Goal: Transaction & Acquisition: Purchase product/service

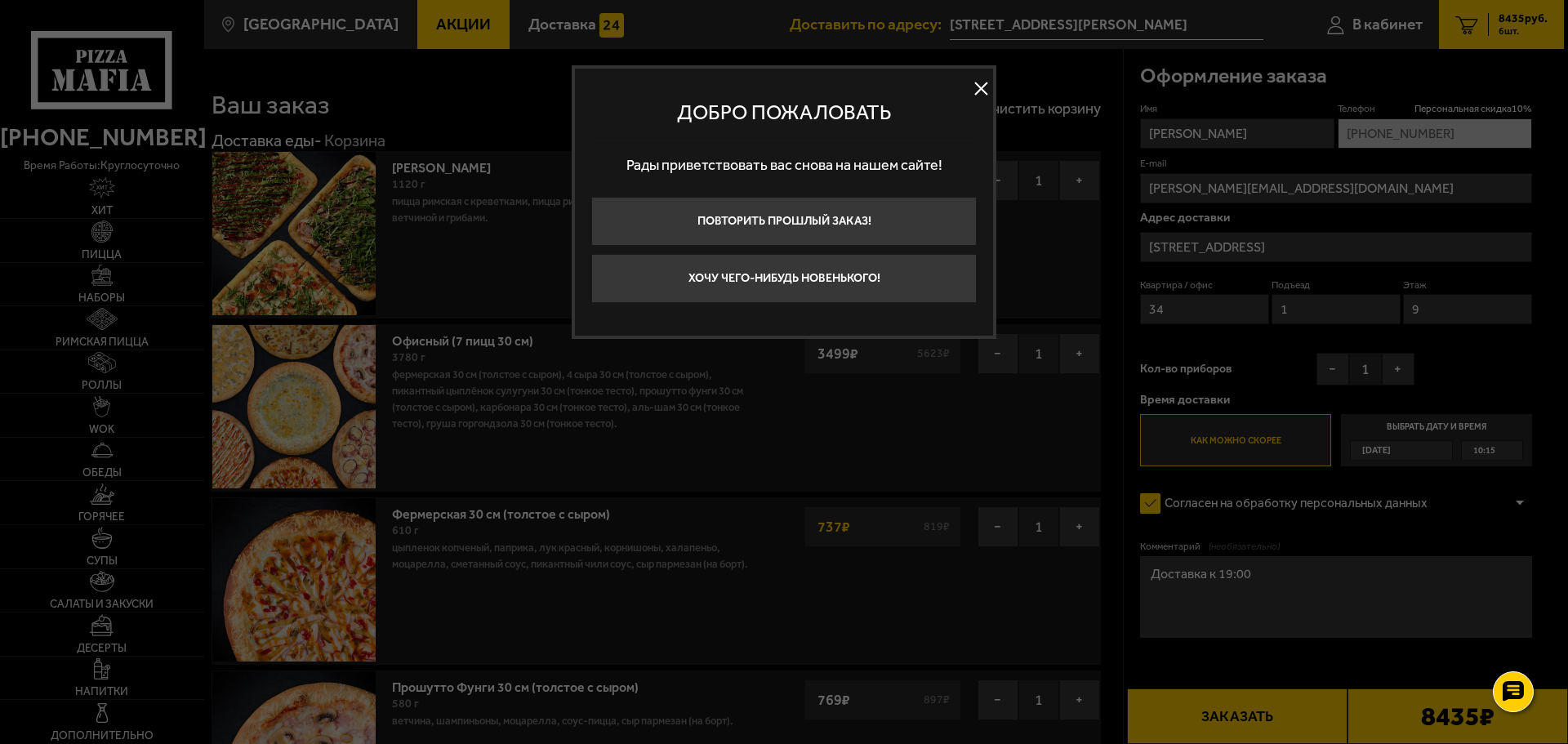
click at [978, 89] on button at bounding box center [980, 89] width 24 height 24
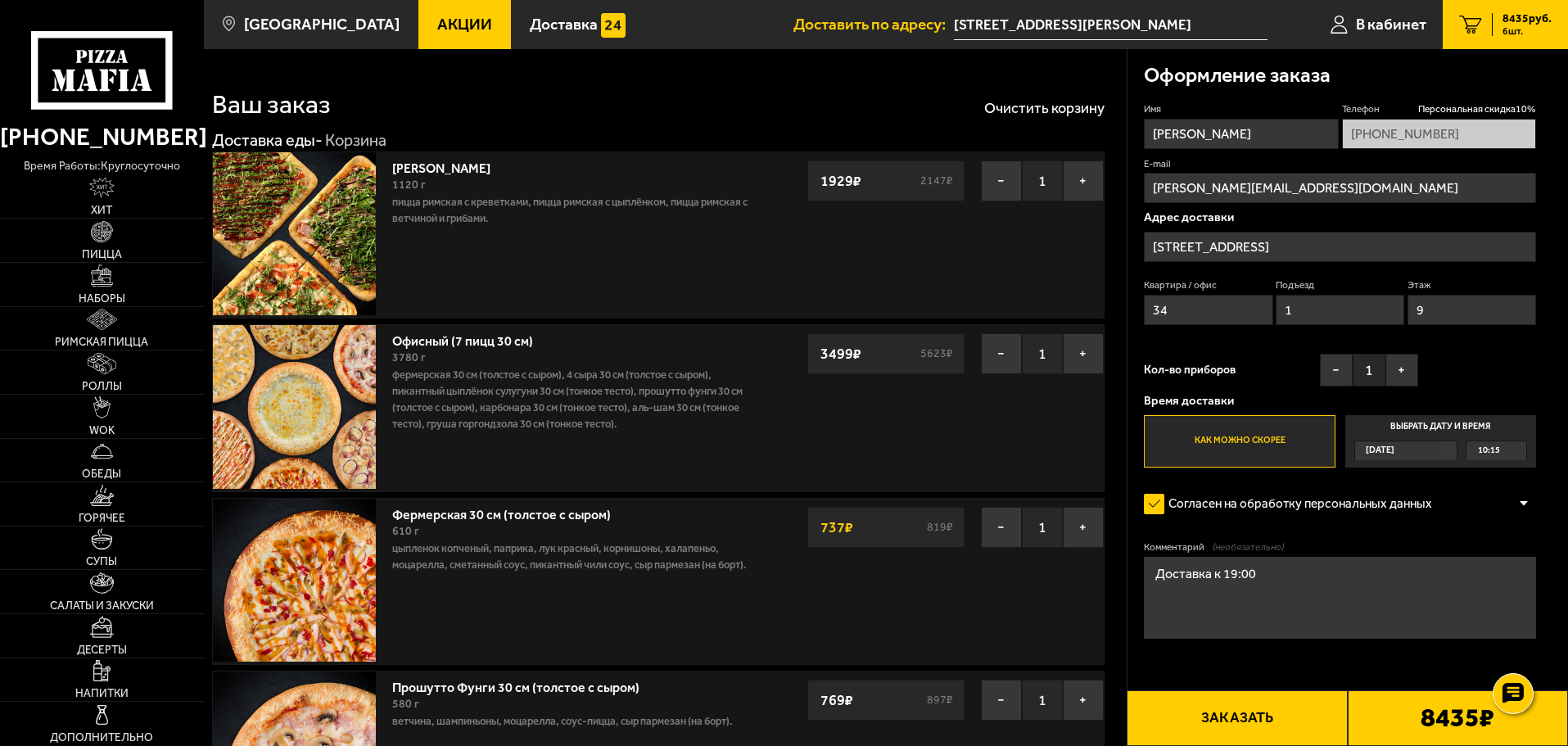
click at [1049, 21] on input "[STREET_ADDRESS][PERSON_NAME]" at bounding box center [1111, 24] width 314 height 30
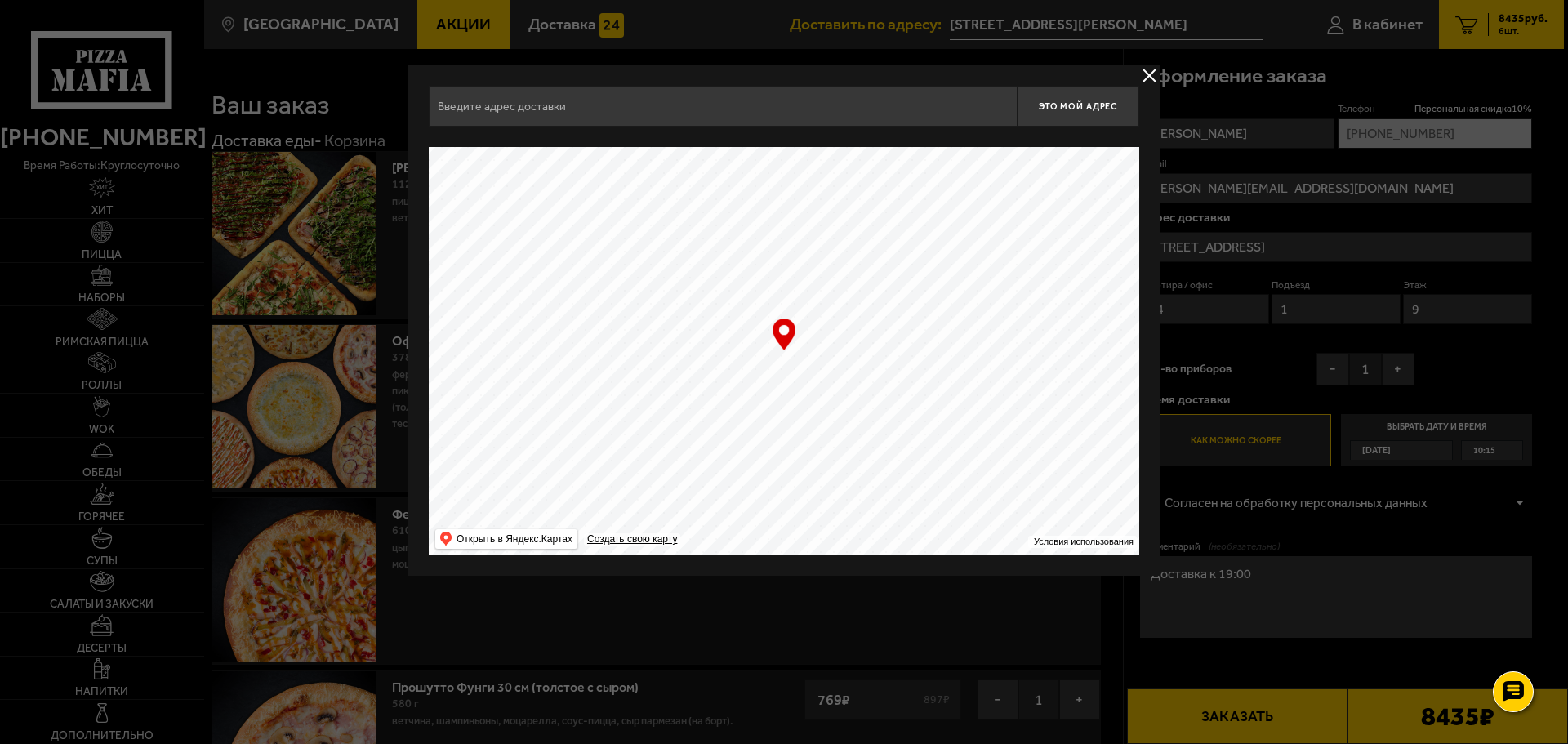
type input "[GEOGRAPHIC_DATA][STREET_ADDRESS]"
click at [695, 105] on input "[GEOGRAPHIC_DATA][STREET_ADDRESS]" at bounding box center [722, 106] width 588 height 40
click at [1054, 109] on span "Это мой адрес" at bounding box center [1077, 106] width 78 height 11
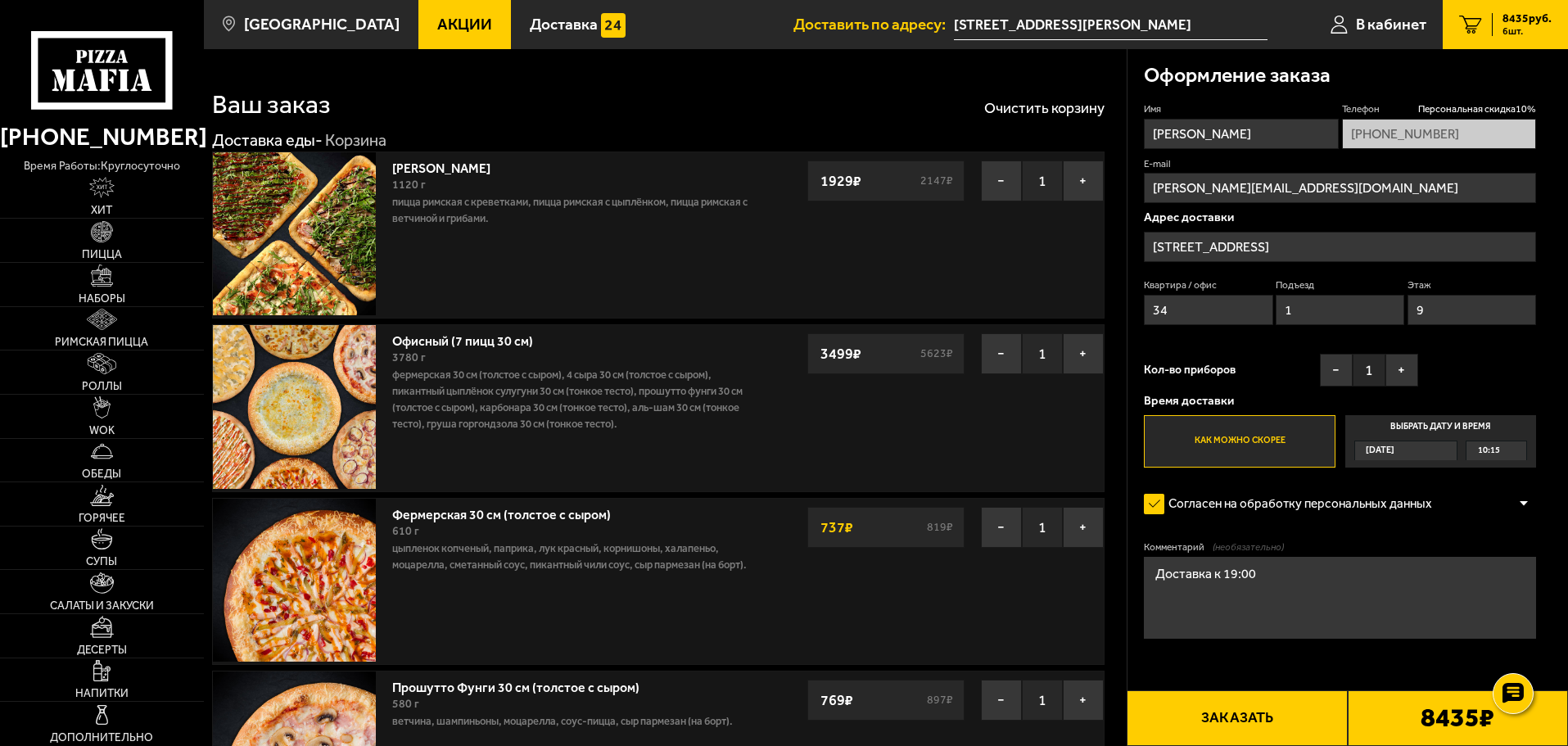
drag, startPoint x: 1178, startPoint y: 303, endPoint x: 1100, endPoint y: 301, distance: 78.0
drag, startPoint x: 1304, startPoint y: 309, endPoint x: 1239, endPoint y: 312, distance: 65.1
click at [1239, 312] on div "Квартира / офис Подъезд 1 Этаж 9" at bounding box center [1340, 306] width 393 height 55
drag, startPoint x: 1460, startPoint y: 314, endPoint x: 1389, endPoint y: 316, distance: 71.0
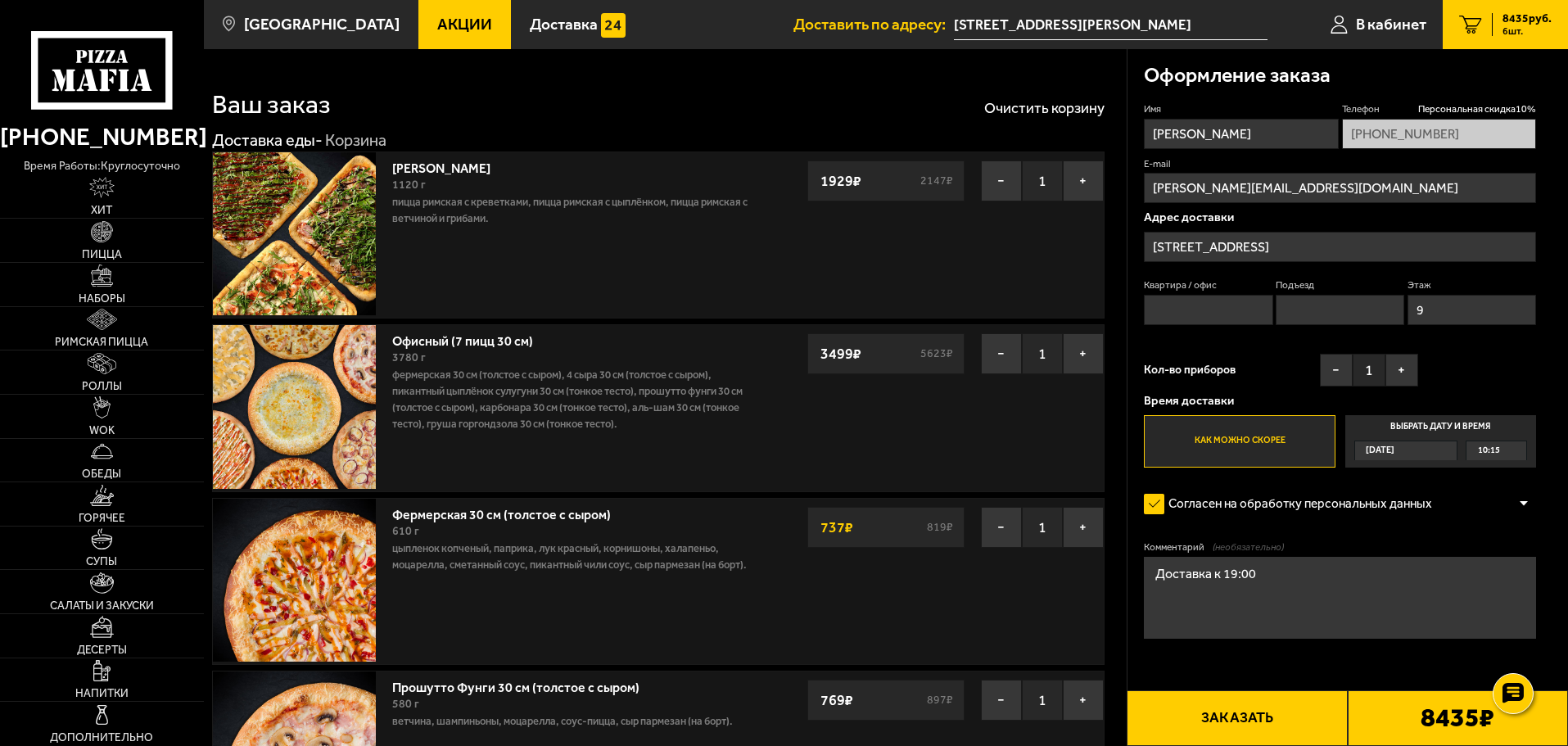
click at [1389, 316] on div "Квартира / офис Подъезд Этаж 9" at bounding box center [1340, 306] width 393 height 55
type input "1"
click at [1487, 455] on span "10:15" at bounding box center [1489, 451] width 22 height 19
click at [0, 0] on input "Выбрать дату и время Сегодня 10:15" at bounding box center [0, 0] width 0 height 0
click at [1514, 452] on div "10:15" at bounding box center [1497, 451] width 60 height 19
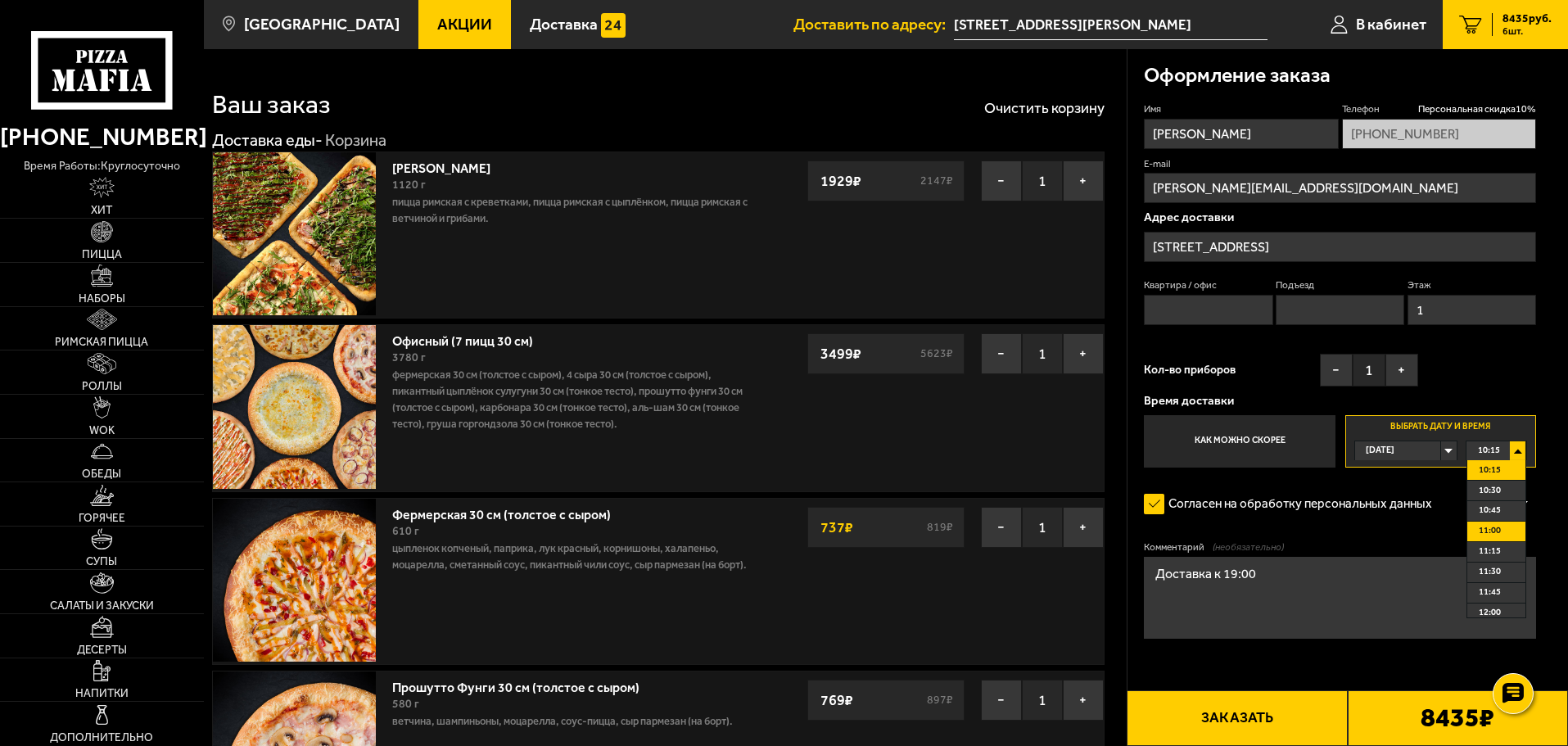
click at [1492, 528] on span "11:00" at bounding box center [1490, 532] width 22 height 19
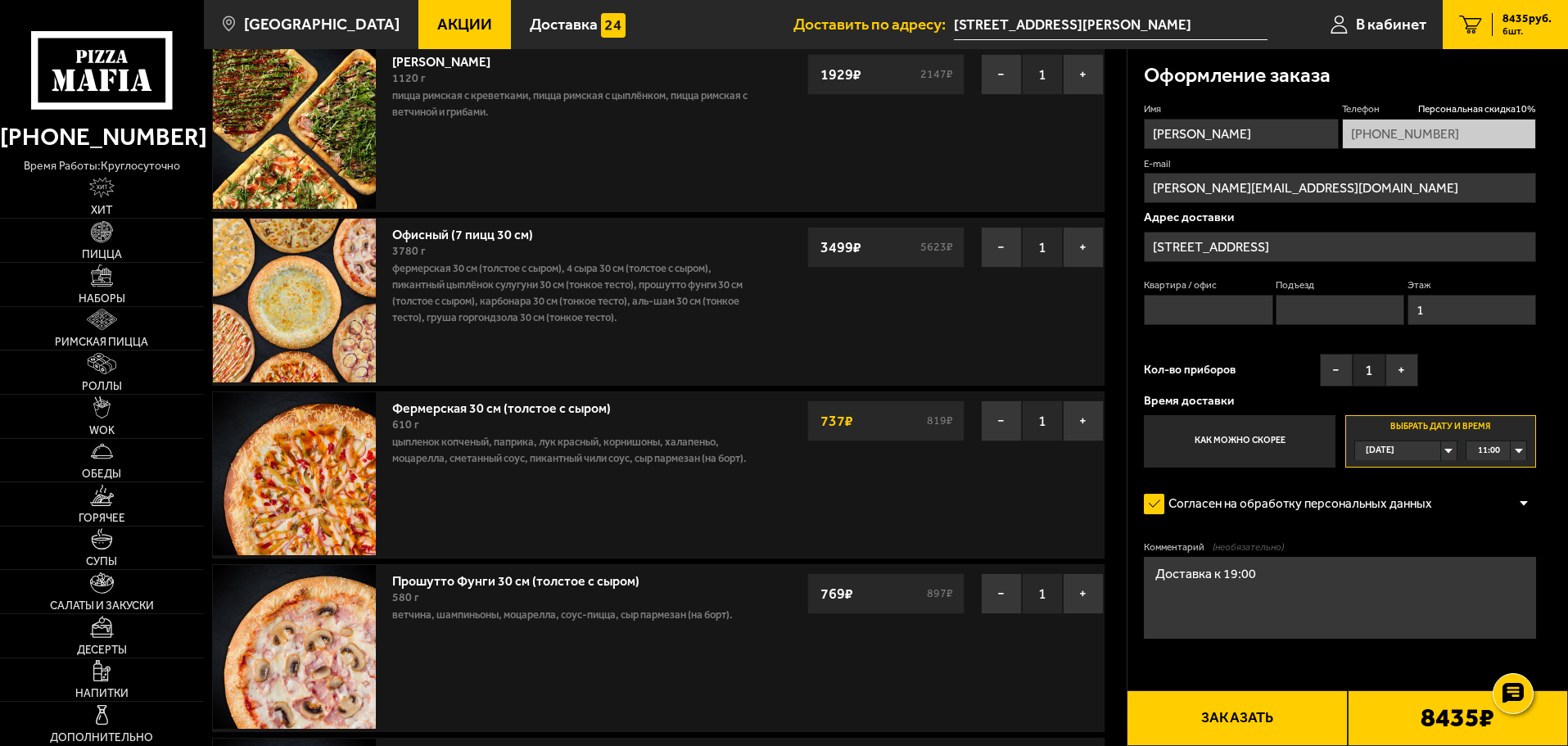
scroll to position [246, 0]
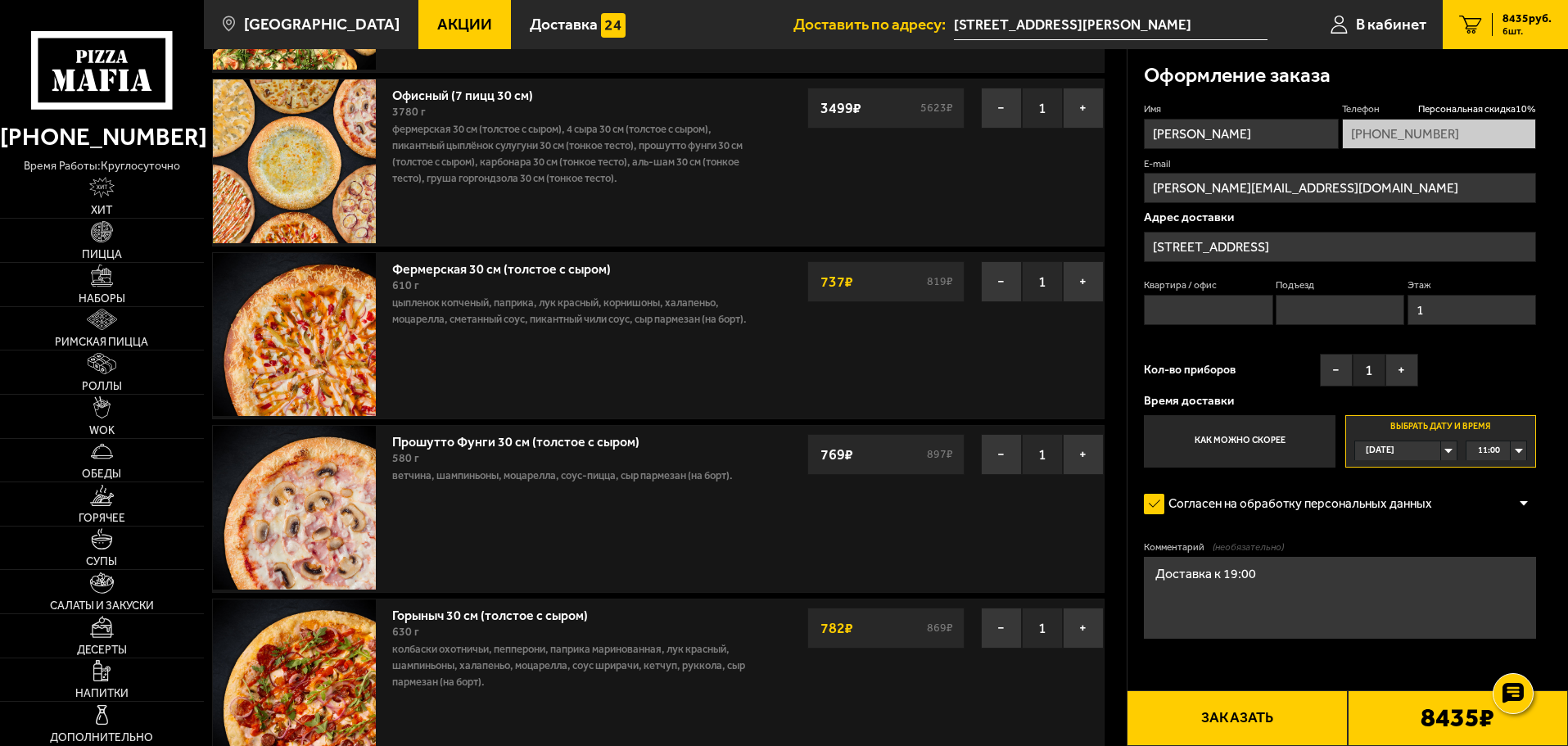
drag, startPoint x: 1121, startPoint y: 568, endPoint x: 1020, endPoint y: 572, distance: 101.1
click at [1020, 572] on section "Ваш заказ Очистить корзину Доставка еды - Корзина Мама Миа 1120 г Пицца Римская…" at bounding box center [886, 587] width 1364 height 1568
click at [1004, 281] on button "−" at bounding box center [1002, 282] width 41 height 41
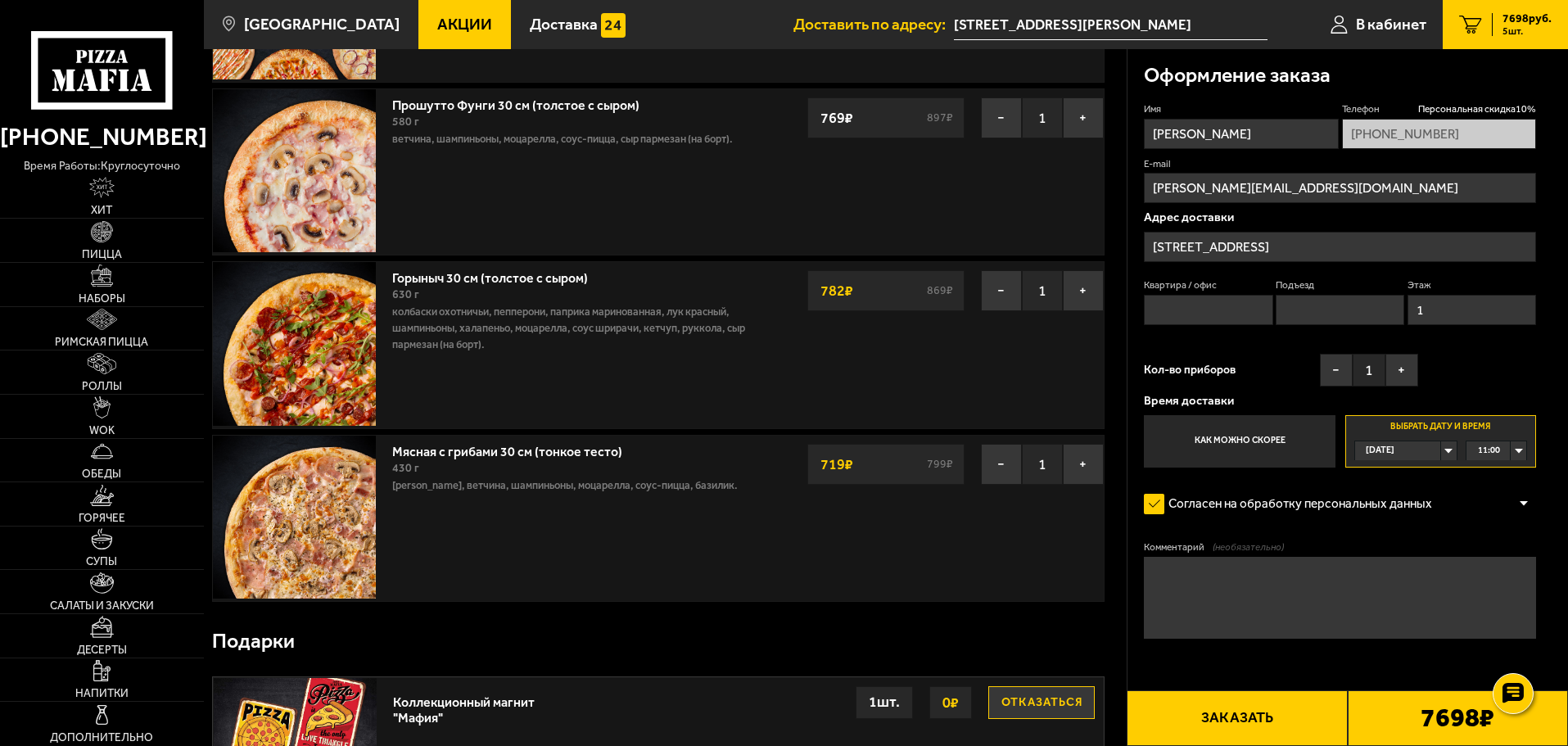
scroll to position [328, 0]
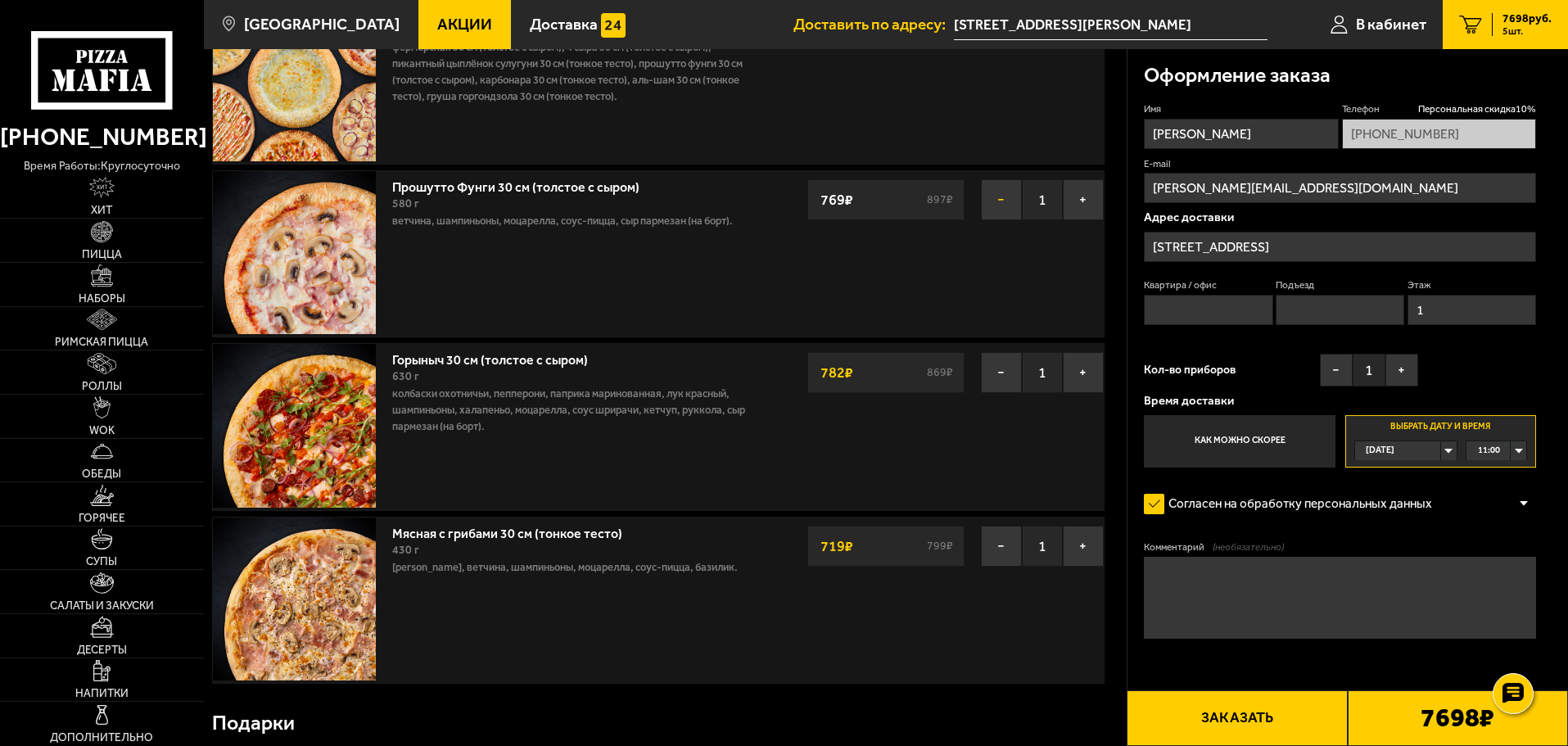
click at [1000, 200] on button "−" at bounding box center [1002, 200] width 41 height 41
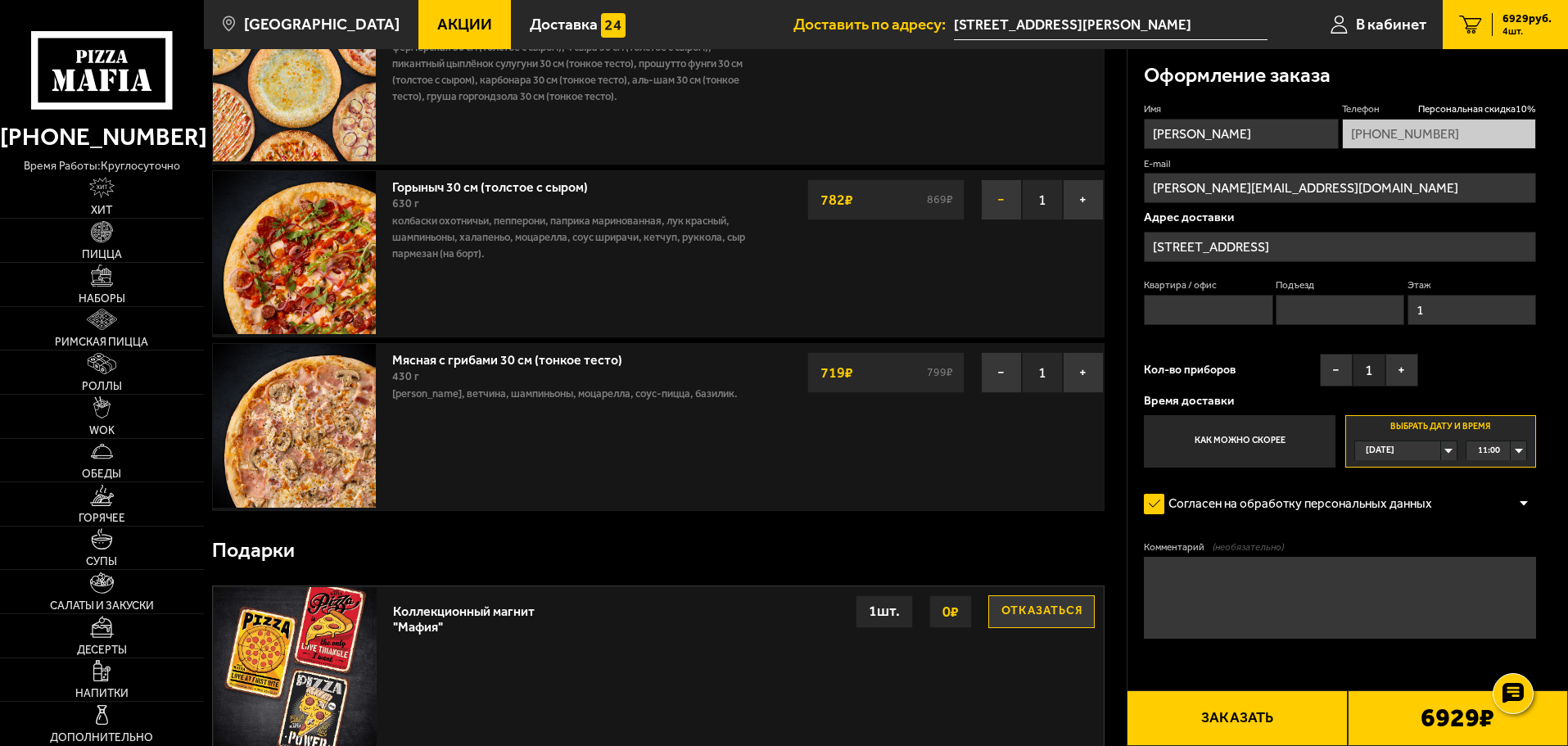
click at [997, 204] on button "−" at bounding box center [1002, 200] width 41 height 41
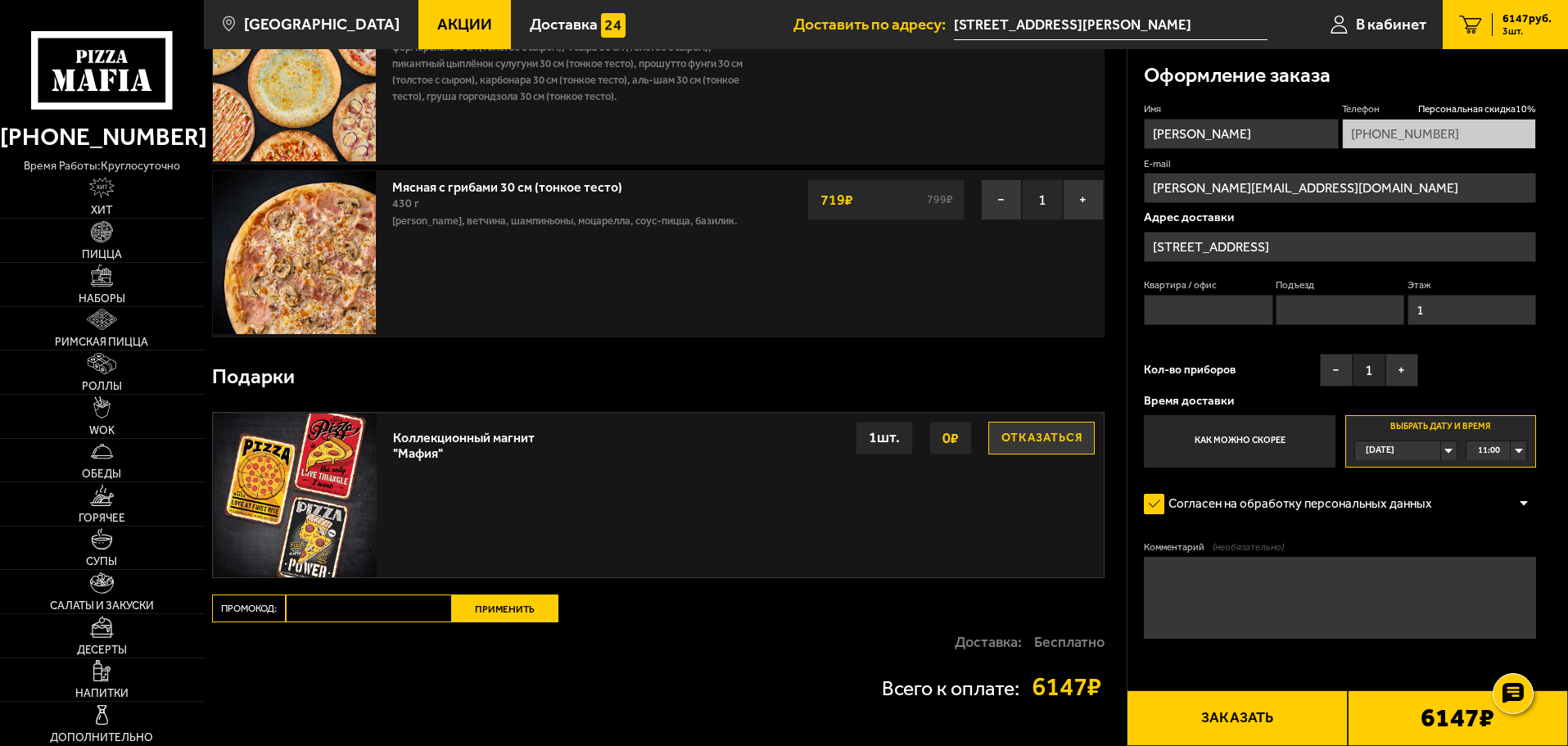
click at [997, 204] on button "−" at bounding box center [1002, 200] width 41 height 41
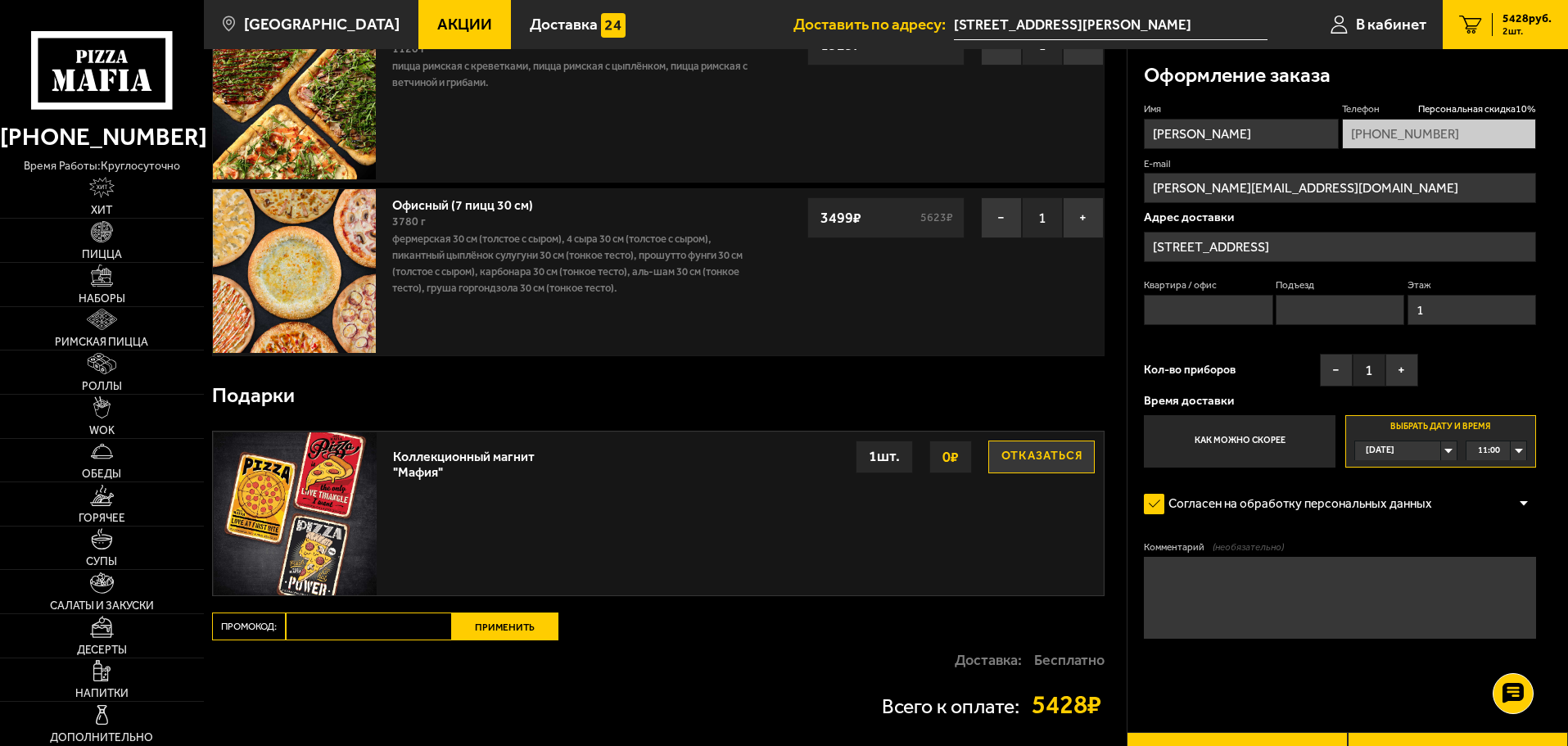
scroll to position [0, 0]
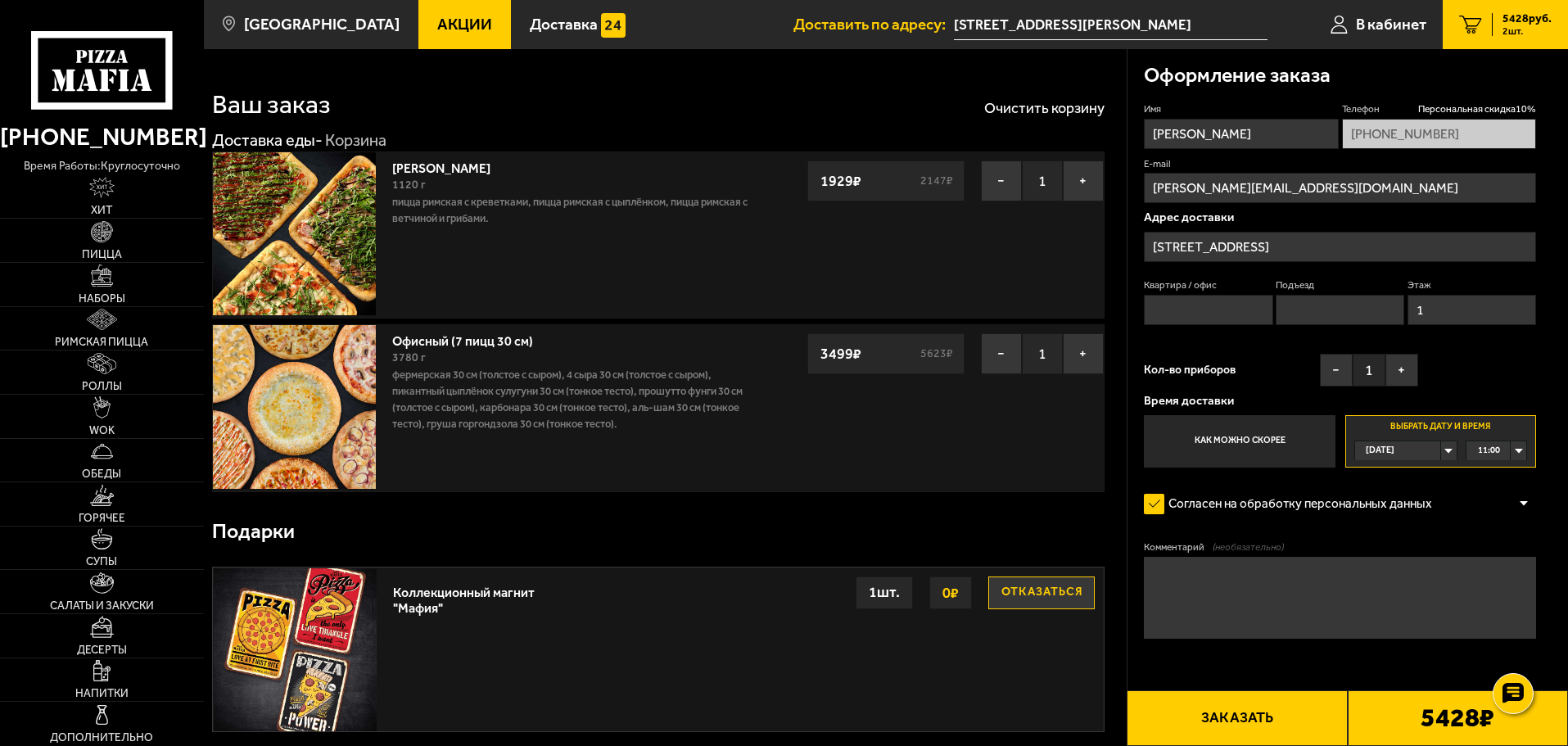
click at [468, 24] on link "Акции" at bounding box center [465, 24] width 93 height 49
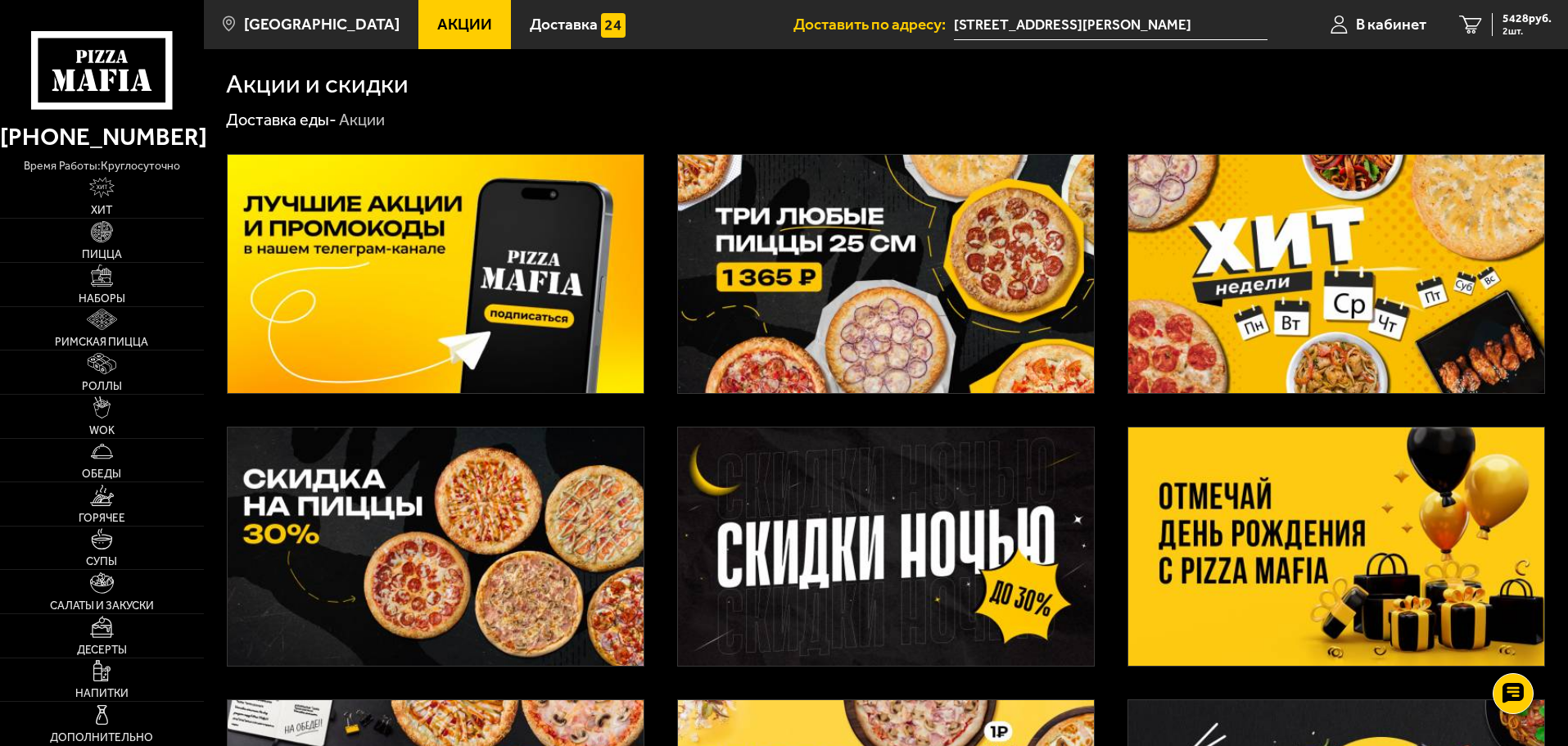
click at [1293, 282] on img at bounding box center [1336, 273] width 416 height 238
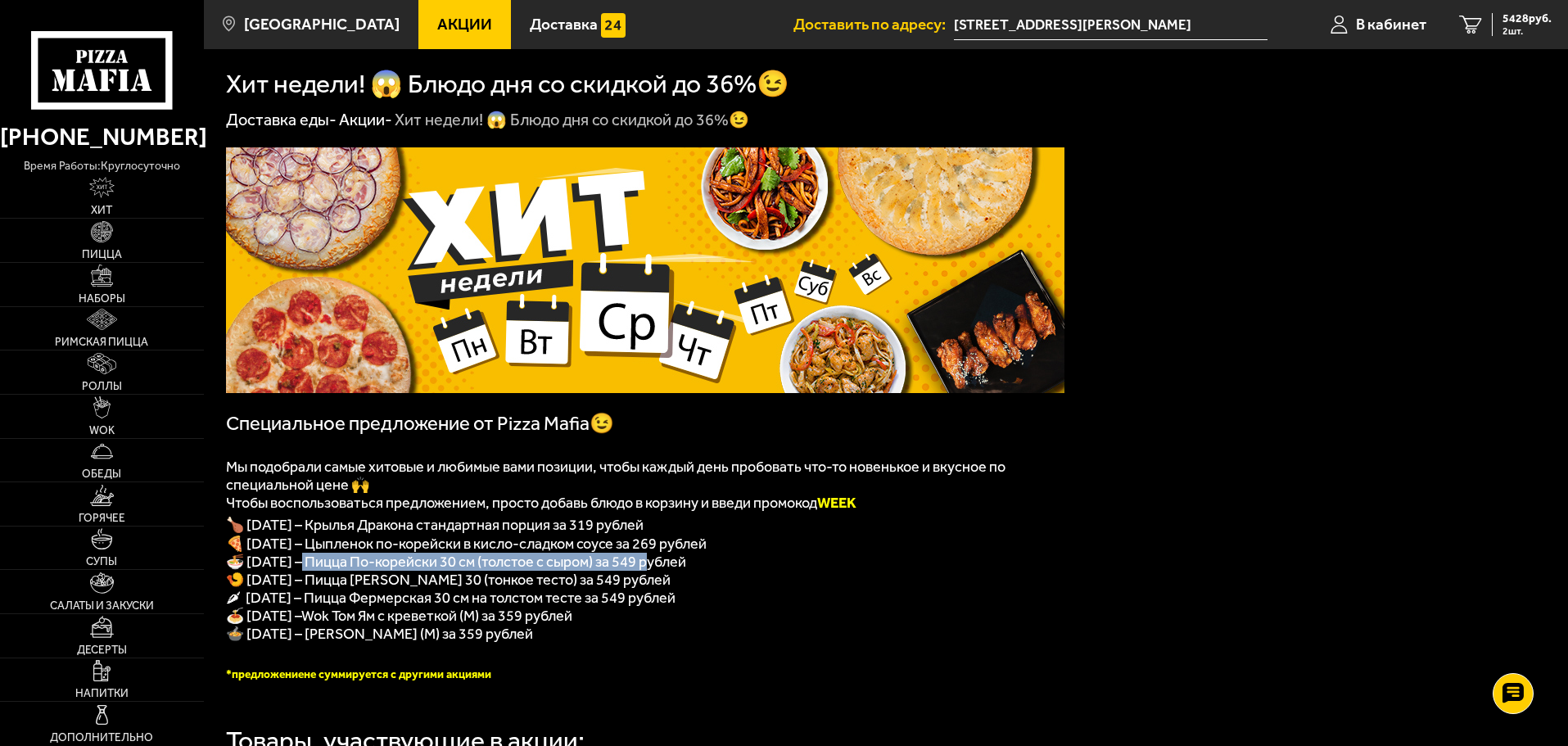
drag, startPoint x: 306, startPoint y: 567, endPoint x: 658, endPoint y: 566, distance: 352.0
click at [658, 566] on span "🍜 Среда – Пицца По-корейски 30 см (толстое с сыром) за 549 рублей" at bounding box center [455, 562] width 460 height 18
click at [1006, 603] on p "🌶 Пятница – Пицца Фермерская 30 см на толстом тесте за 549 рублей" at bounding box center [645, 597] width 839 height 18
click at [93, 246] on link "Пицца" at bounding box center [101, 240] width 204 height 43
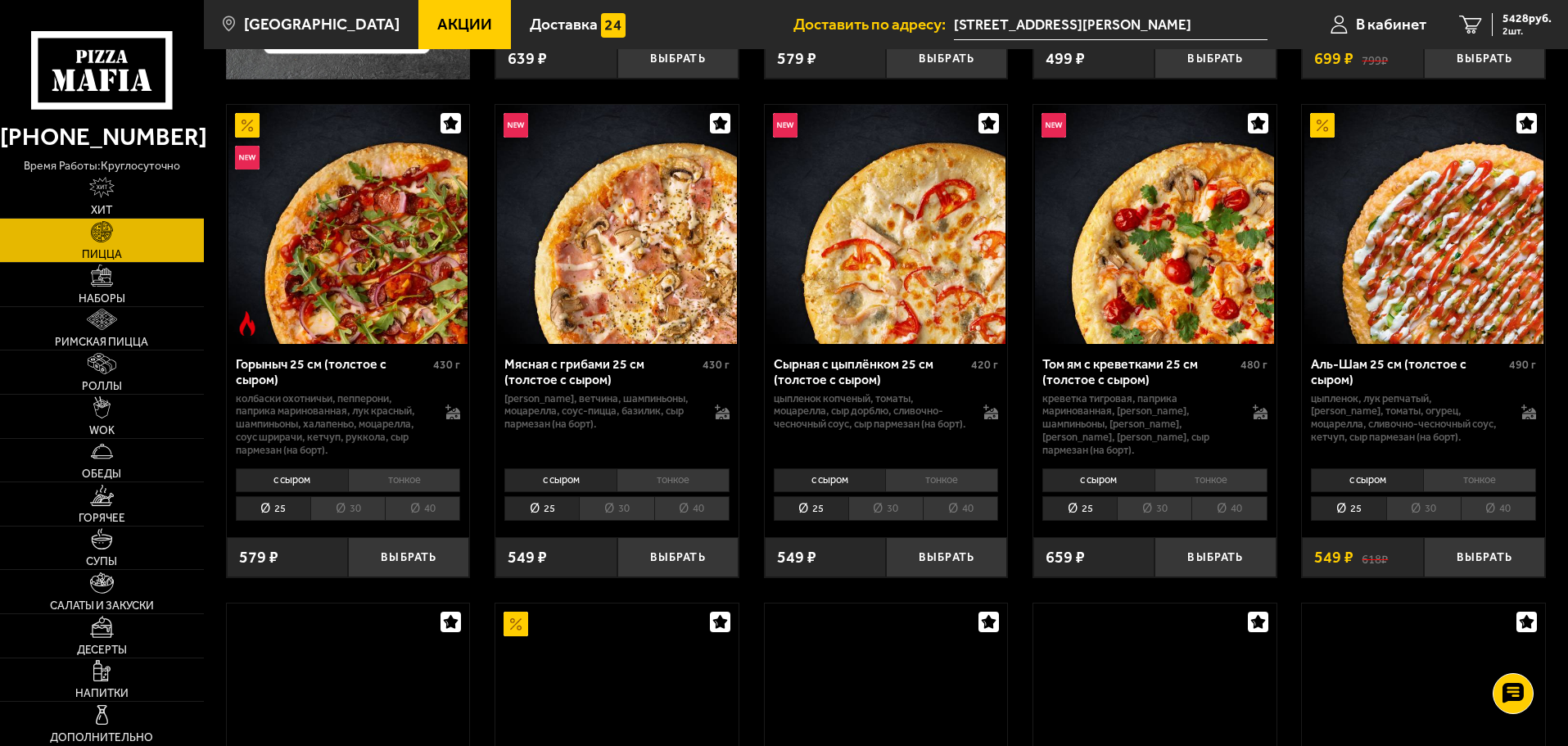
scroll to position [573, 0]
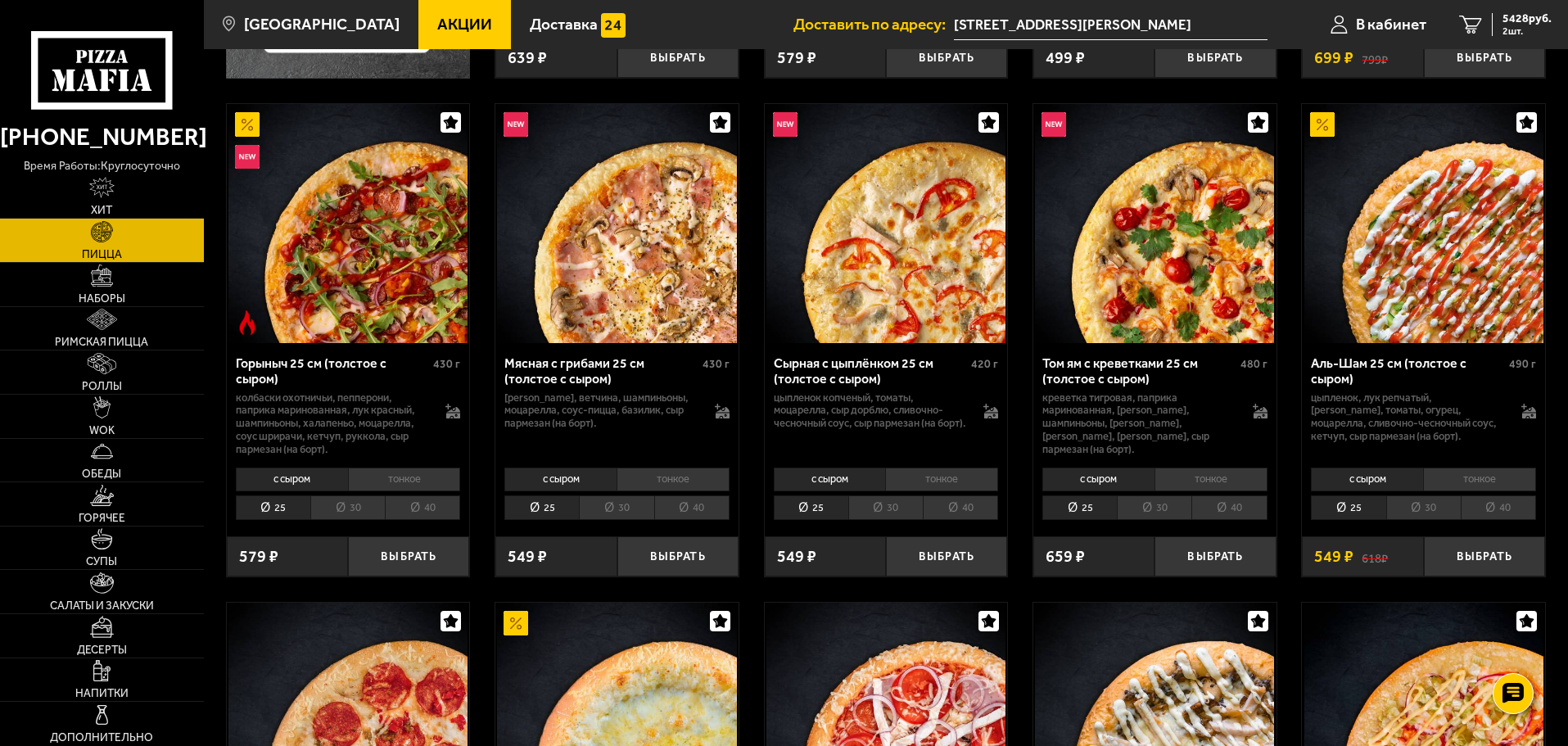
click at [424, 476] on li "тонкое" at bounding box center [404, 480] width 113 height 23
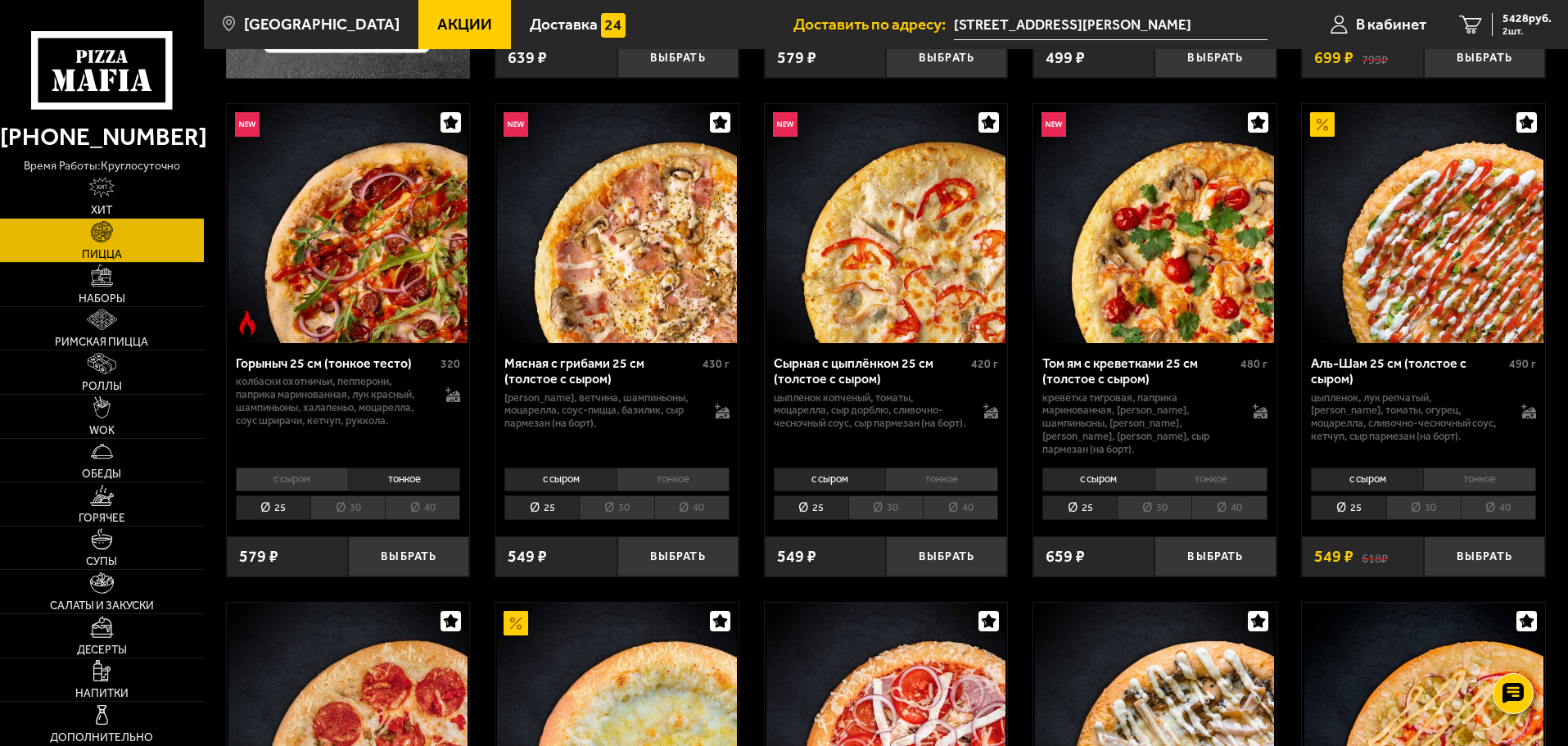
click at [349, 496] on li "30" at bounding box center [347, 509] width 74 height 25
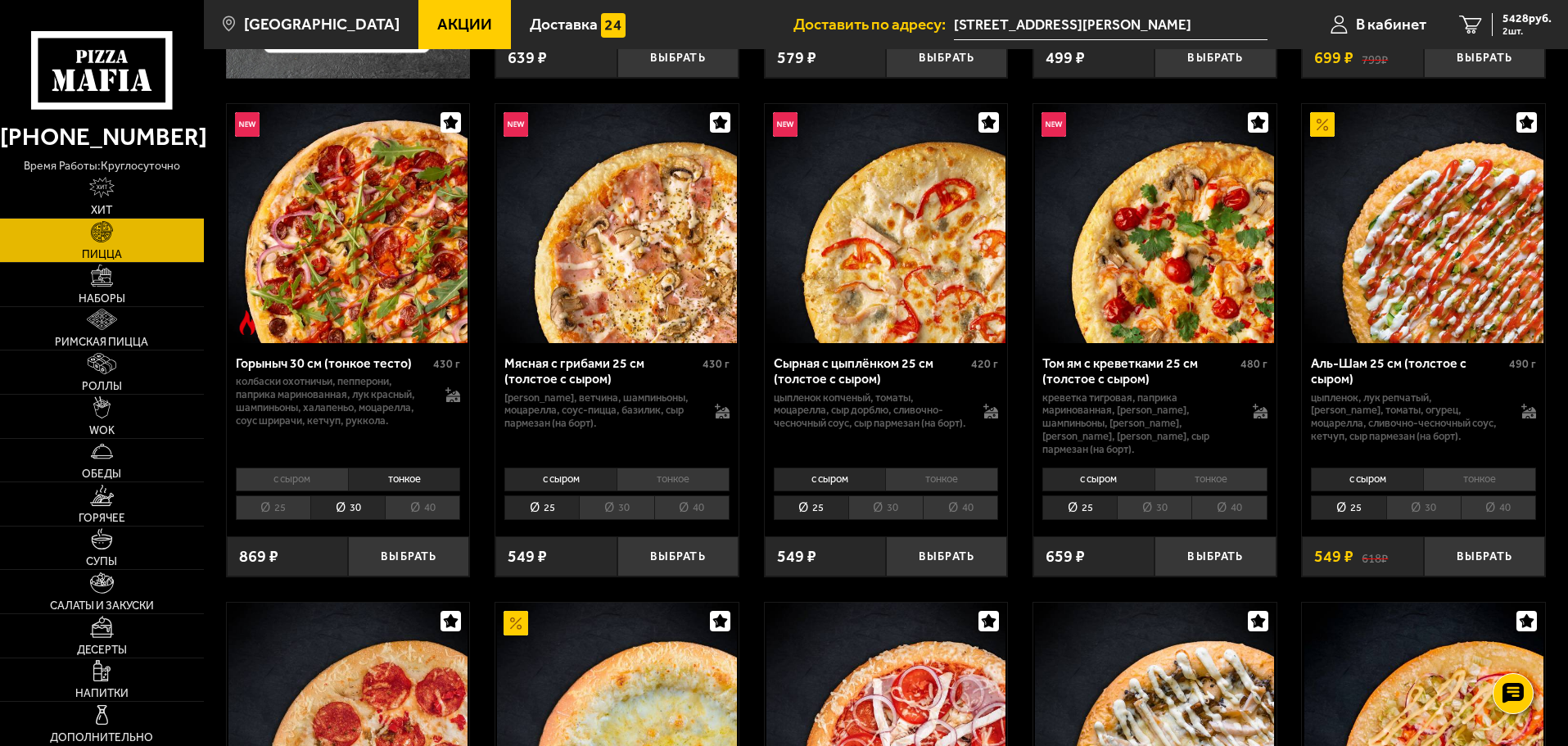
click at [686, 469] on li "тонкое" at bounding box center [673, 480] width 113 height 23
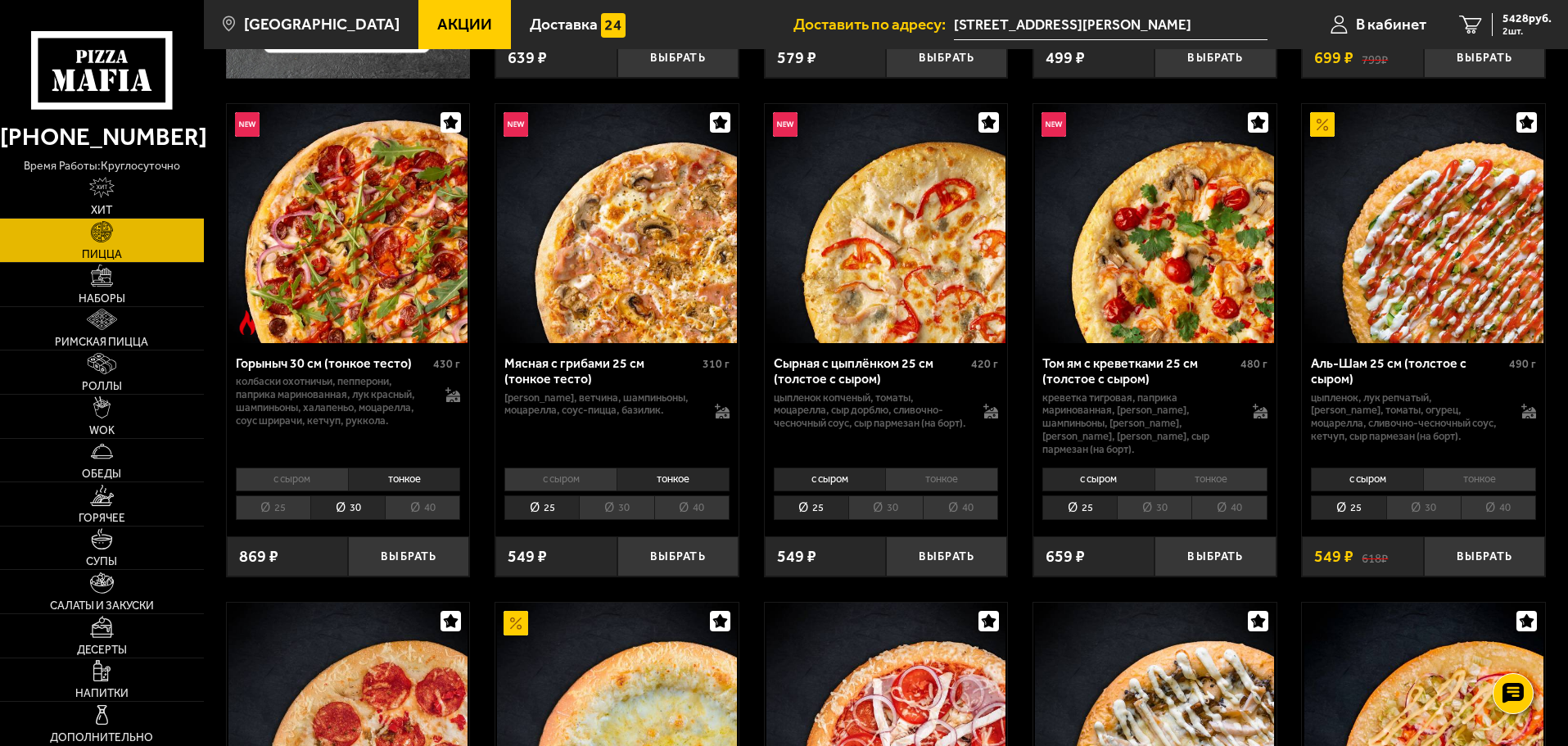
click at [618, 496] on li "30" at bounding box center [616, 509] width 74 height 25
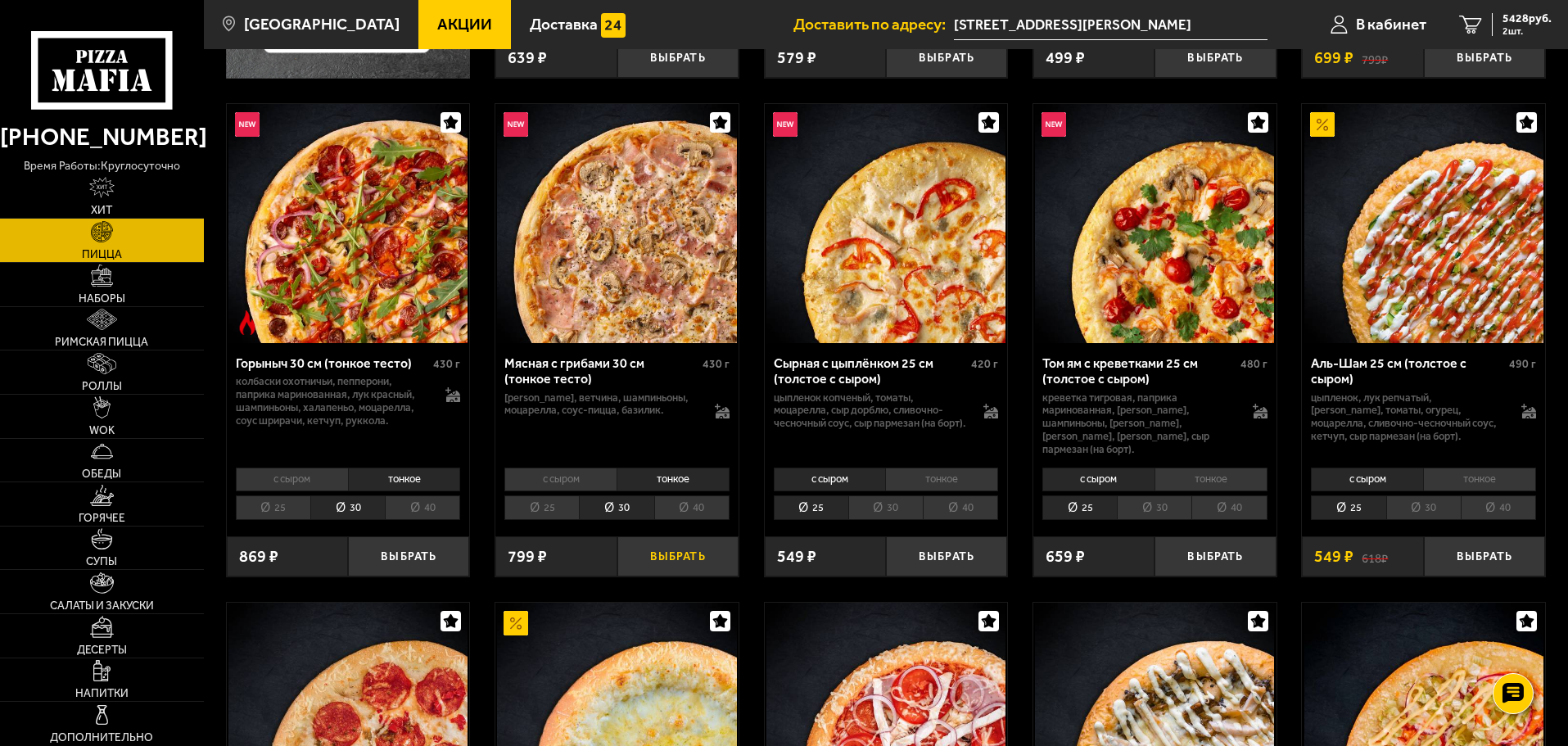
click at [676, 543] on button "Выбрать" at bounding box center [678, 557] width 122 height 41
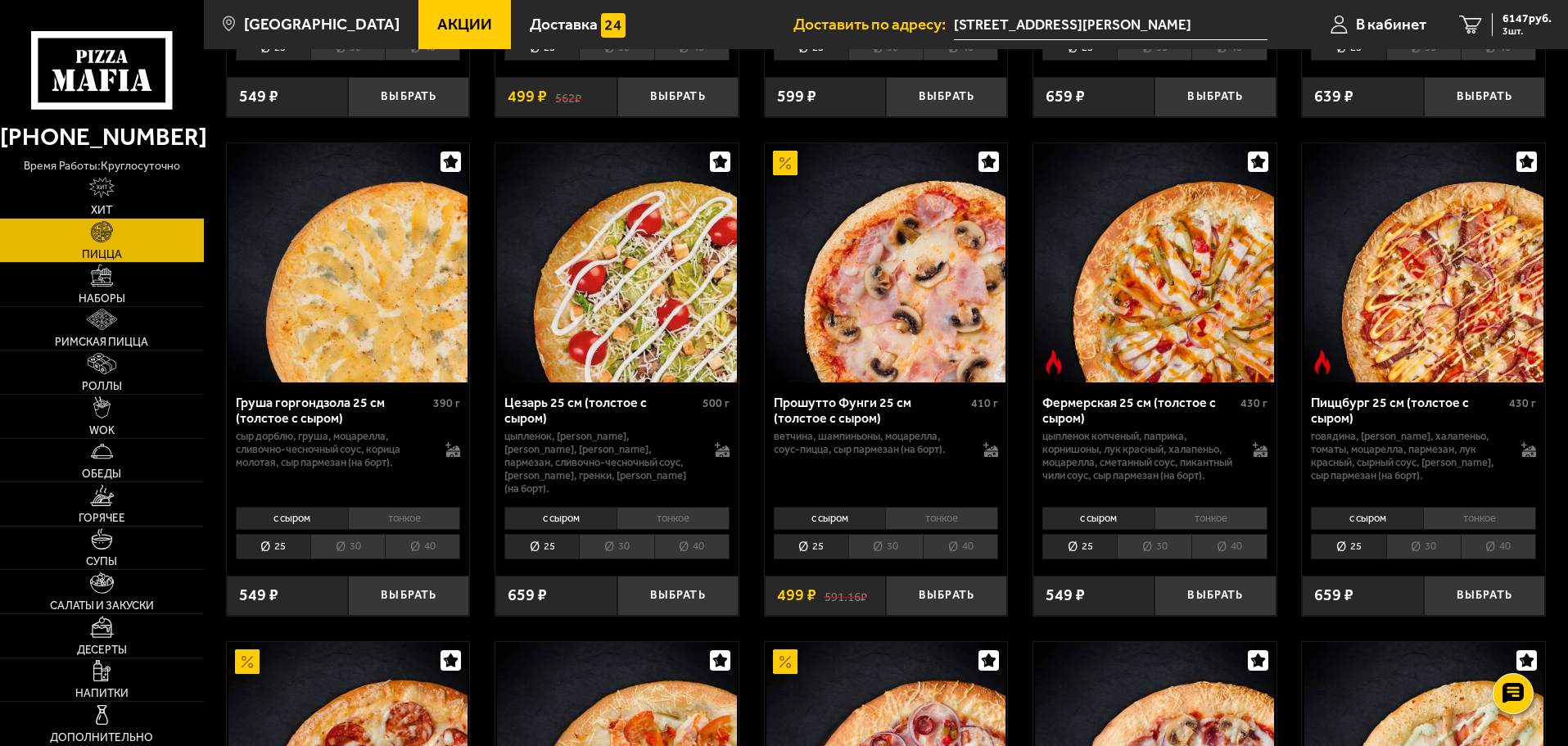
scroll to position [1557, 0]
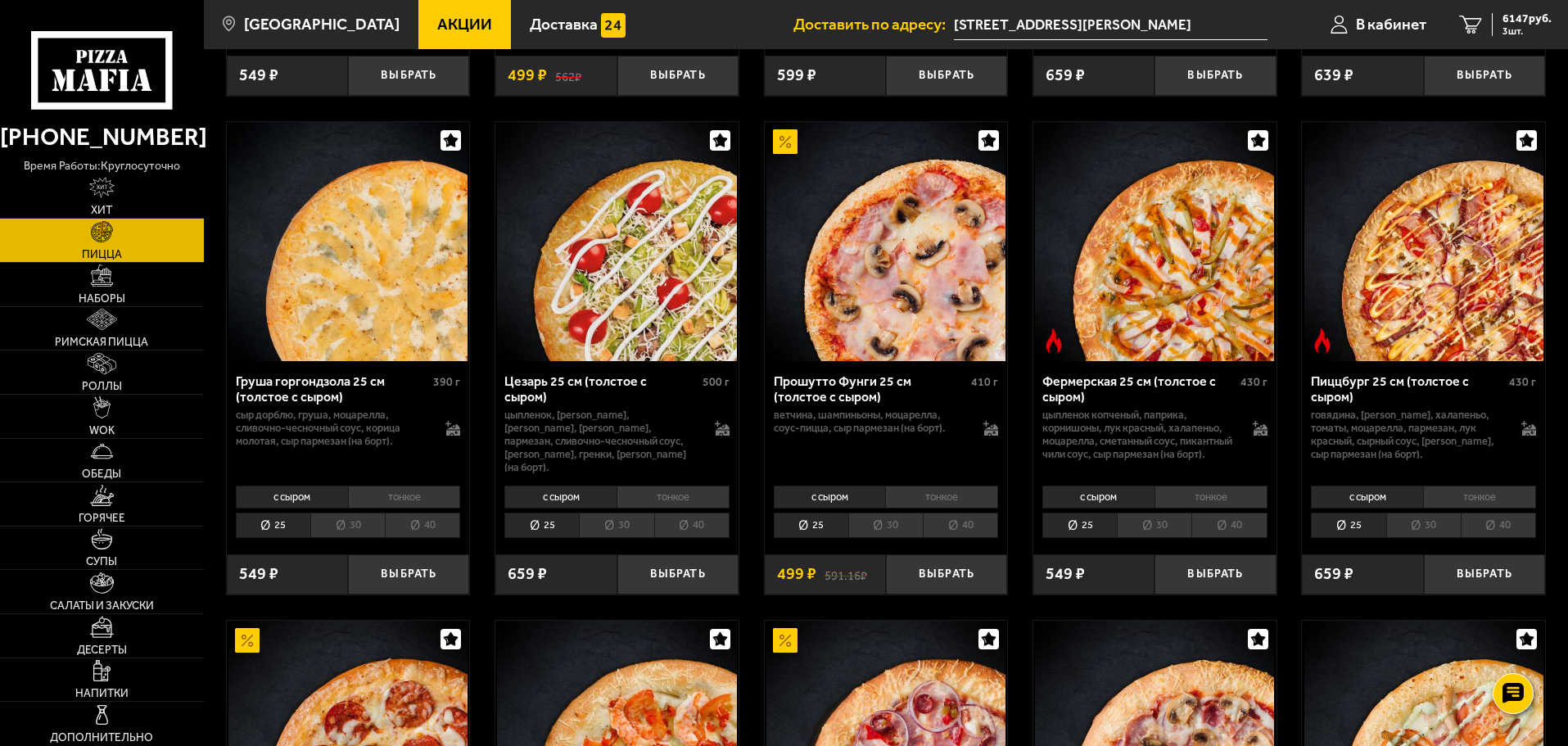
click at [646, 497] on li "тонкое" at bounding box center [673, 497] width 113 height 23
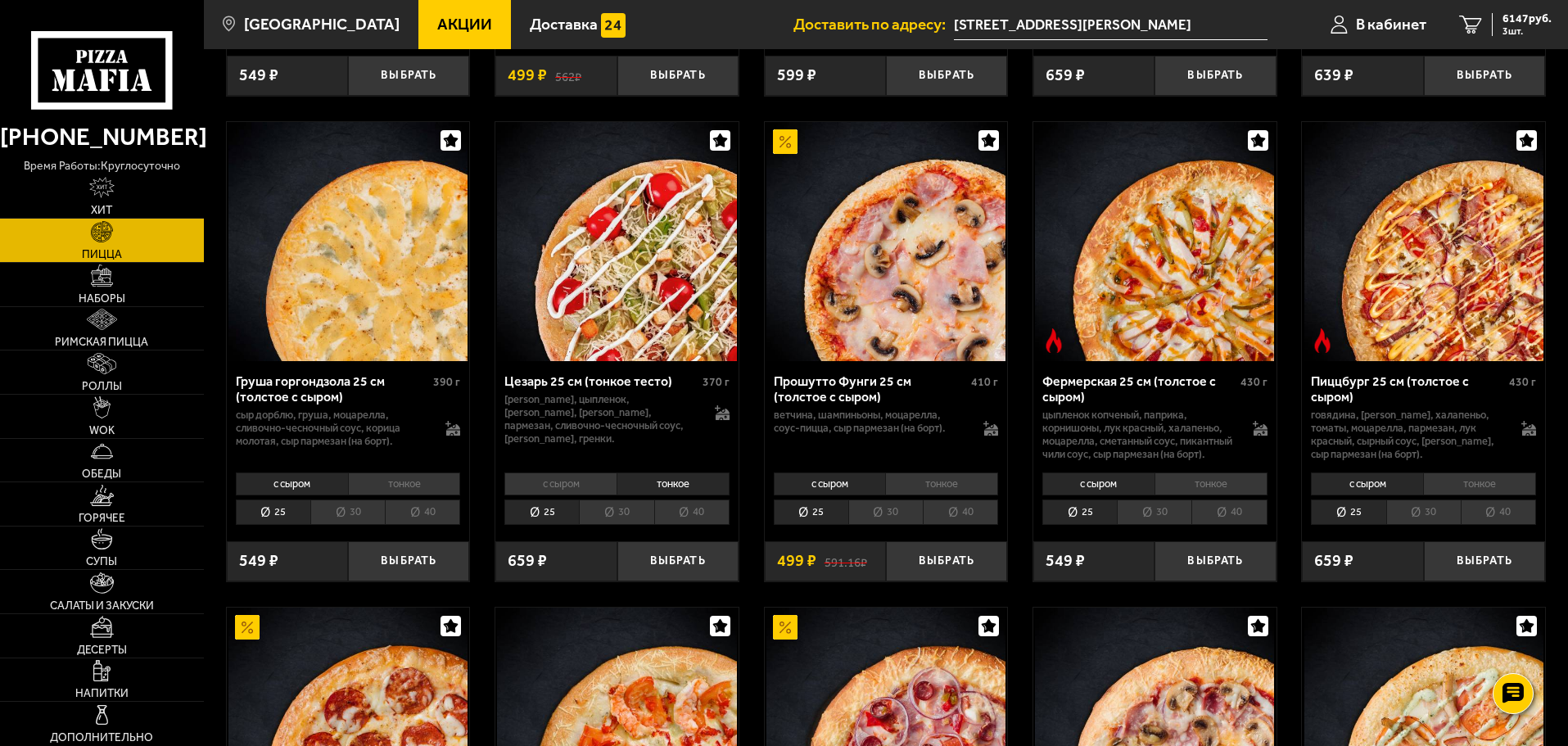
click at [604, 525] on li "30" at bounding box center [616, 512] width 74 height 25
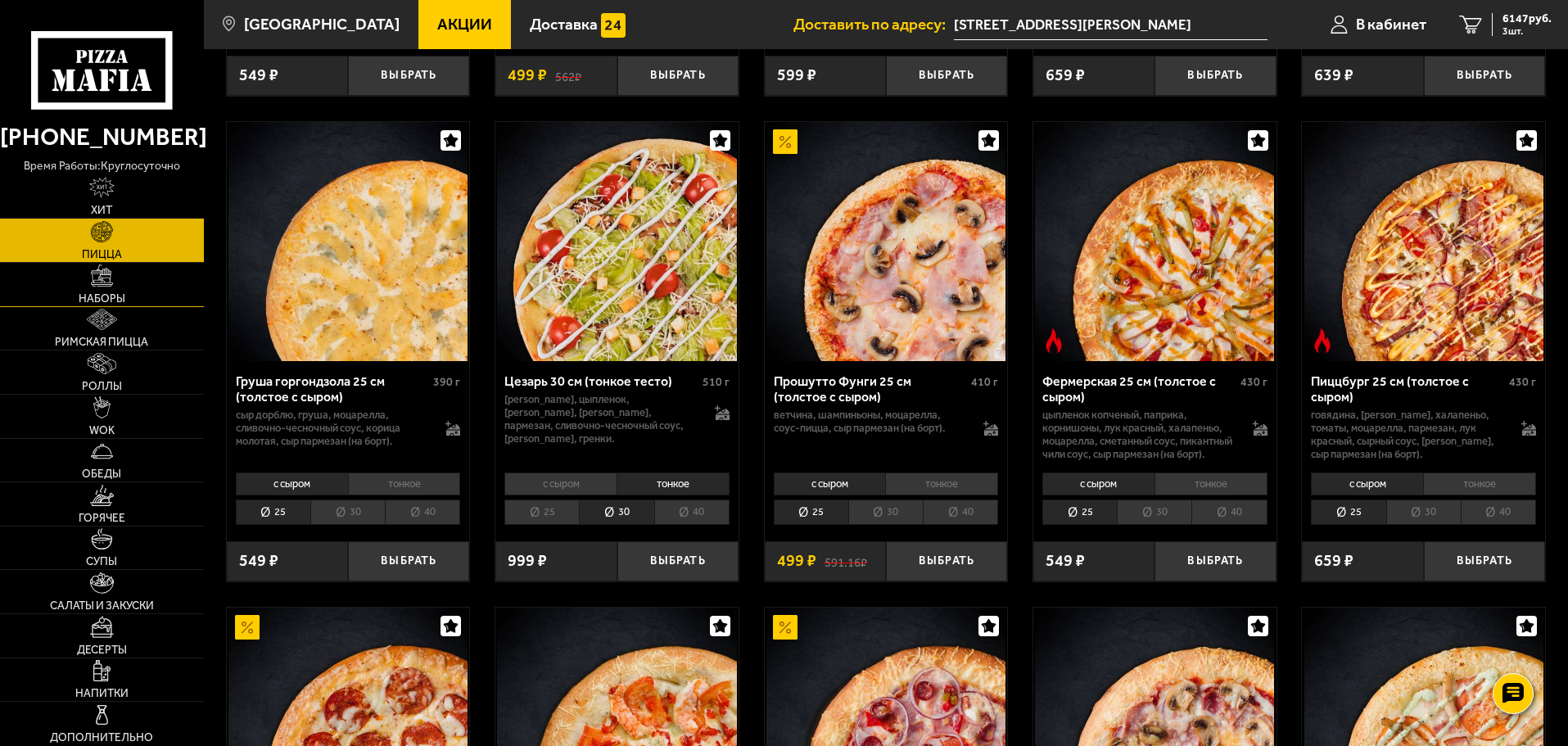
click at [102, 285] on img at bounding box center [101, 275] width 21 height 21
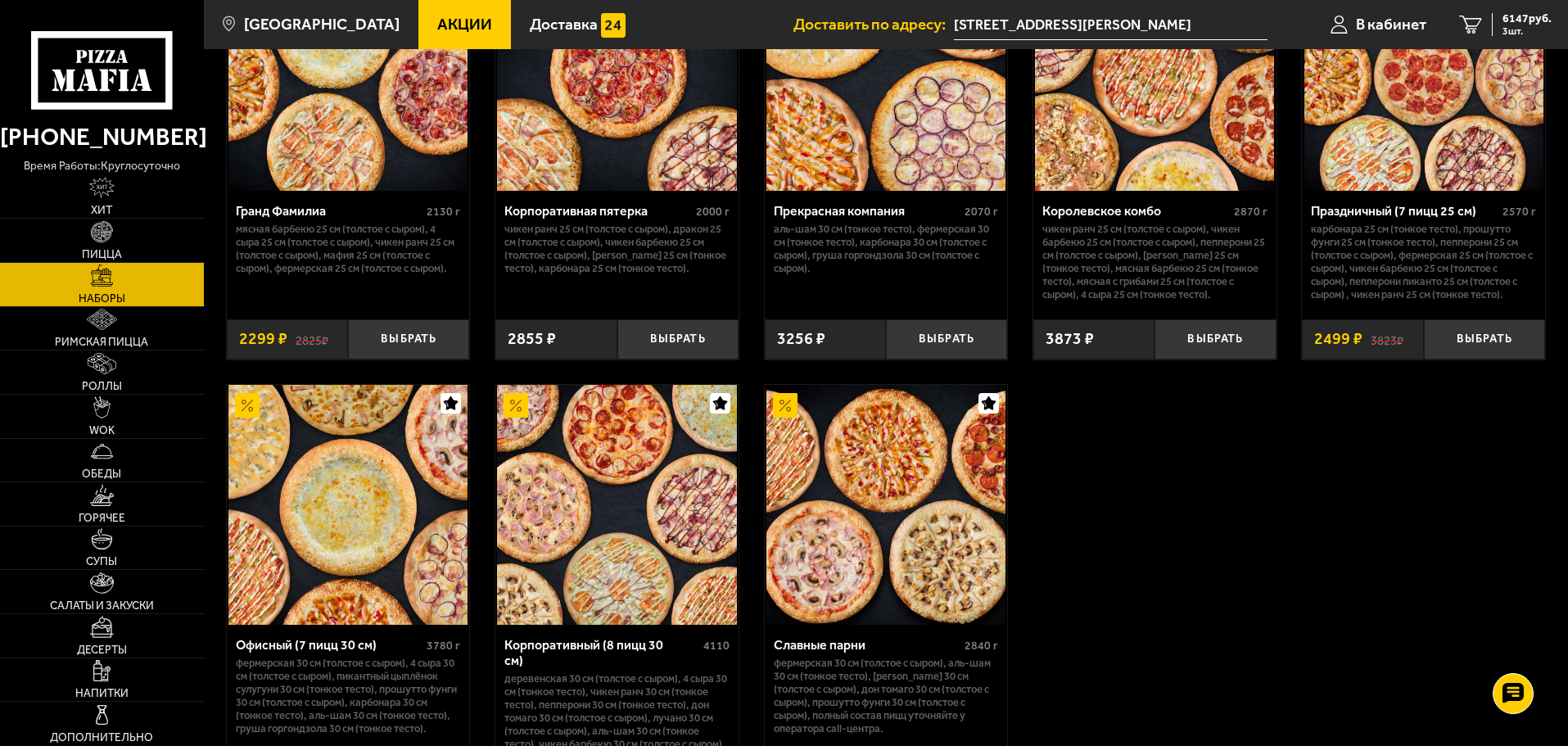
scroll to position [2294, 0]
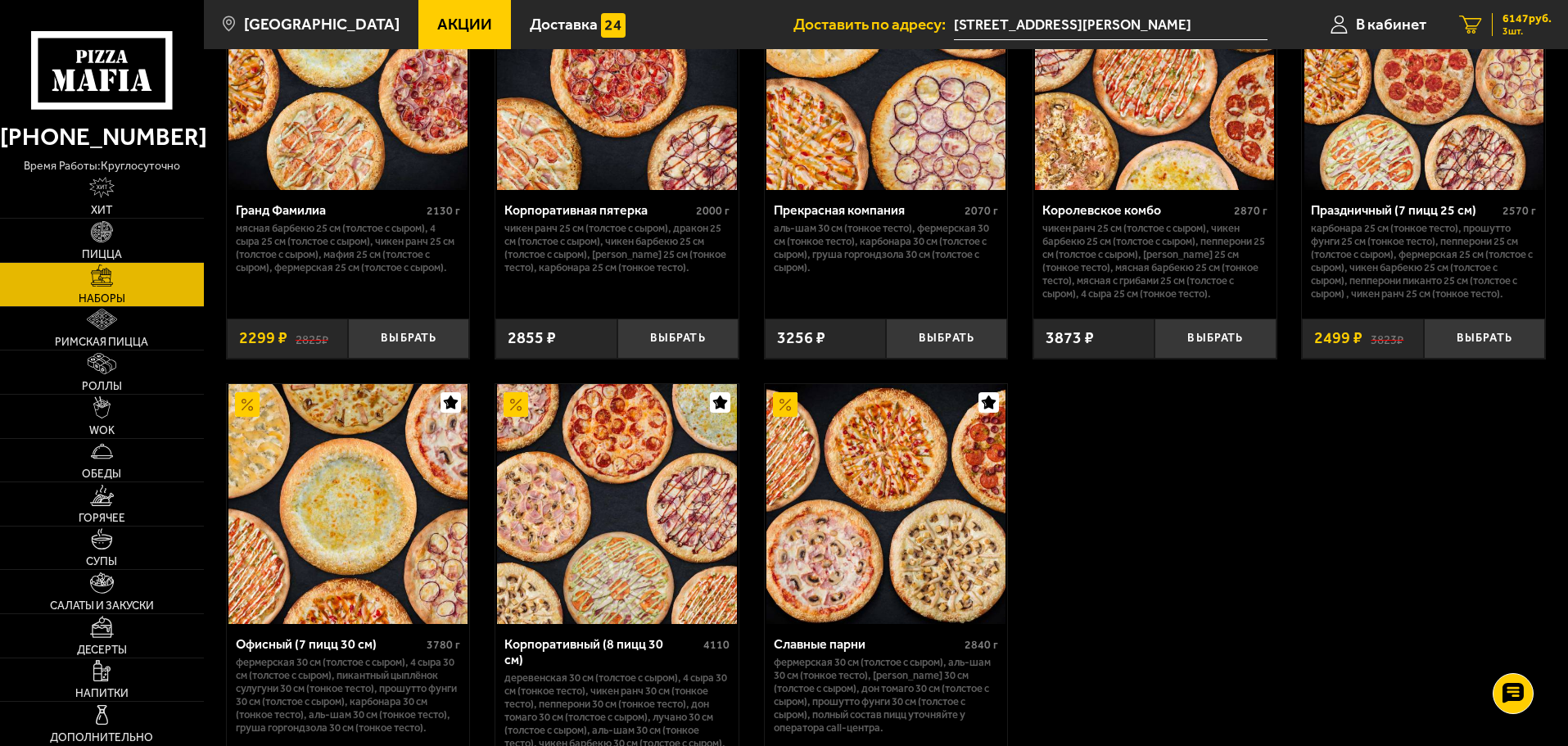
drag, startPoint x: 1521, startPoint y: 17, endPoint x: 1458, endPoint y: 29, distance: 64.1
click at [1504, 21] on span "6147 руб." at bounding box center [1527, 19] width 49 height 12
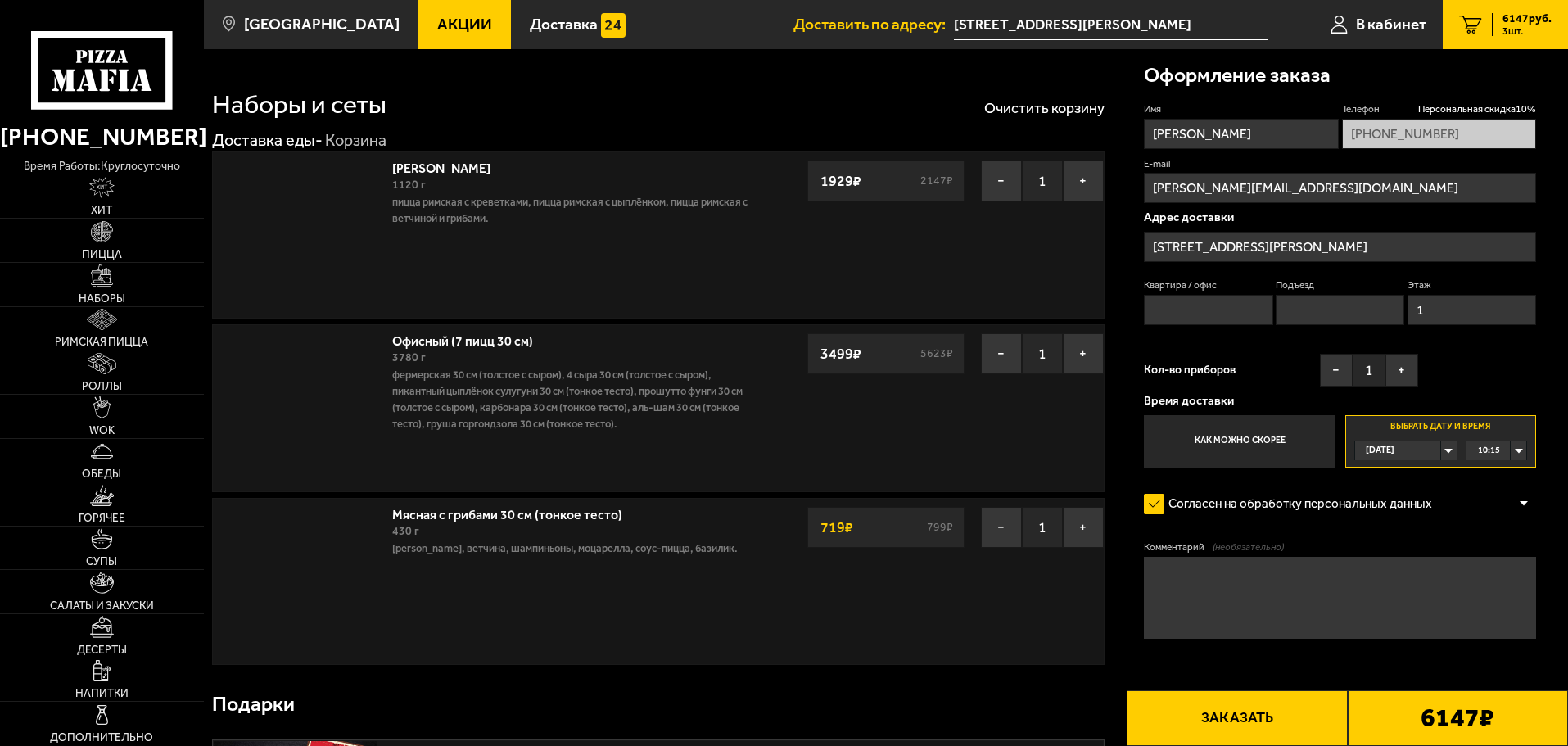
type input "Домостроительная улица, 16Ж"
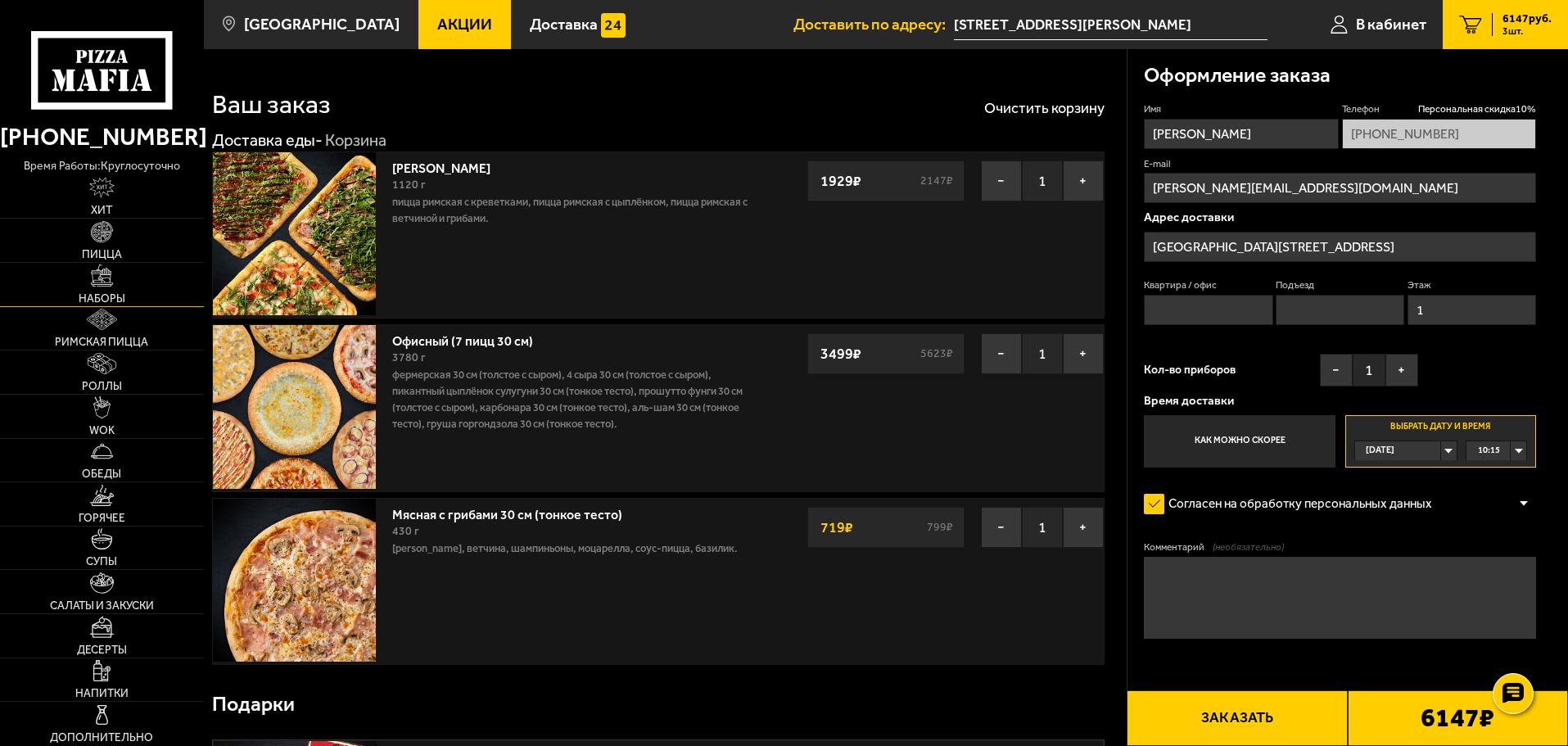
click at [103, 295] on span "Наборы" at bounding box center [101, 299] width 46 height 12
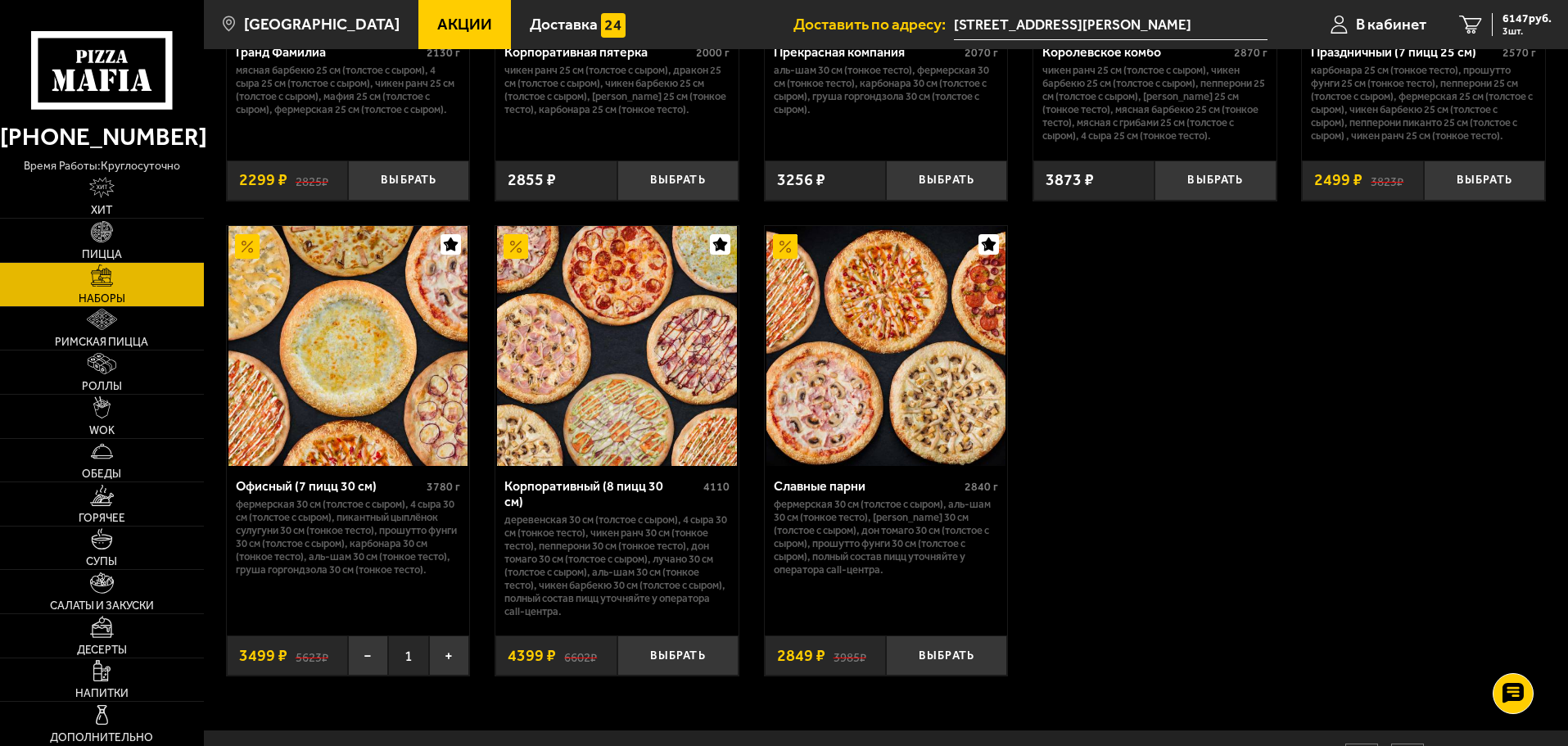
scroll to position [2534, 0]
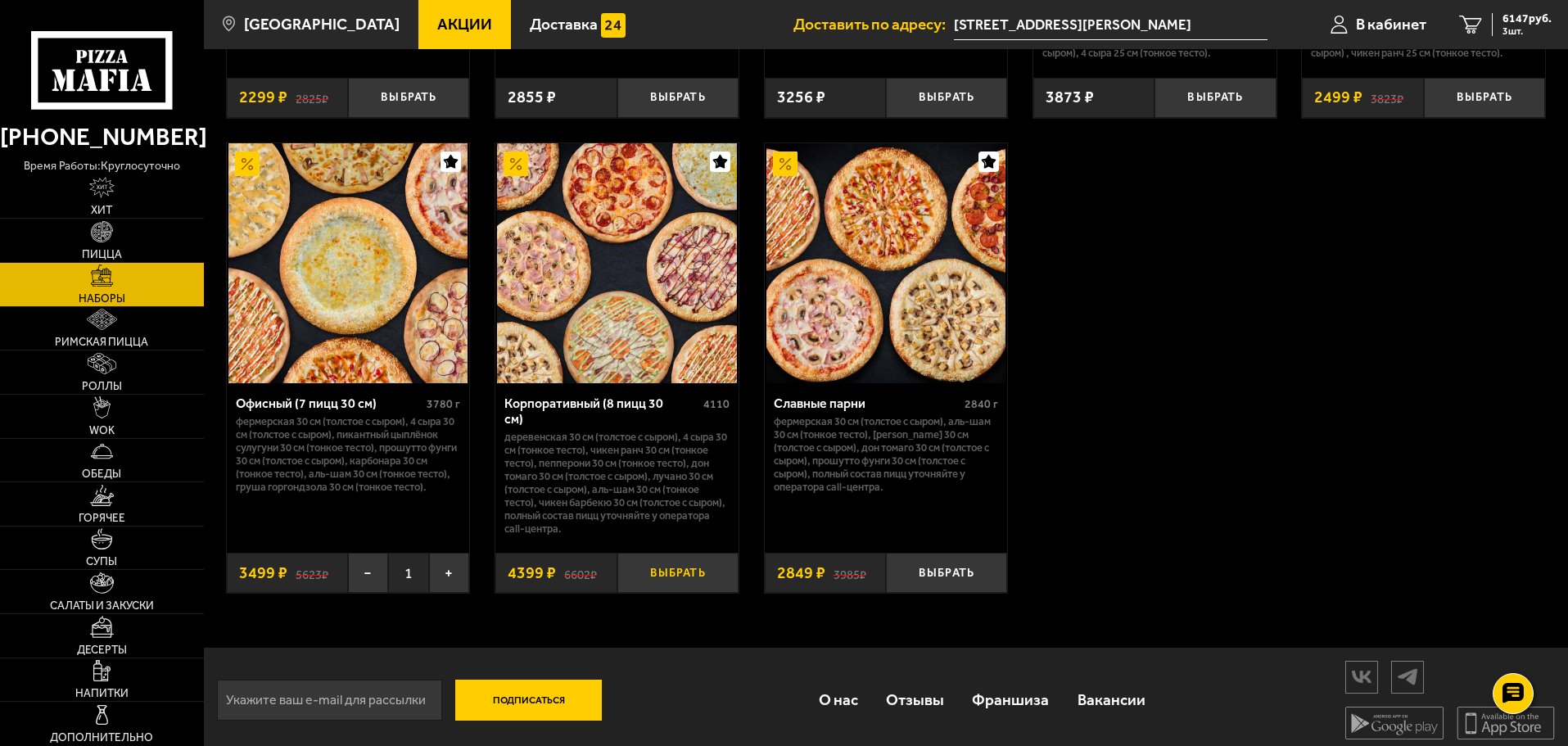
click at [675, 566] on button "Выбрать" at bounding box center [678, 573] width 122 height 41
drag, startPoint x: 271, startPoint y: 496, endPoint x: 341, endPoint y: 498, distance: 70.0
click at [341, 494] on p "Фермерская 30 см (толстое с сыром), 4 сыра 30 см (толстое с сыром), Пикантный ц…" at bounding box center [347, 454] width 225 height 78
click at [100, 243] on link "Пицца" at bounding box center [101, 240] width 204 height 43
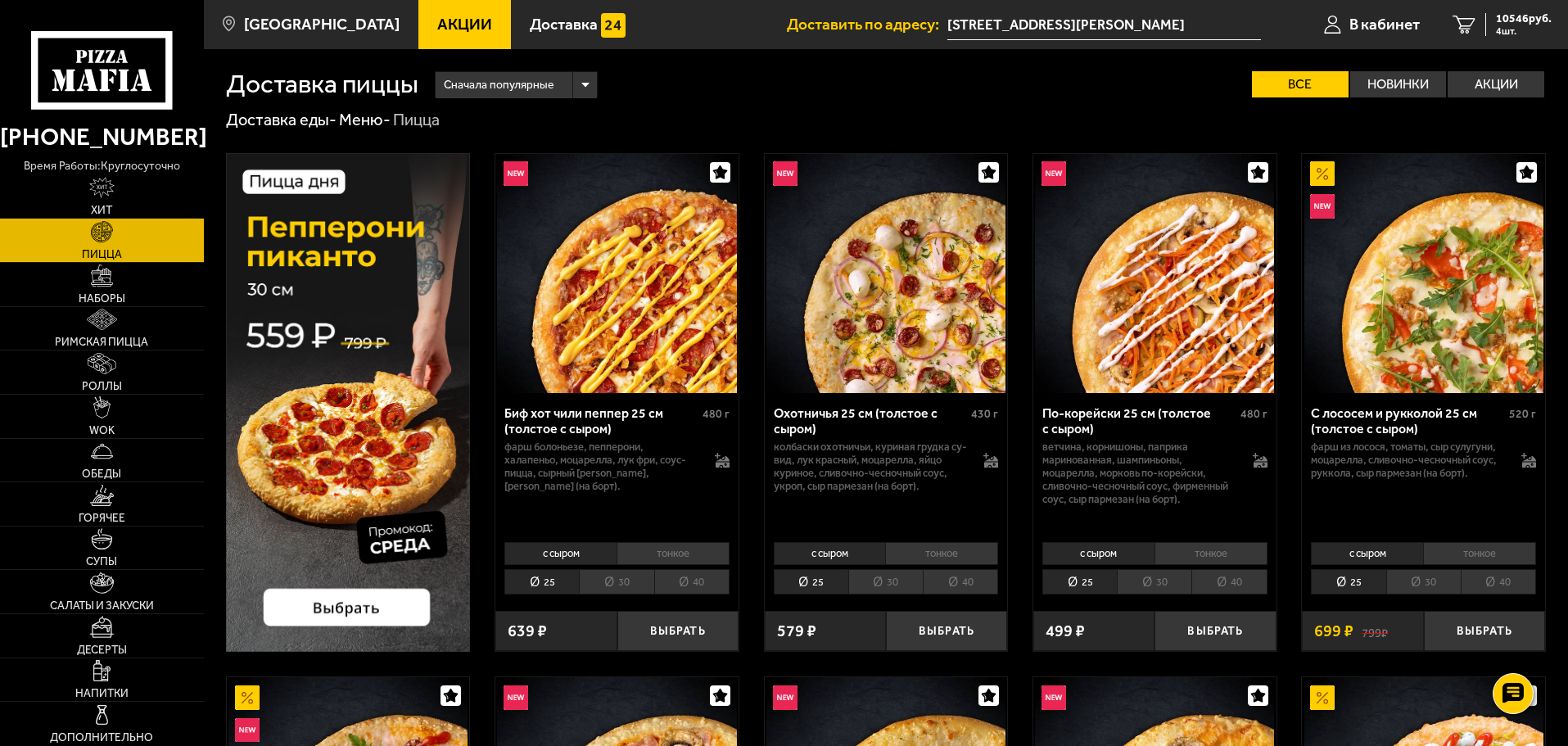
scroll to position [409, 0]
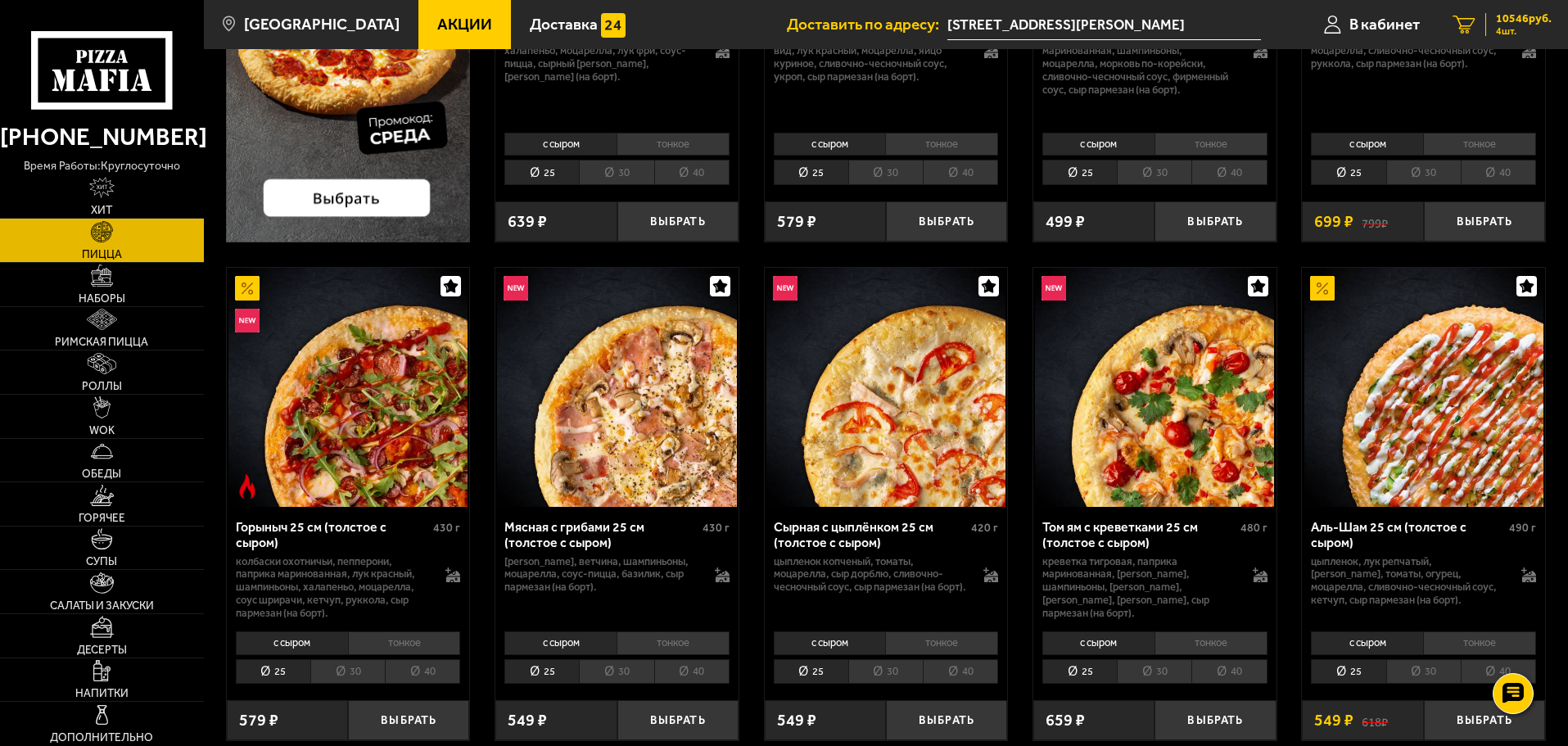
click at [1513, 14] on span "10546 руб." at bounding box center [1525, 19] width 56 height 12
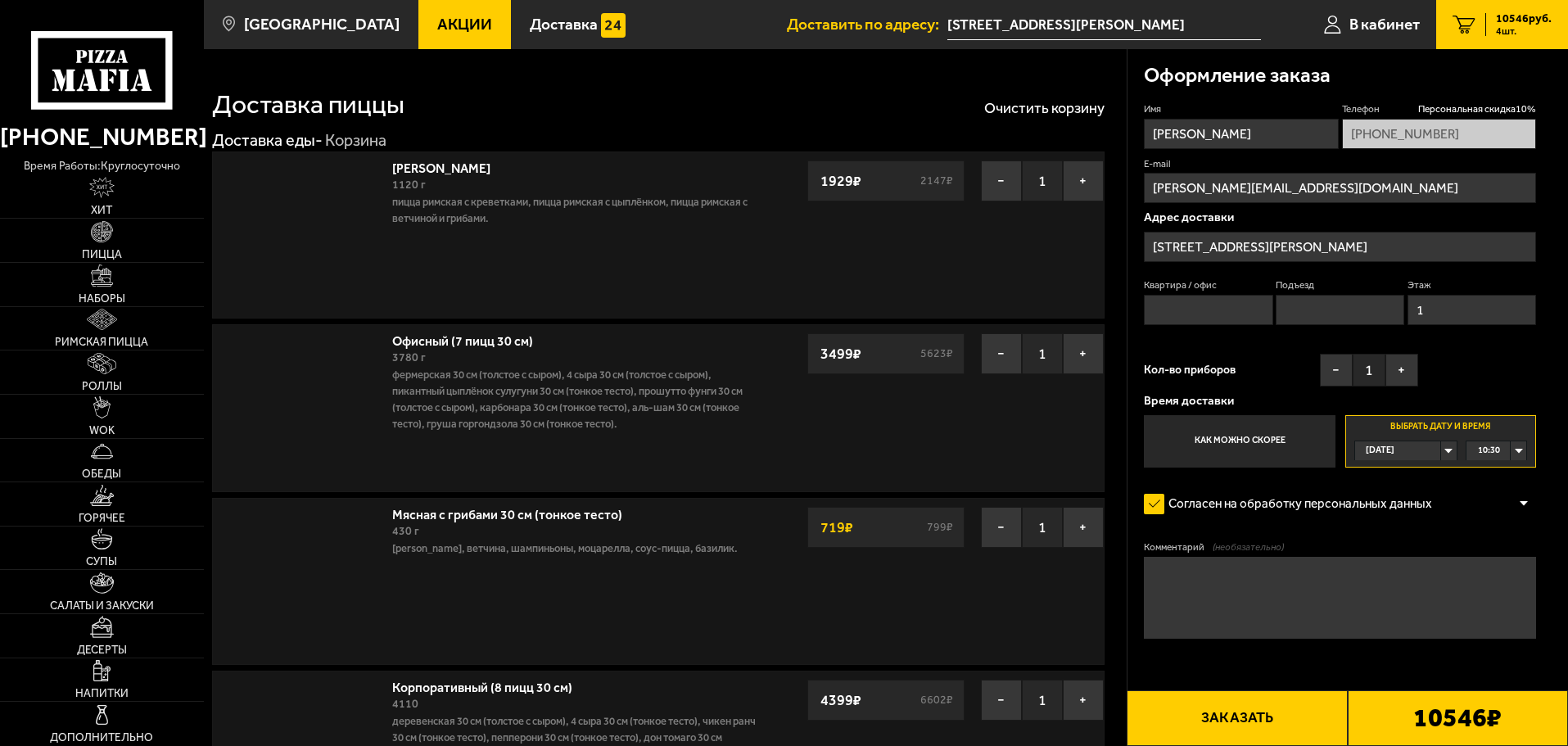
type input "Домостроительная улица, 16Ж"
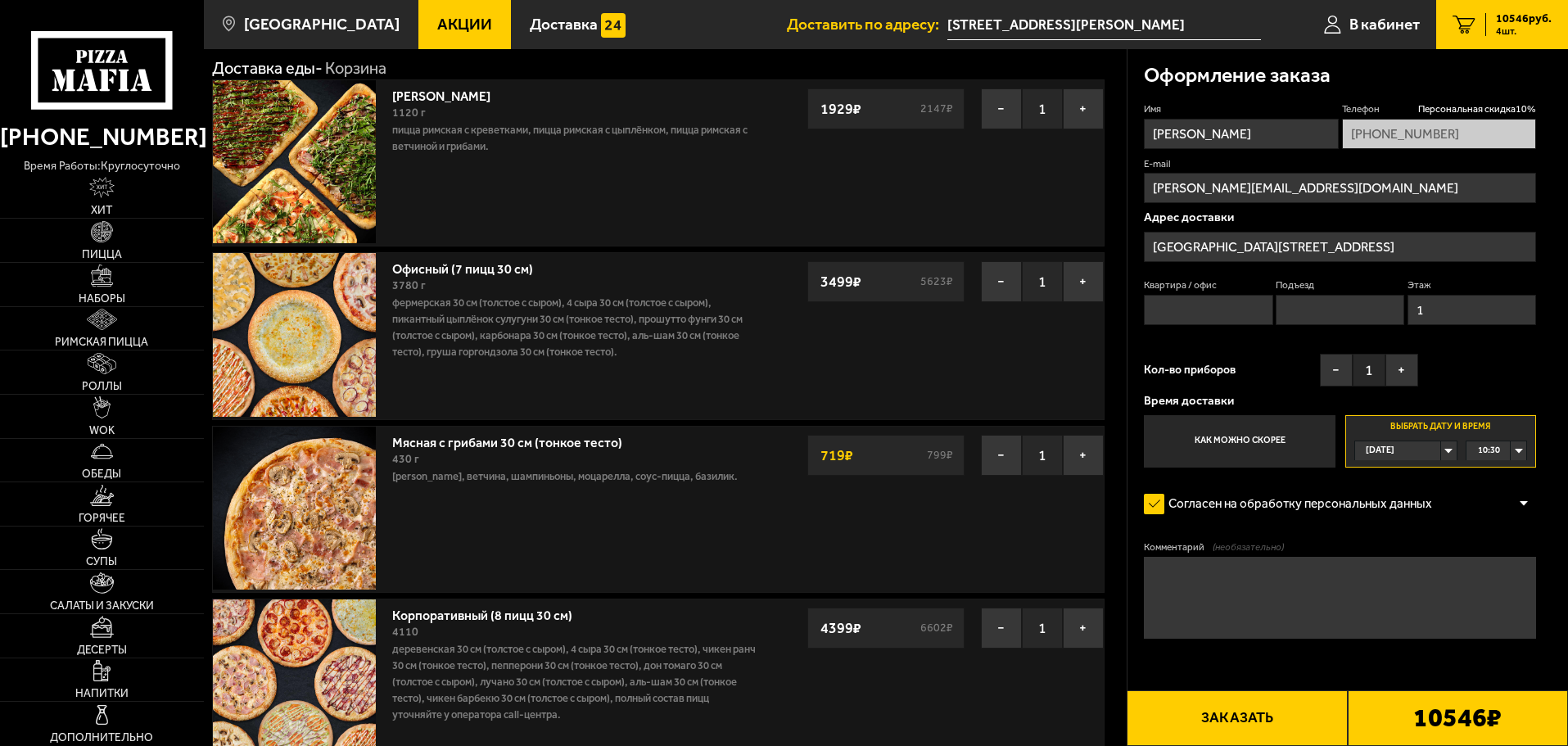
scroll to position [164, 0]
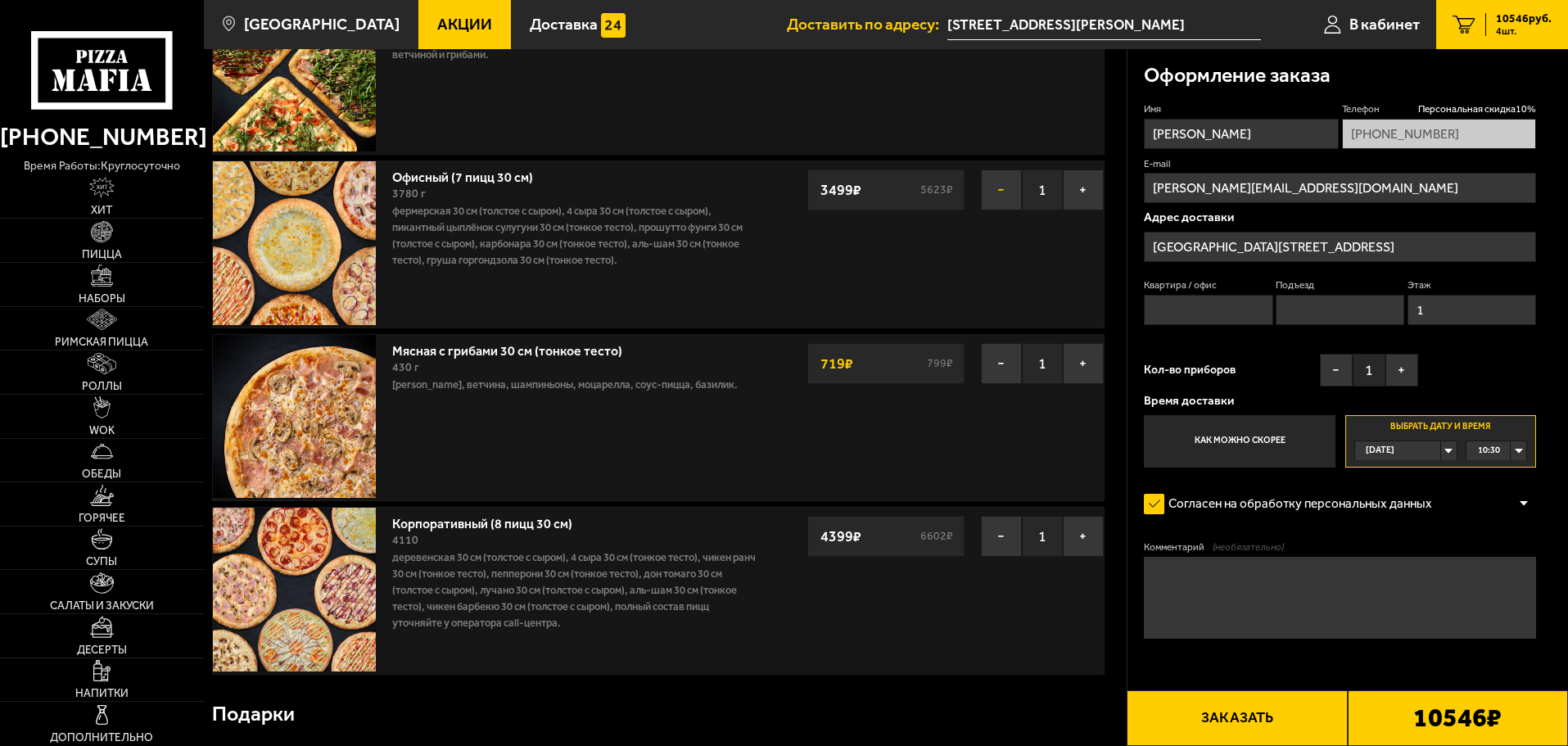
click at [1004, 189] on button "−" at bounding box center [1002, 190] width 41 height 41
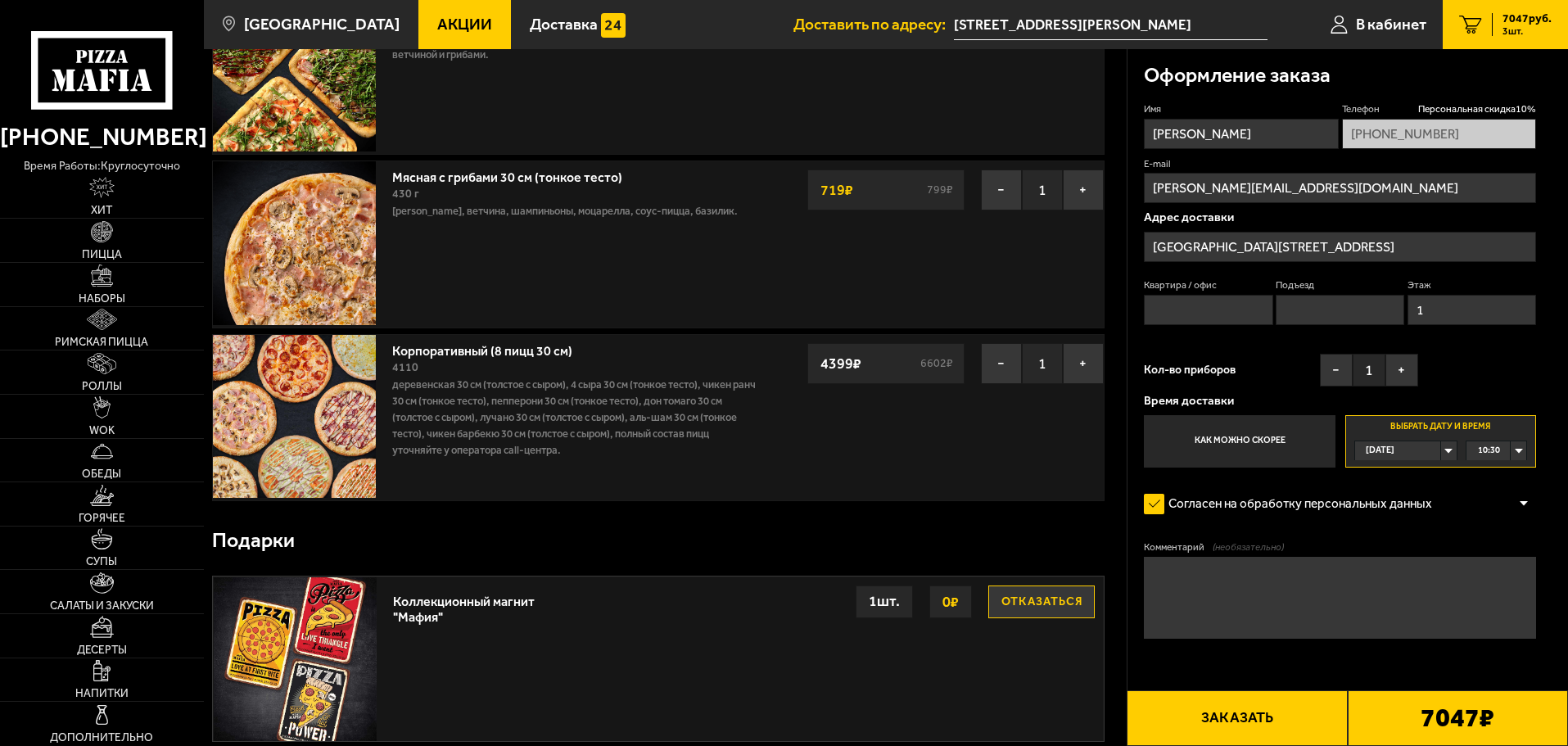
scroll to position [0, 0]
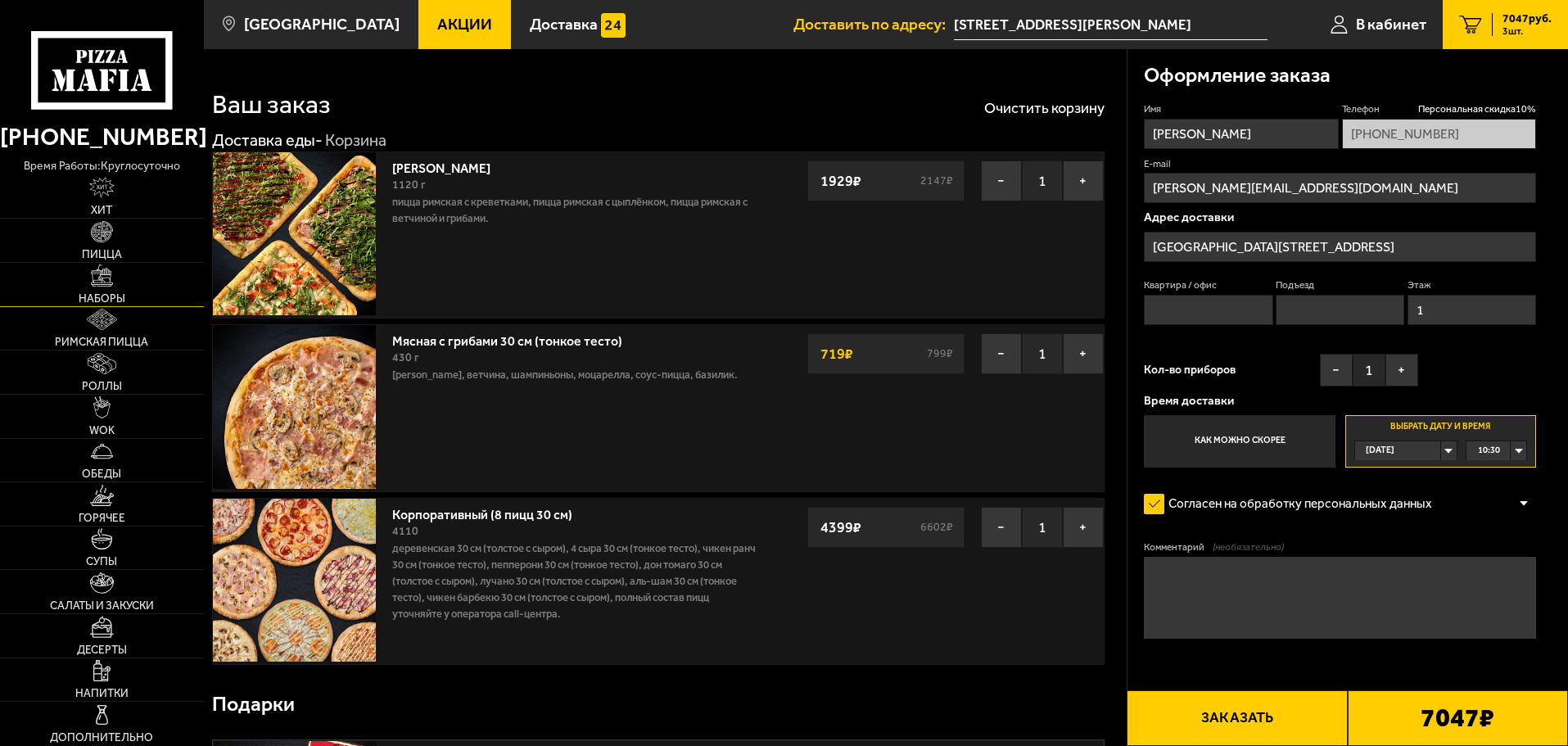
click at [90, 290] on link "Наборы" at bounding box center [101, 284] width 204 height 43
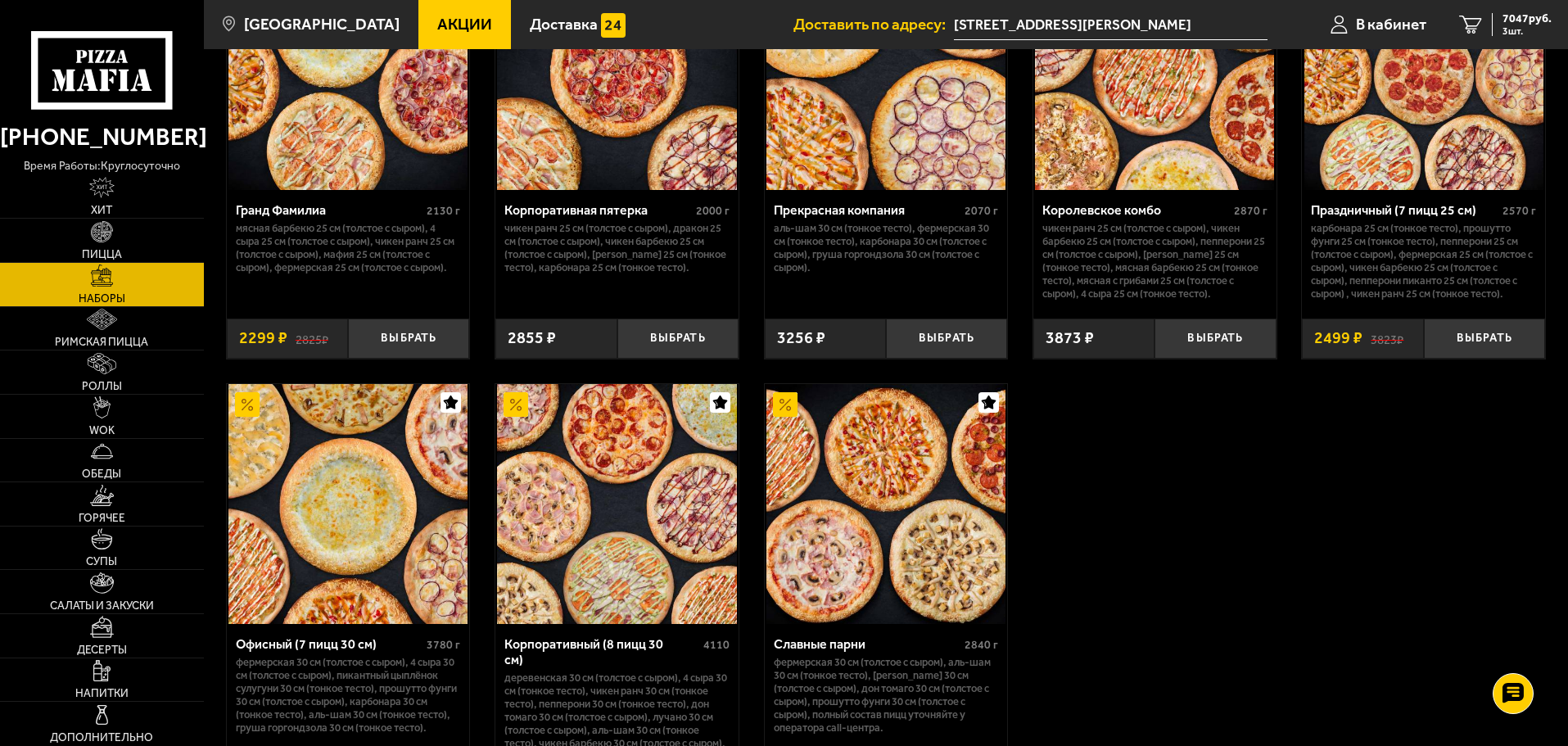
scroll to position [1966, 0]
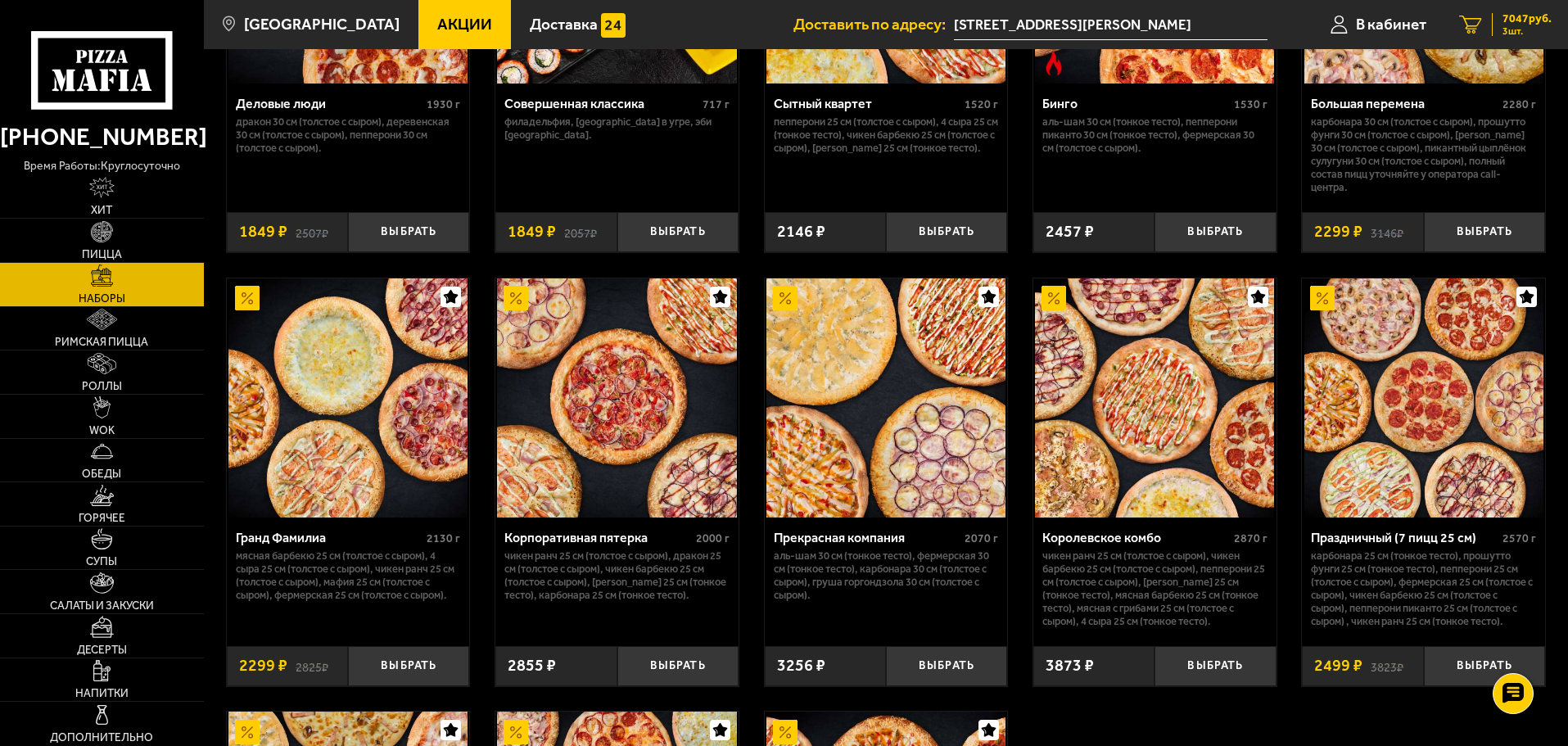
click at [1499, 20] on div "7047 руб. 3 шт." at bounding box center [1522, 25] width 60 height 23
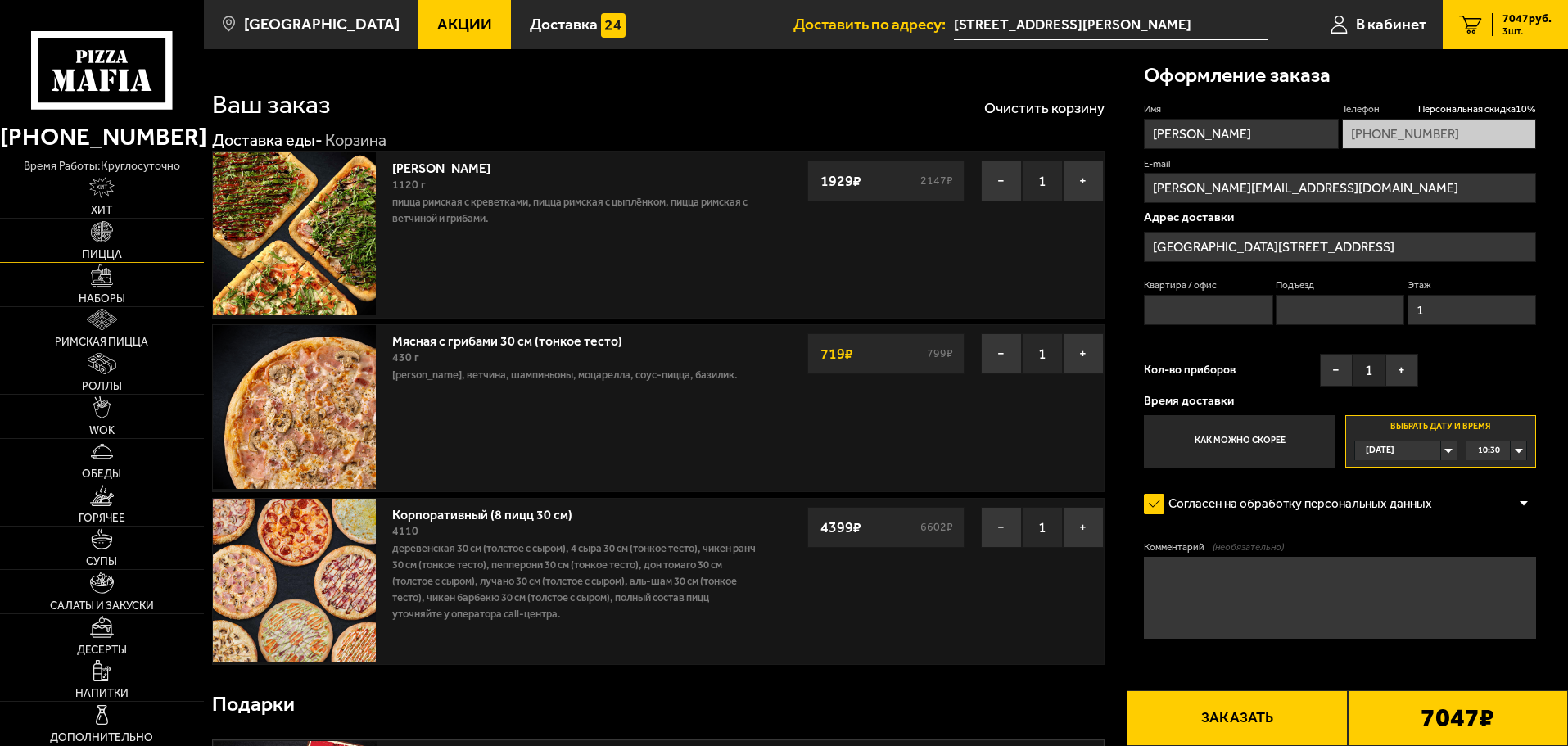
click at [105, 246] on link "Пицца" at bounding box center [101, 240] width 204 height 43
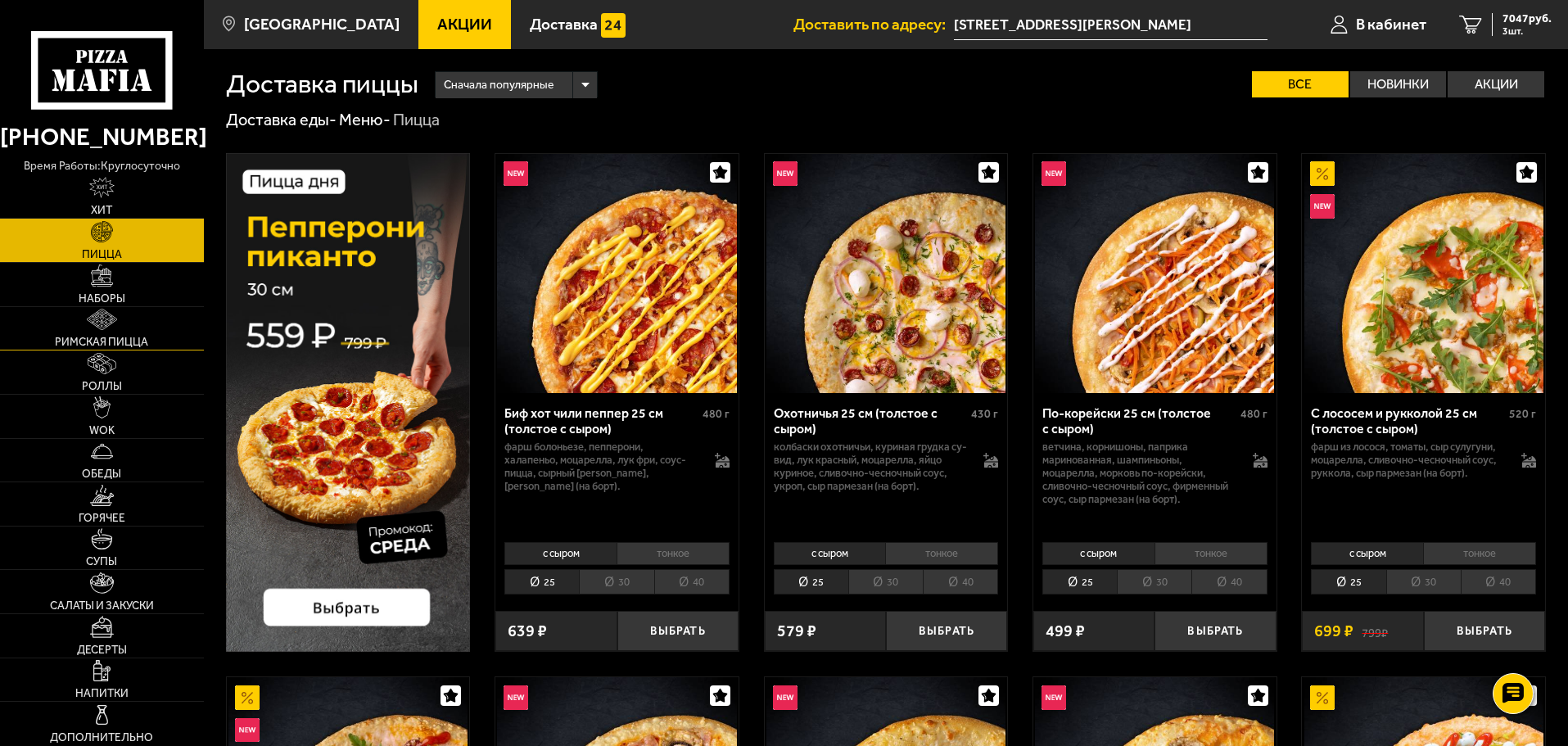
click at [97, 341] on span "Римская пицца" at bounding box center [101, 343] width 94 height 12
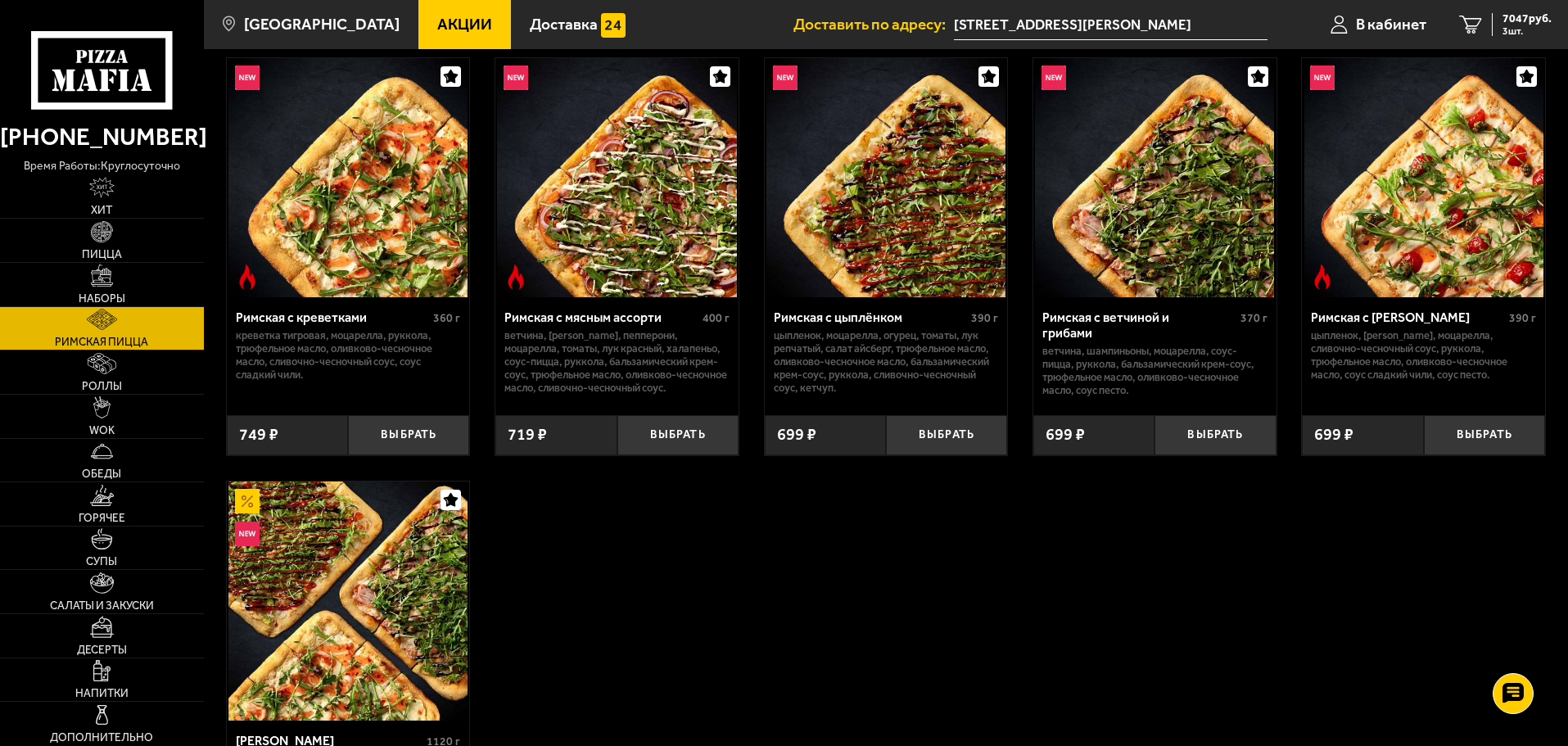
scroll to position [246, 0]
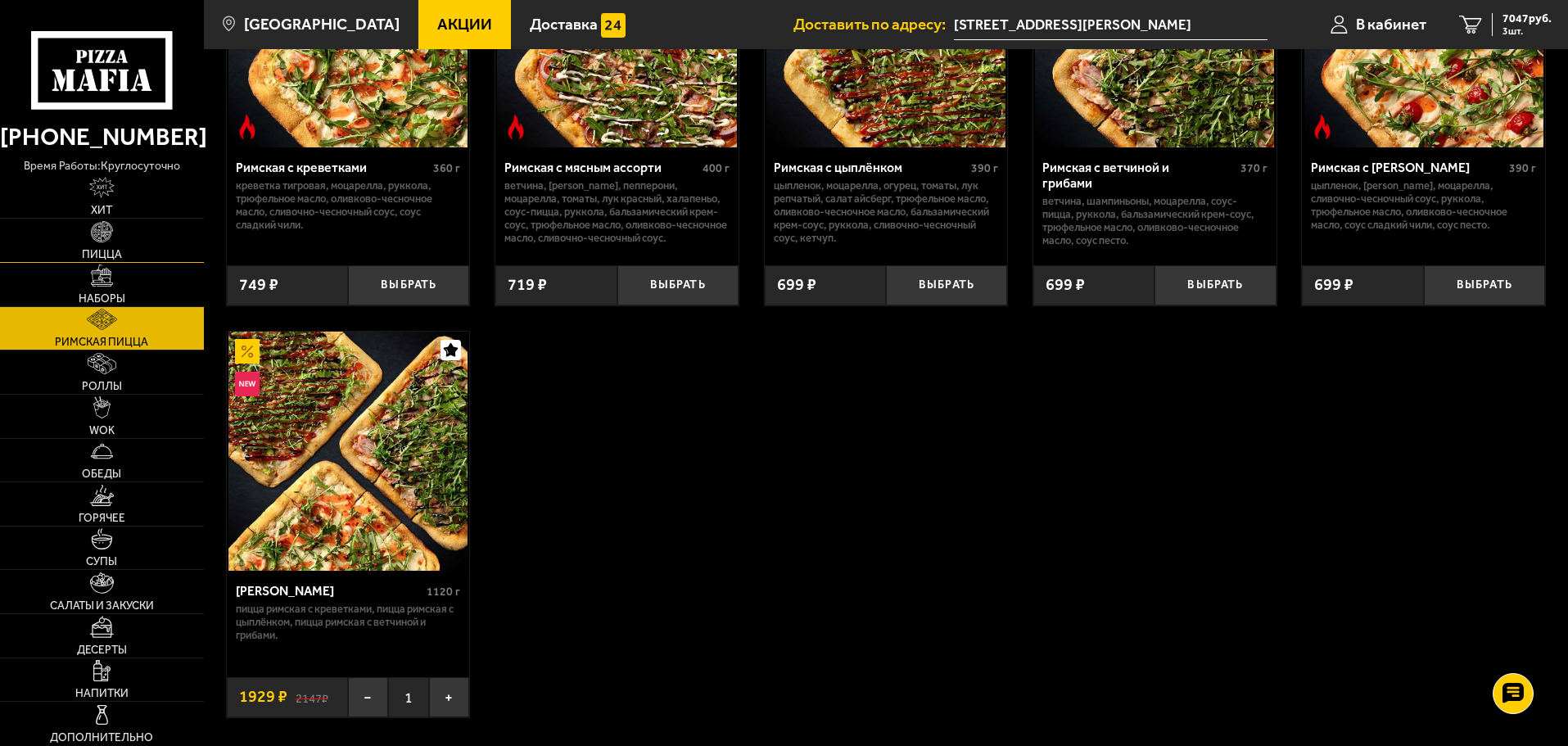
click at [101, 252] on span "Пицца" at bounding box center [102, 255] width 41 height 12
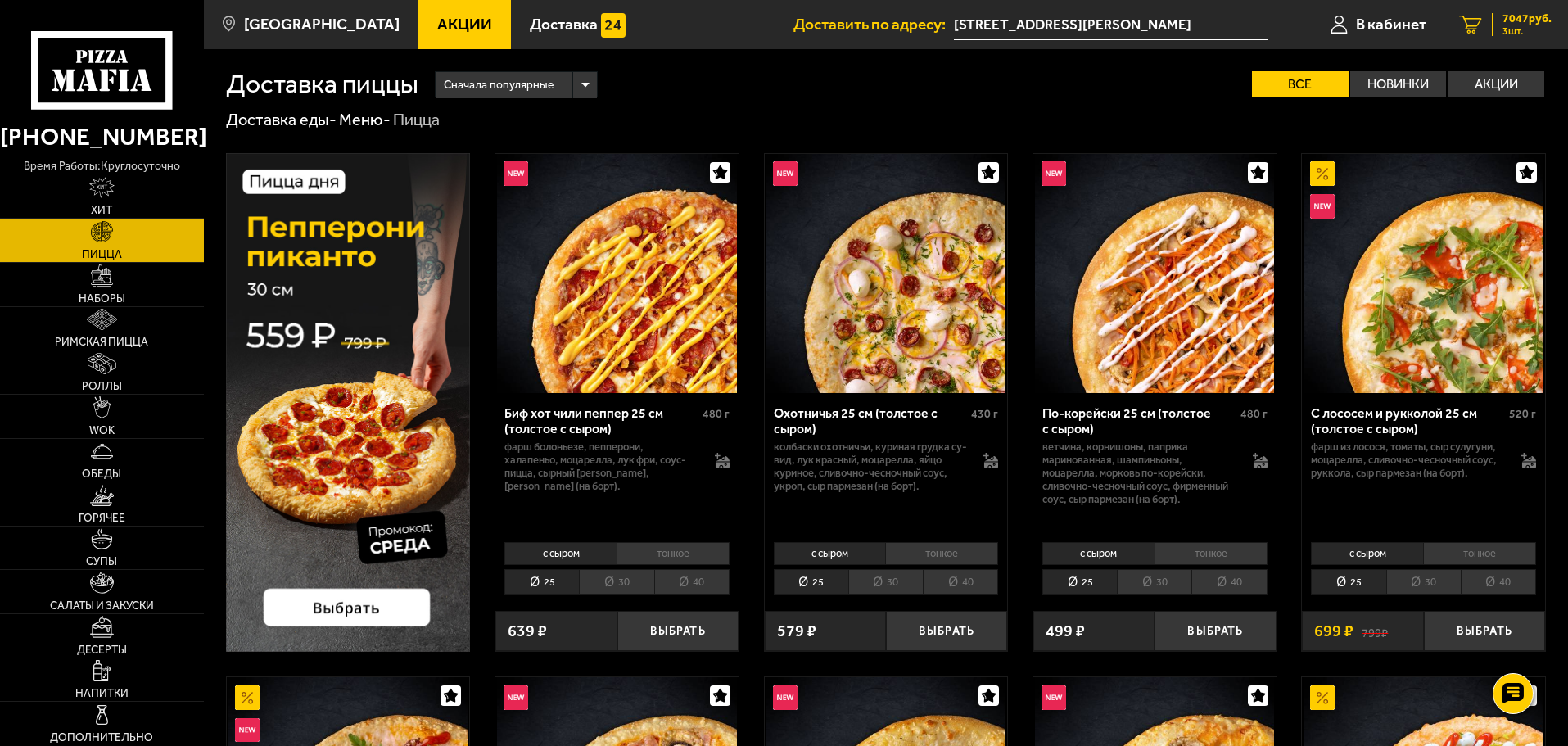
click at [1507, 31] on span "3 шт." at bounding box center [1527, 31] width 49 height 10
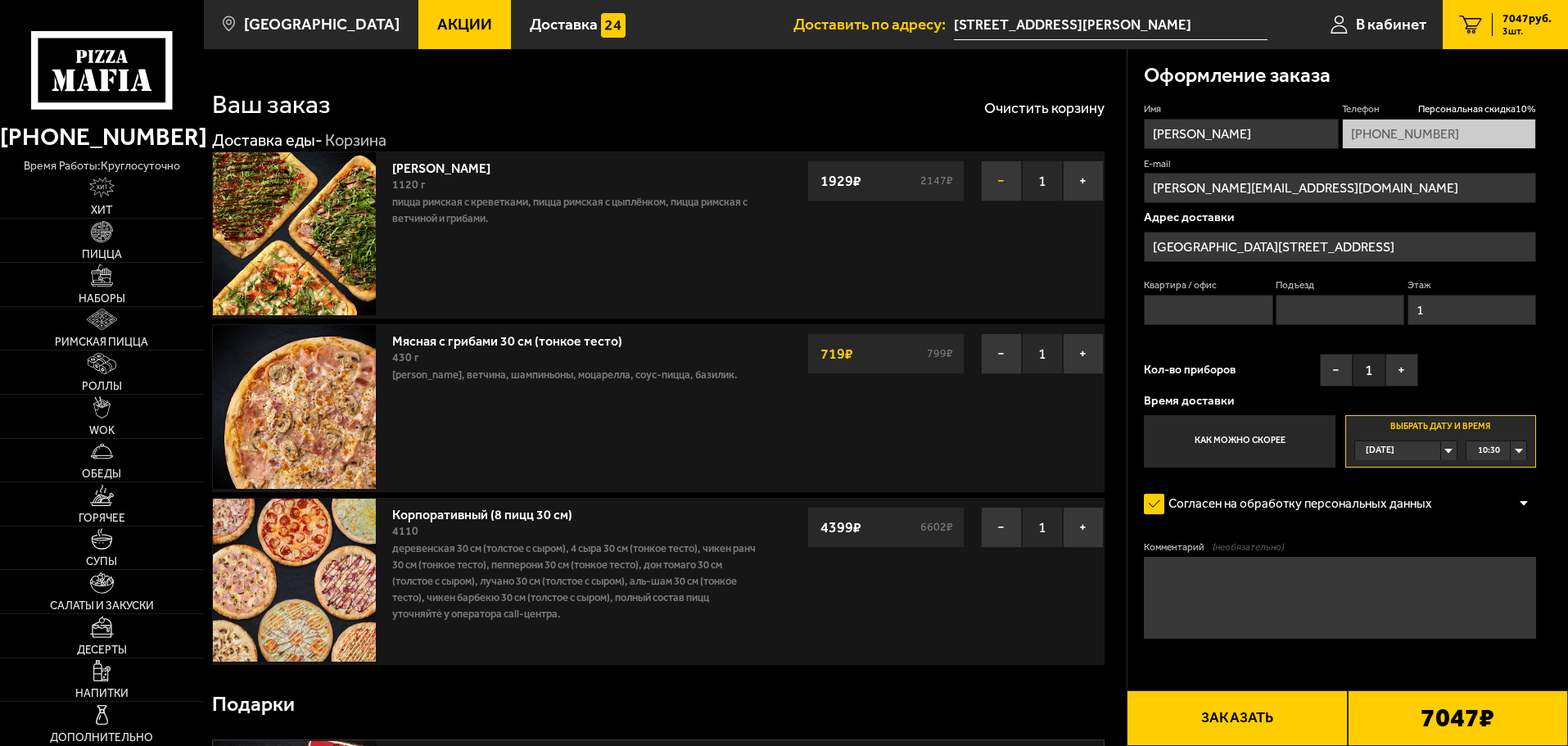
click at [1002, 180] on button "−" at bounding box center [1002, 180] width 41 height 41
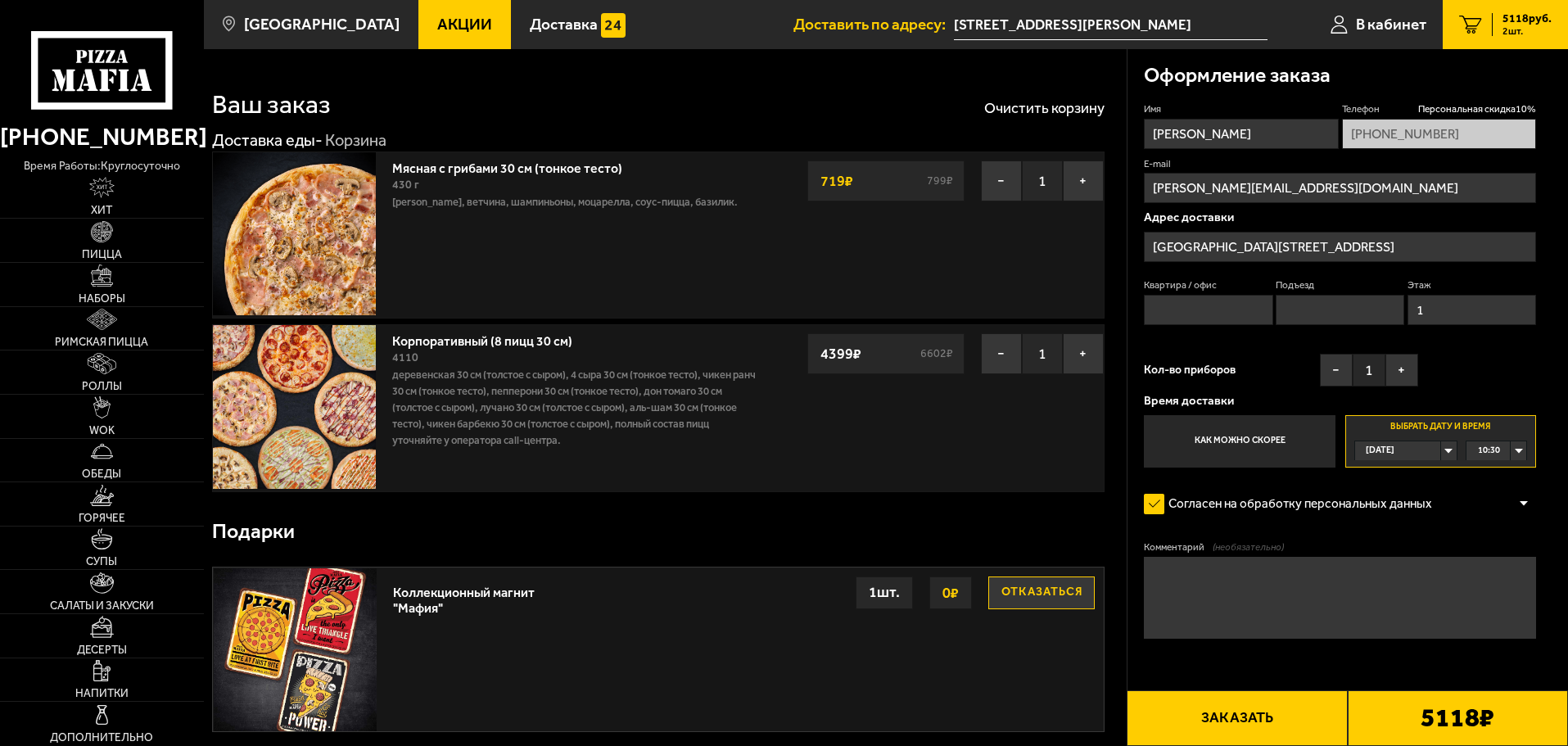
click at [441, 29] on span "Акции" at bounding box center [464, 24] width 55 height 15
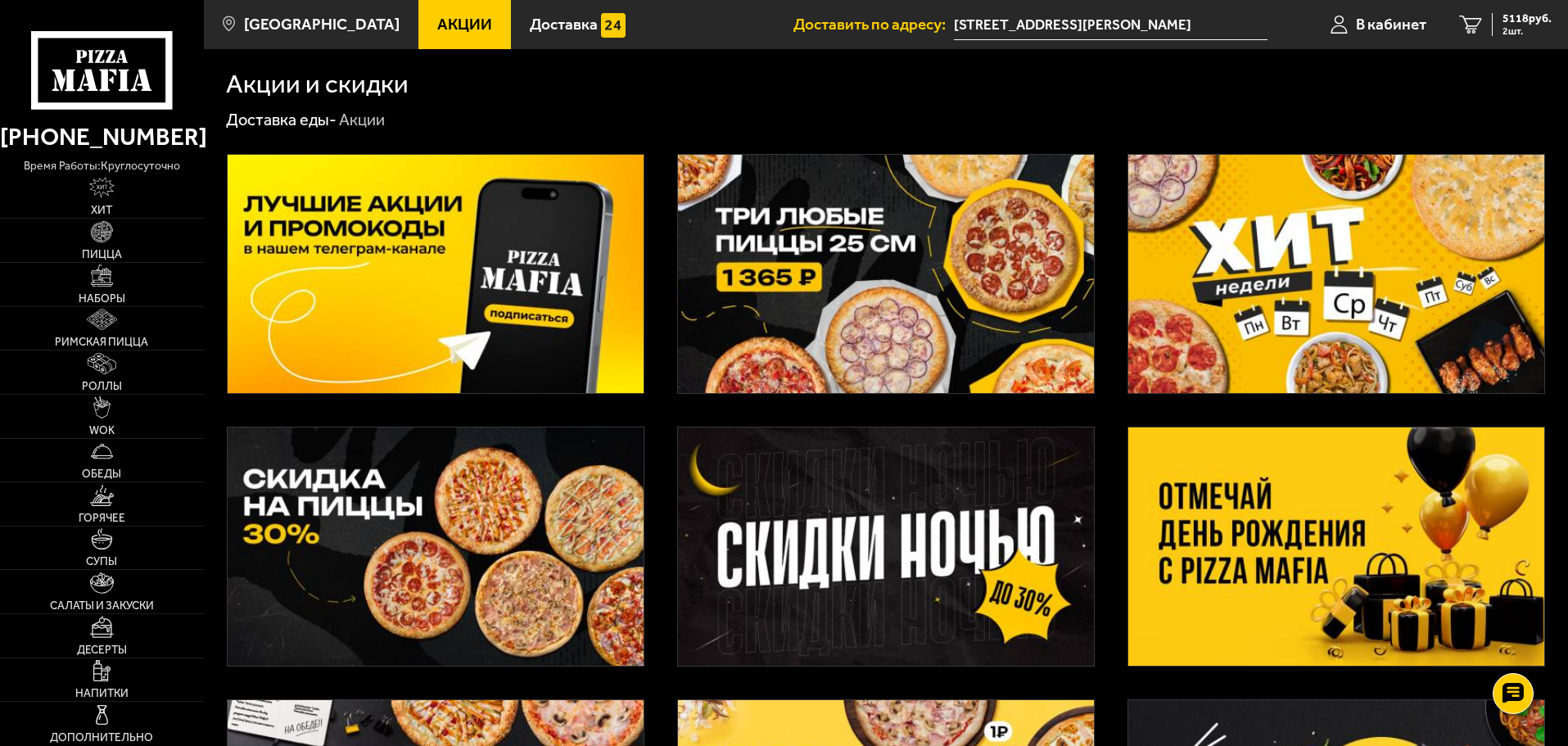
click at [1270, 528] on img at bounding box center [1336, 546] width 416 height 238
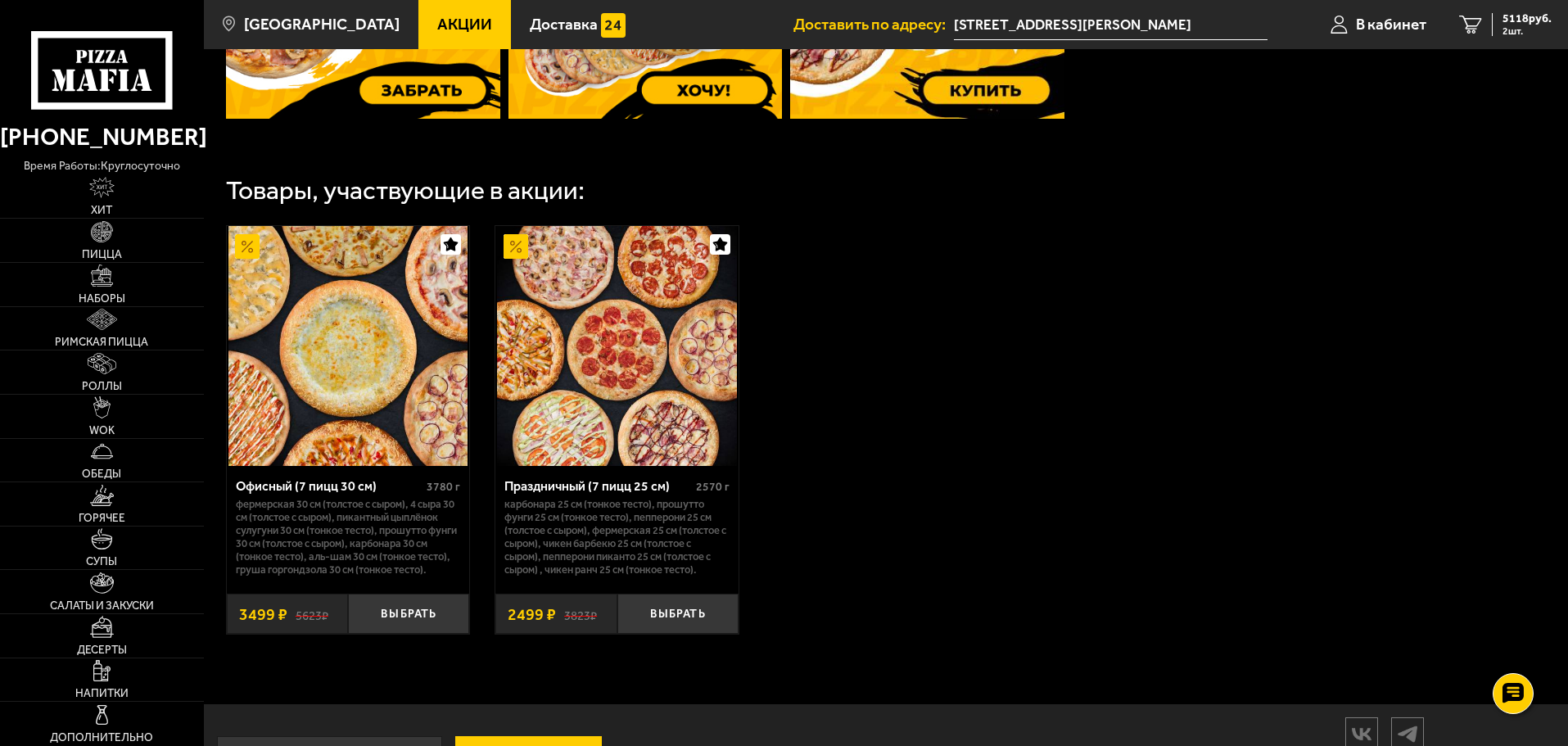
scroll to position [573, 0]
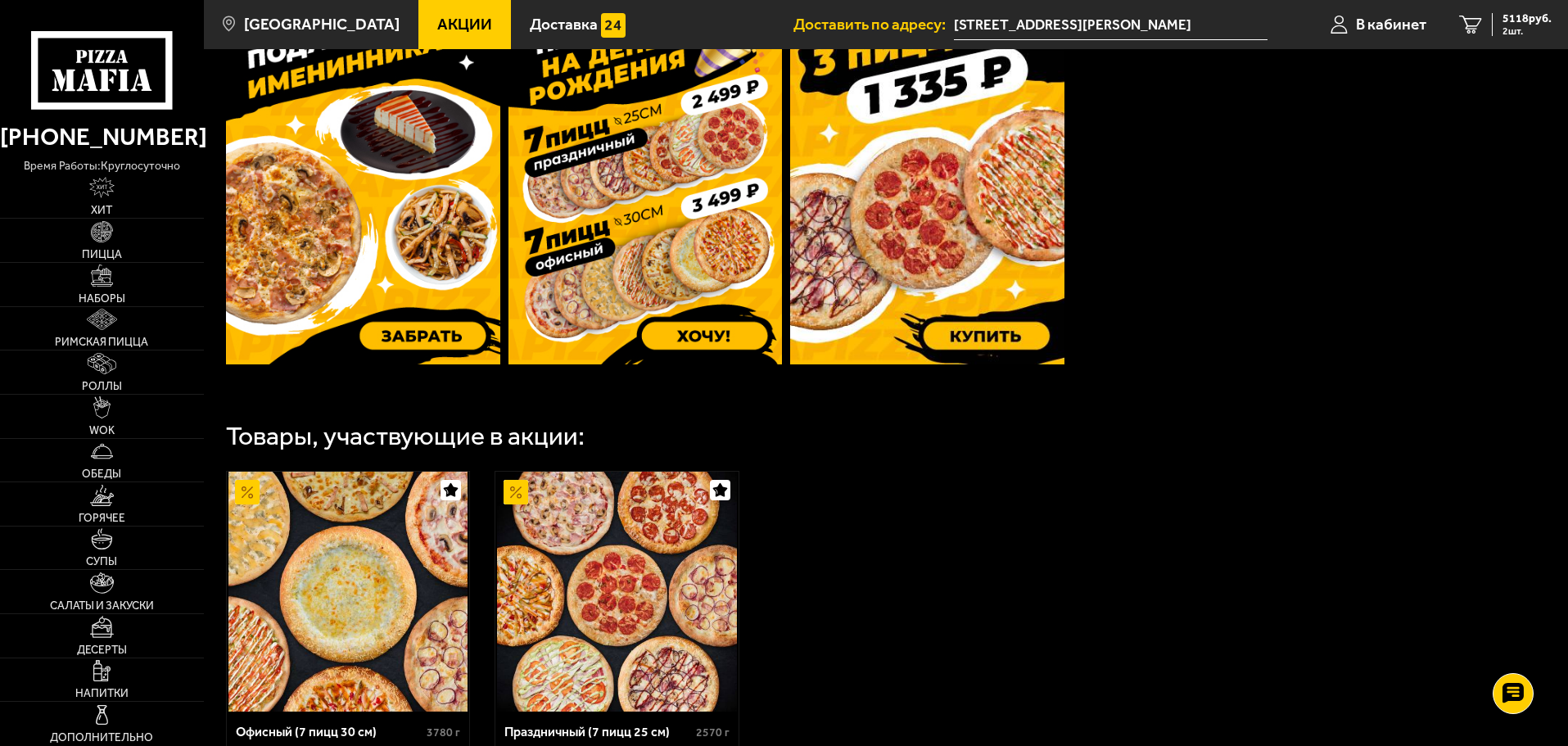
click at [429, 164] on img at bounding box center [363, 182] width 274 height 364
click at [1499, 19] on div "5118 руб. 2 шт." at bounding box center [1522, 25] width 60 height 23
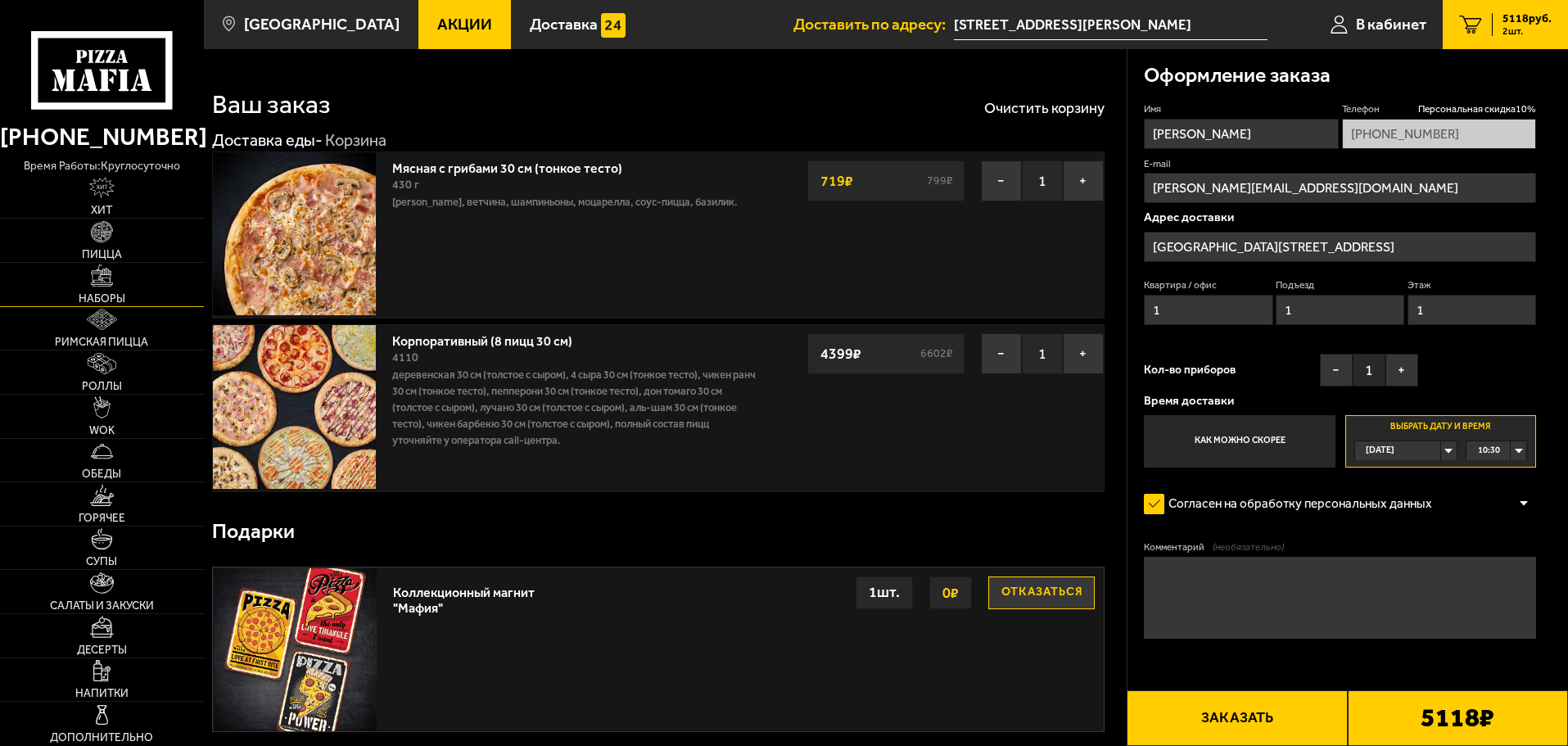
click at [106, 267] on img at bounding box center [101, 275] width 21 height 21
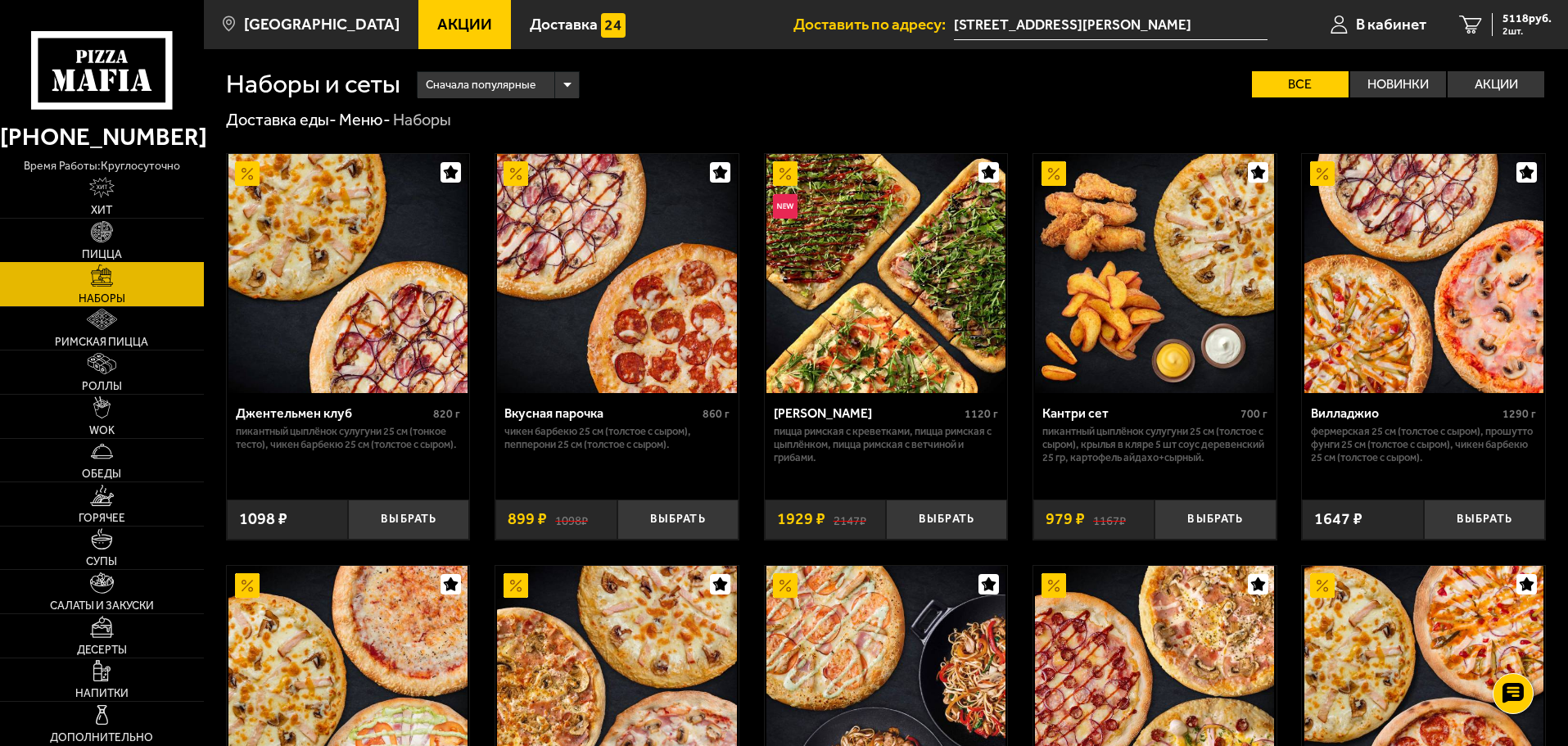
click at [106, 246] on link "Пицца" at bounding box center [101, 240] width 204 height 43
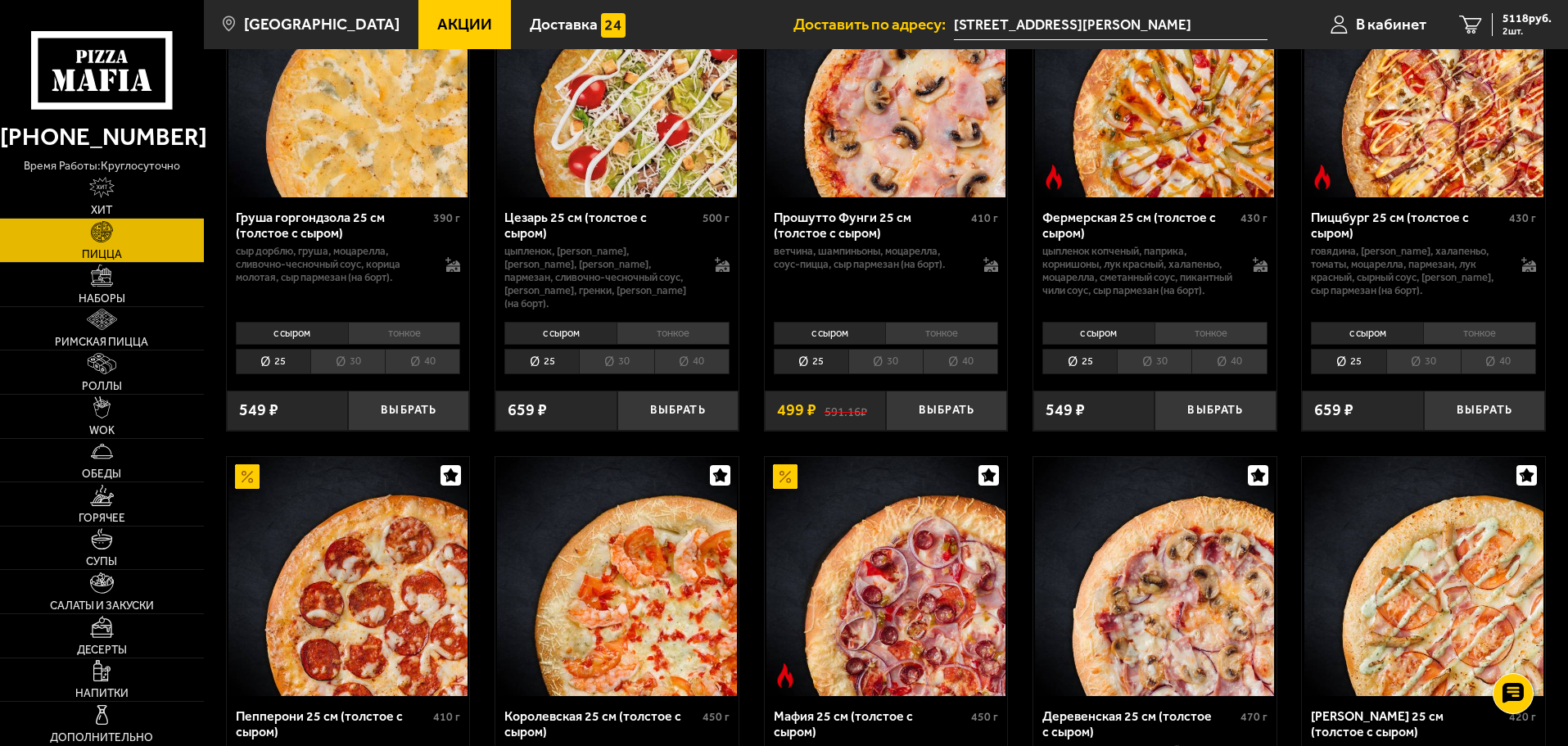
scroll to position [1639, 0]
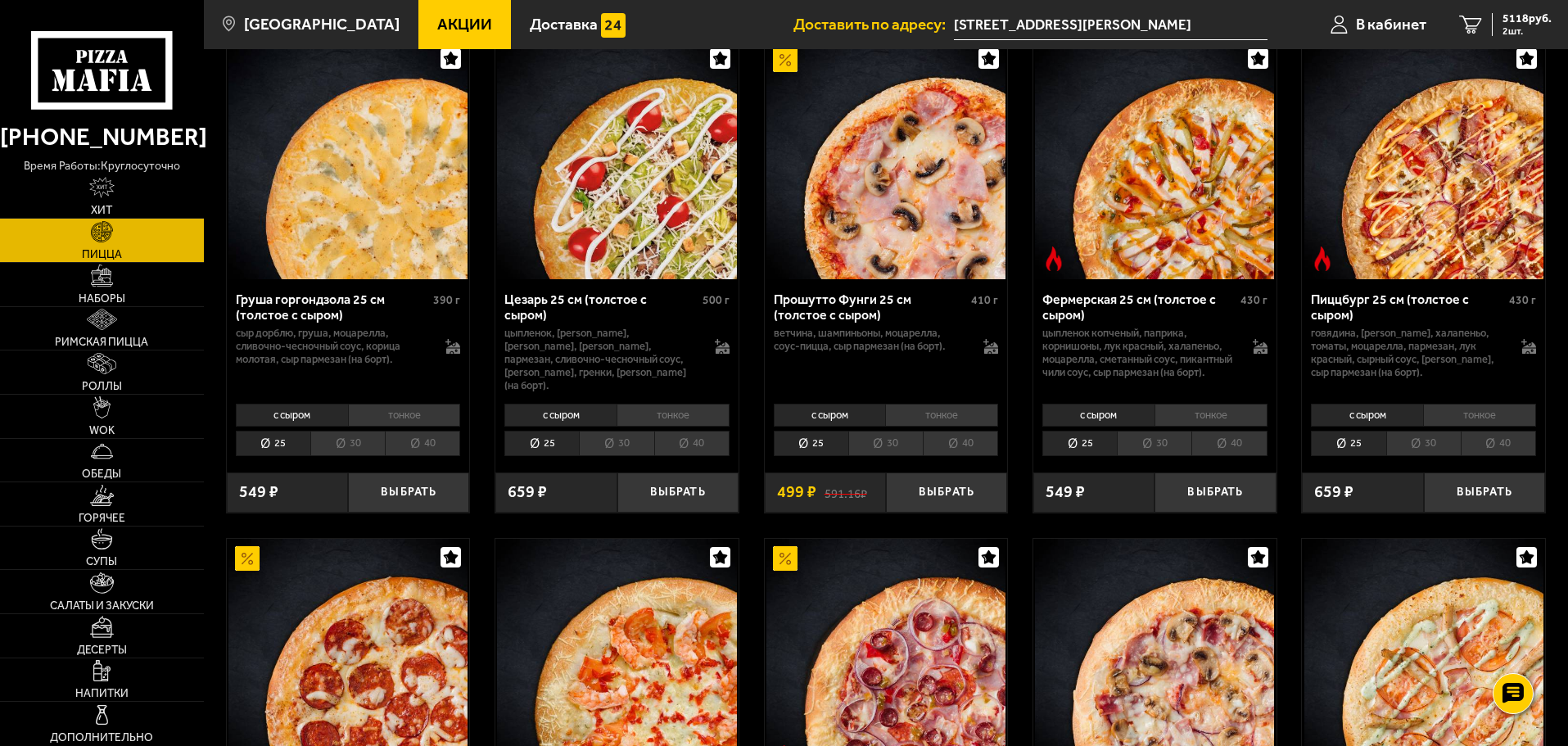
click at [868, 453] on li "30" at bounding box center [885, 443] width 74 height 25
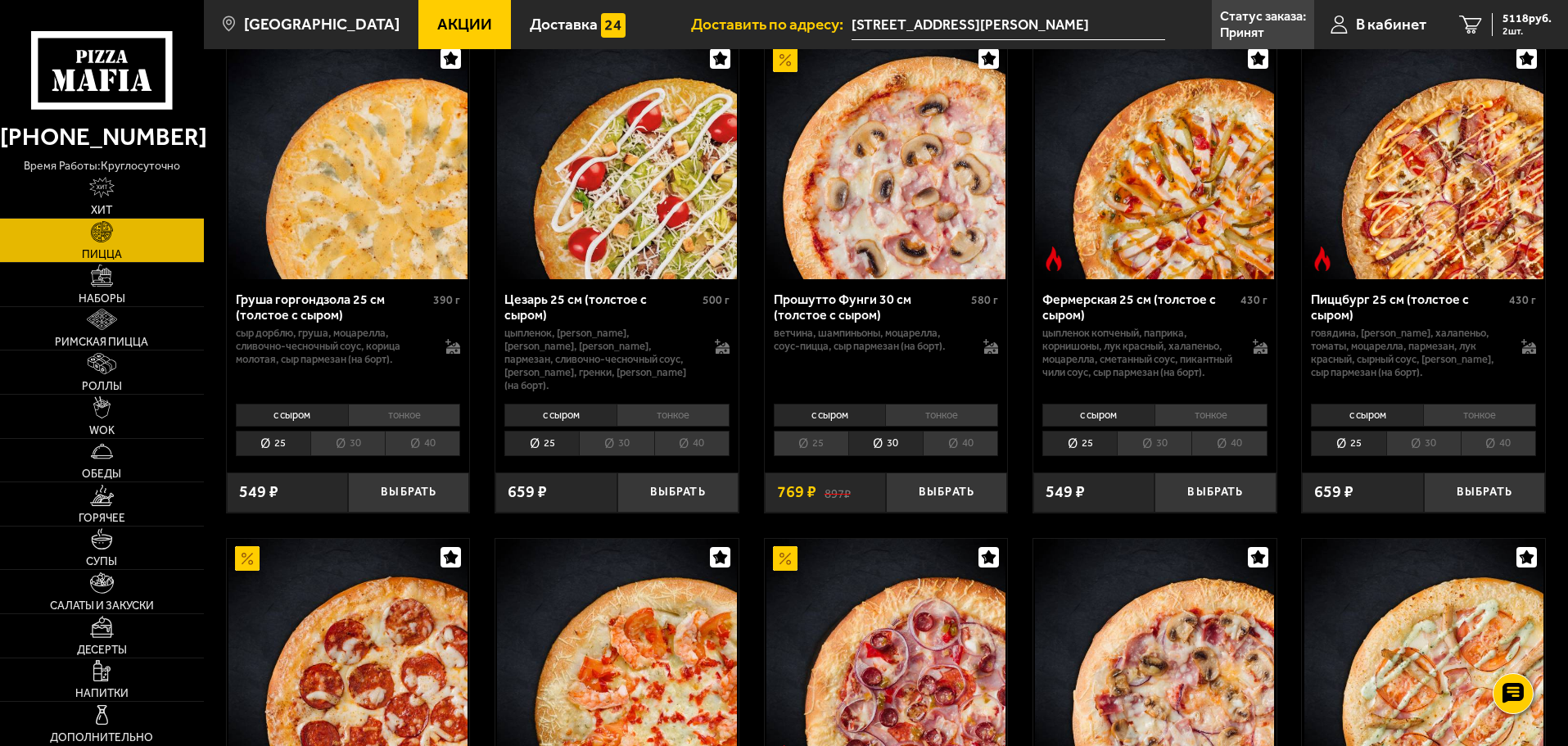
click at [921, 427] on li "тонкое" at bounding box center [942, 415] width 113 height 23
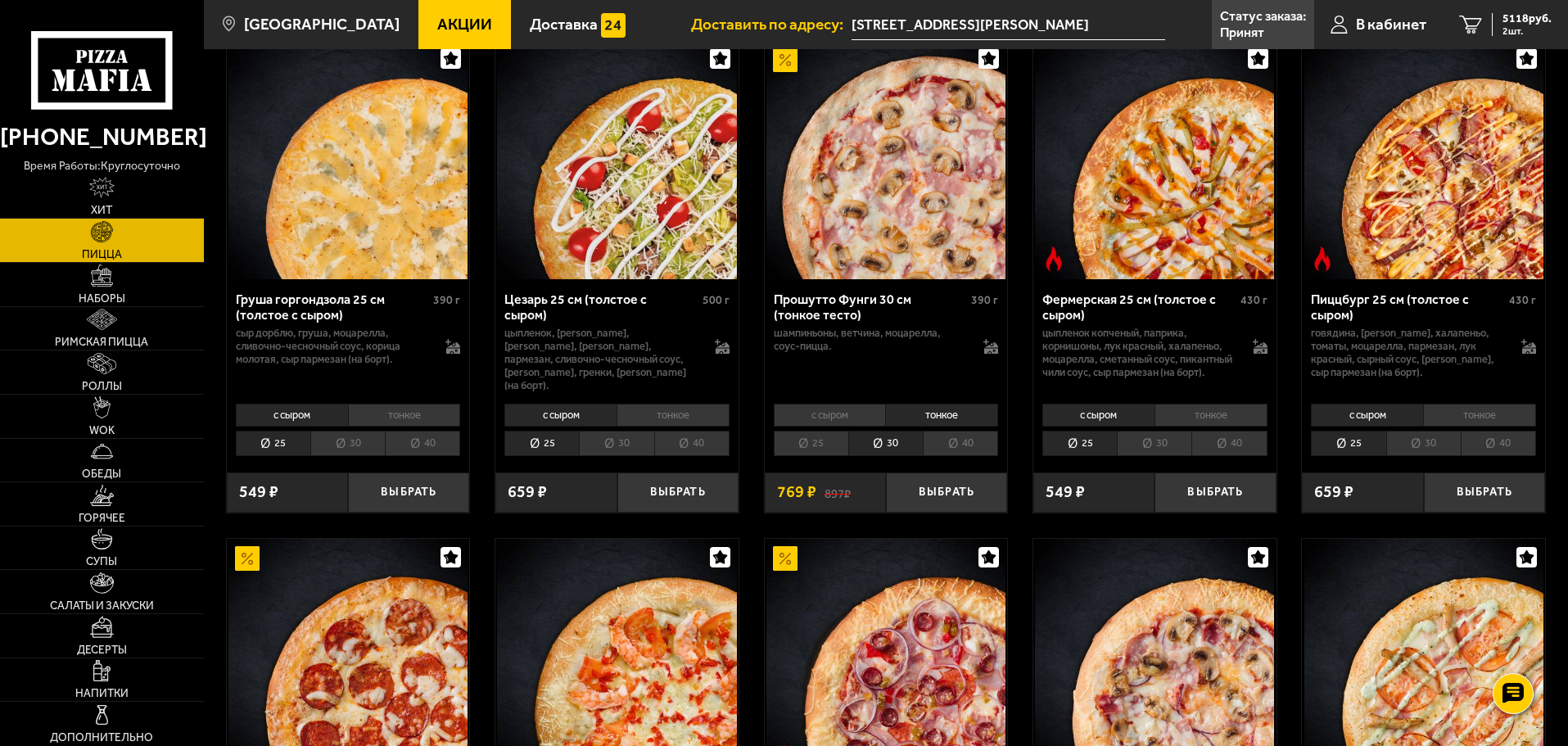
click at [815, 427] on li "с сыром" at bounding box center [830, 415] width 112 height 23
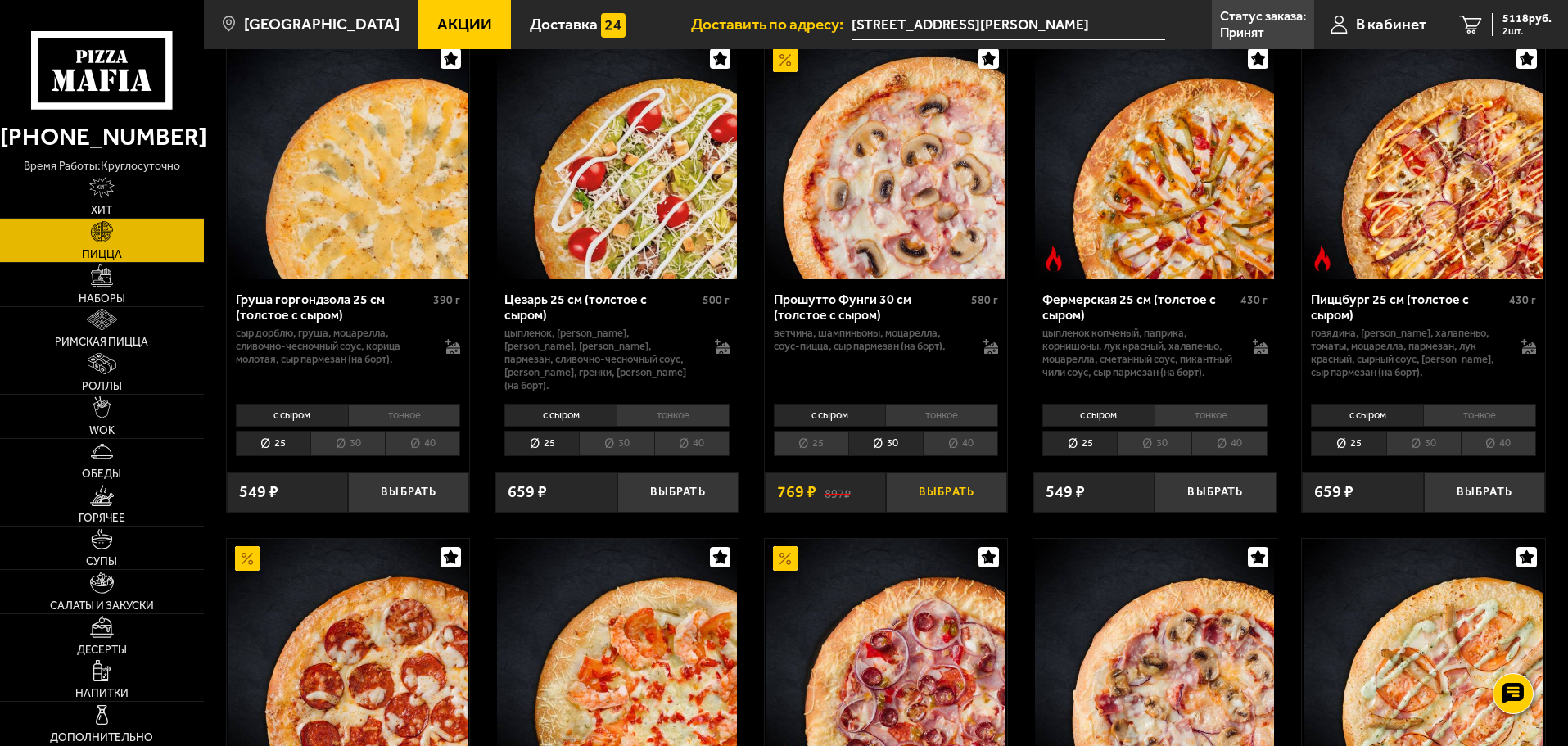
click at [934, 504] on button "Выбрать" at bounding box center [947, 493] width 122 height 41
click at [1530, 24] on span "5887 руб." at bounding box center [1527, 19] width 49 height 12
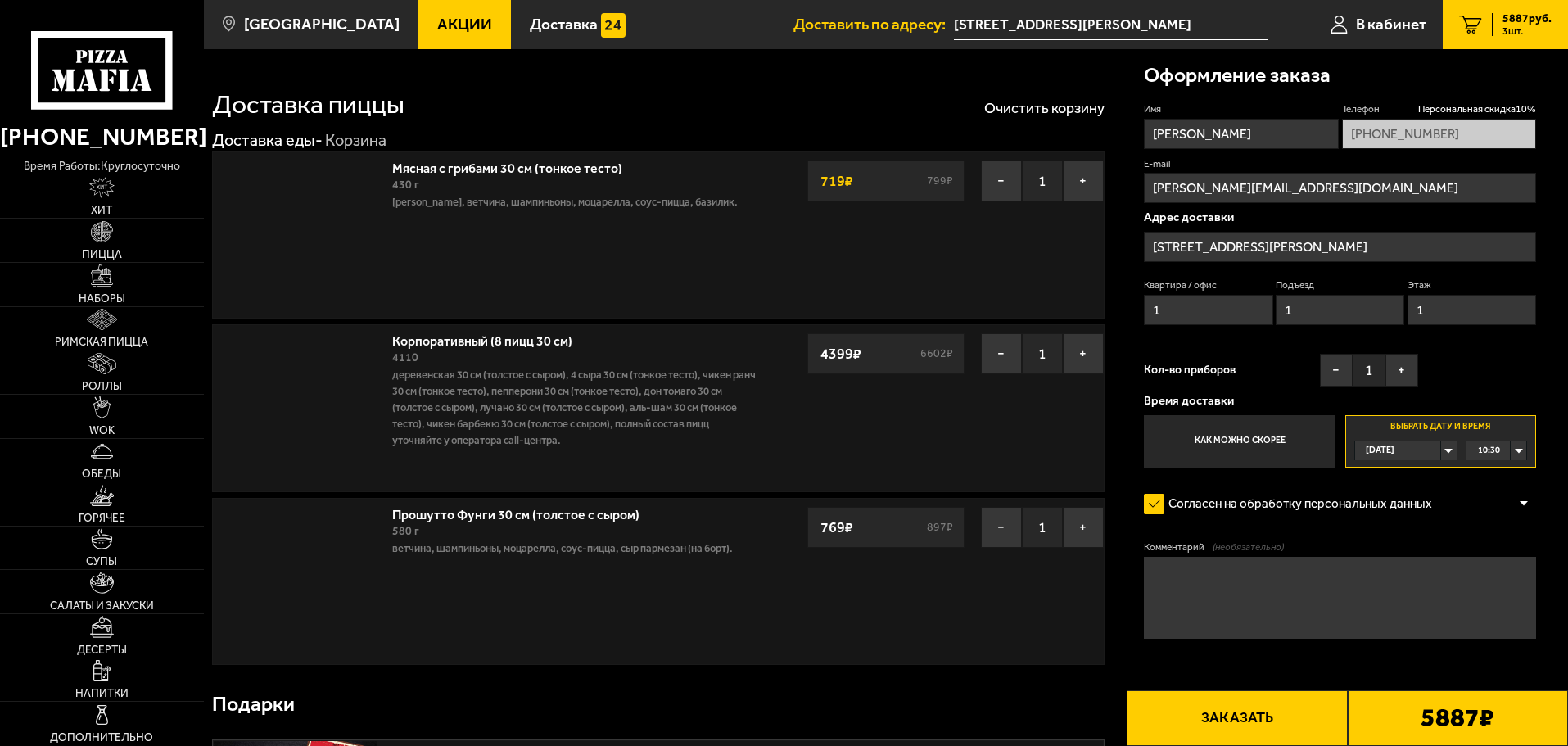
type input "Домостроительная улица, 16Ж"
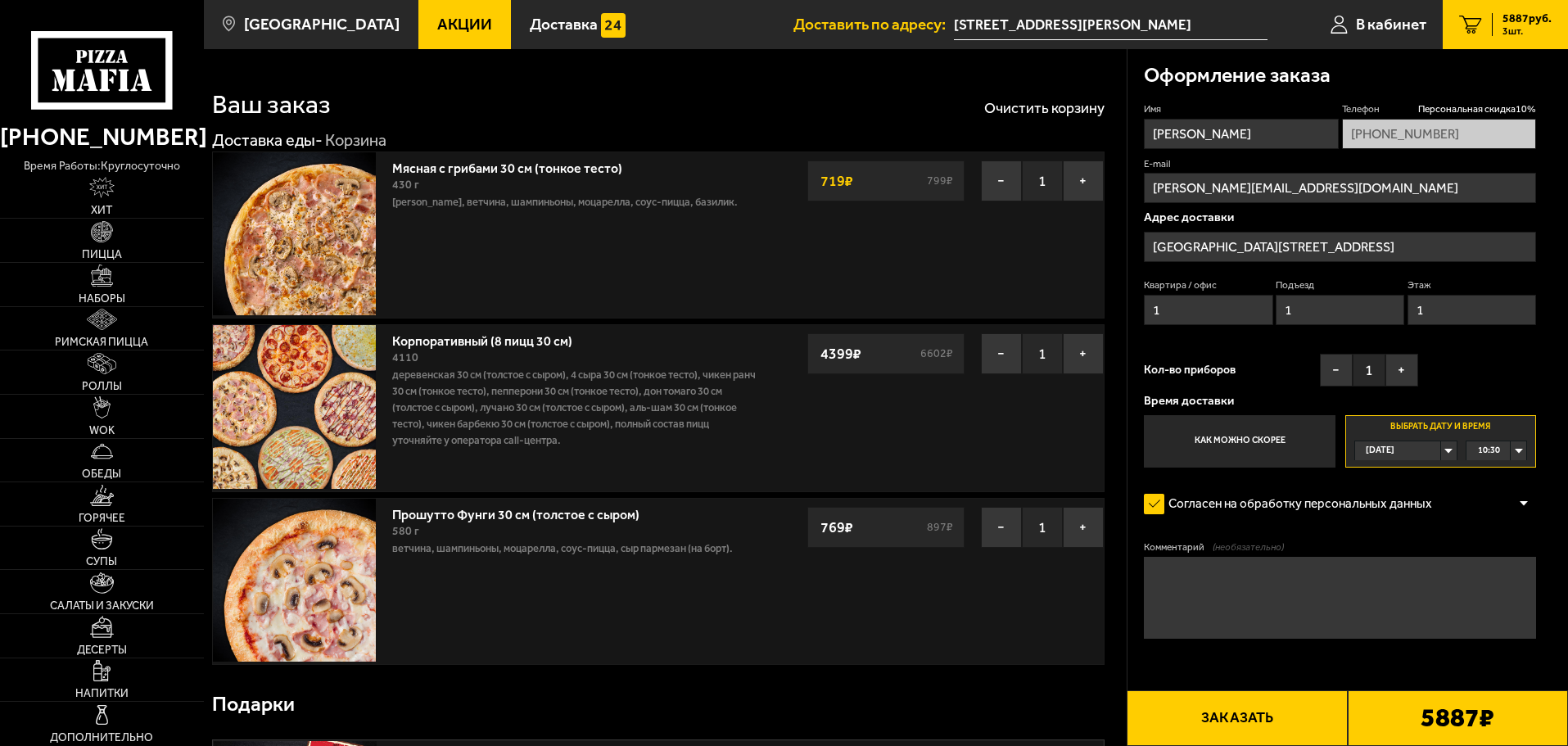
click at [1521, 454] on div "10:30" at bounding box center [1497, 451] width 60 height 19
click at [1480, 508] on span "11:00" at bounding box center [1490, 511] width 22 height 19
click at [1257, 703] on button "Заказать" at bounding box center [1237, 719] width 220 height 56
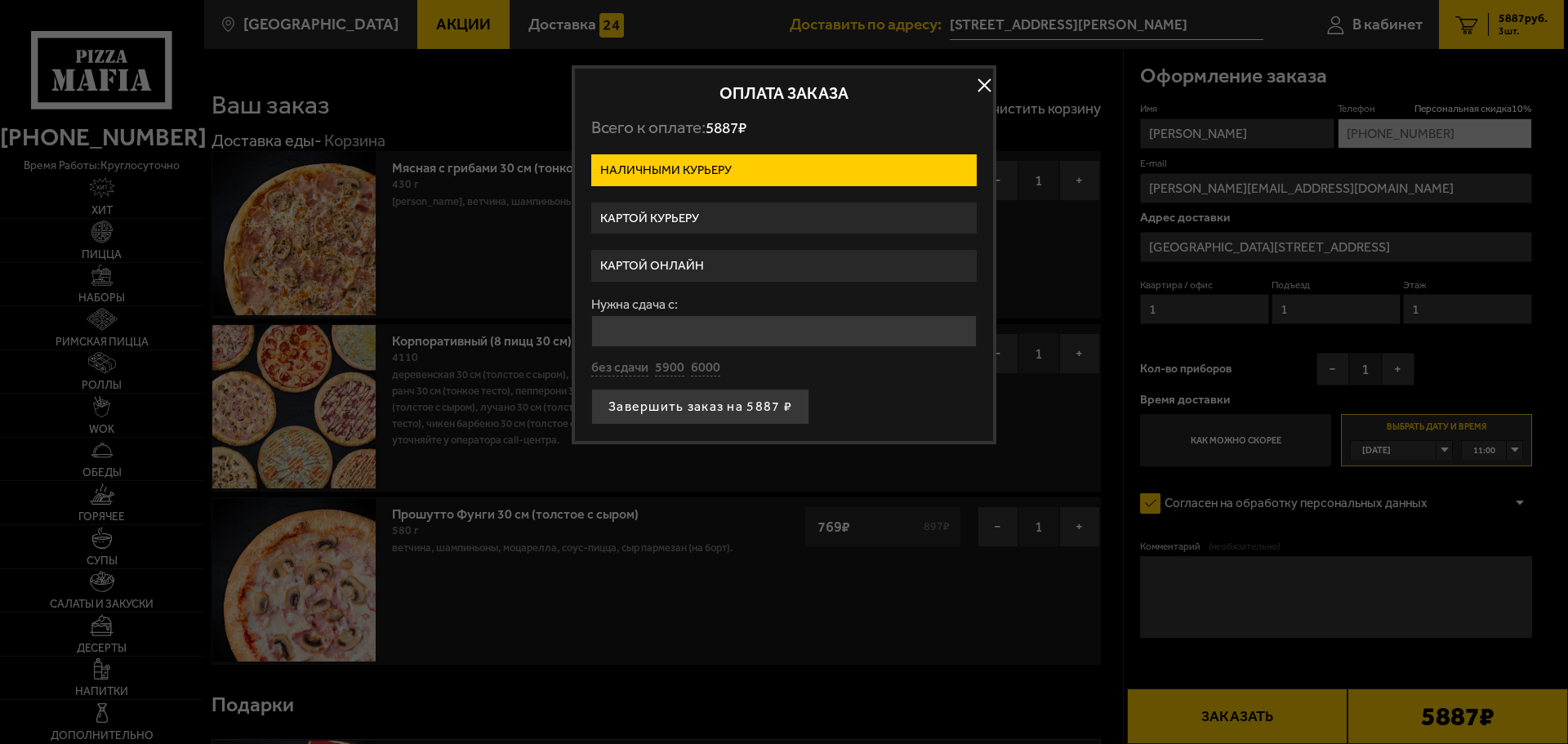
click at [670, 269] on label "Картой онлайн" at bounding box center [784, 266] width 386 height 32
click at [0, 0] on input "Картой онлайн" at bounding box center [0, 0] width 0 height 0
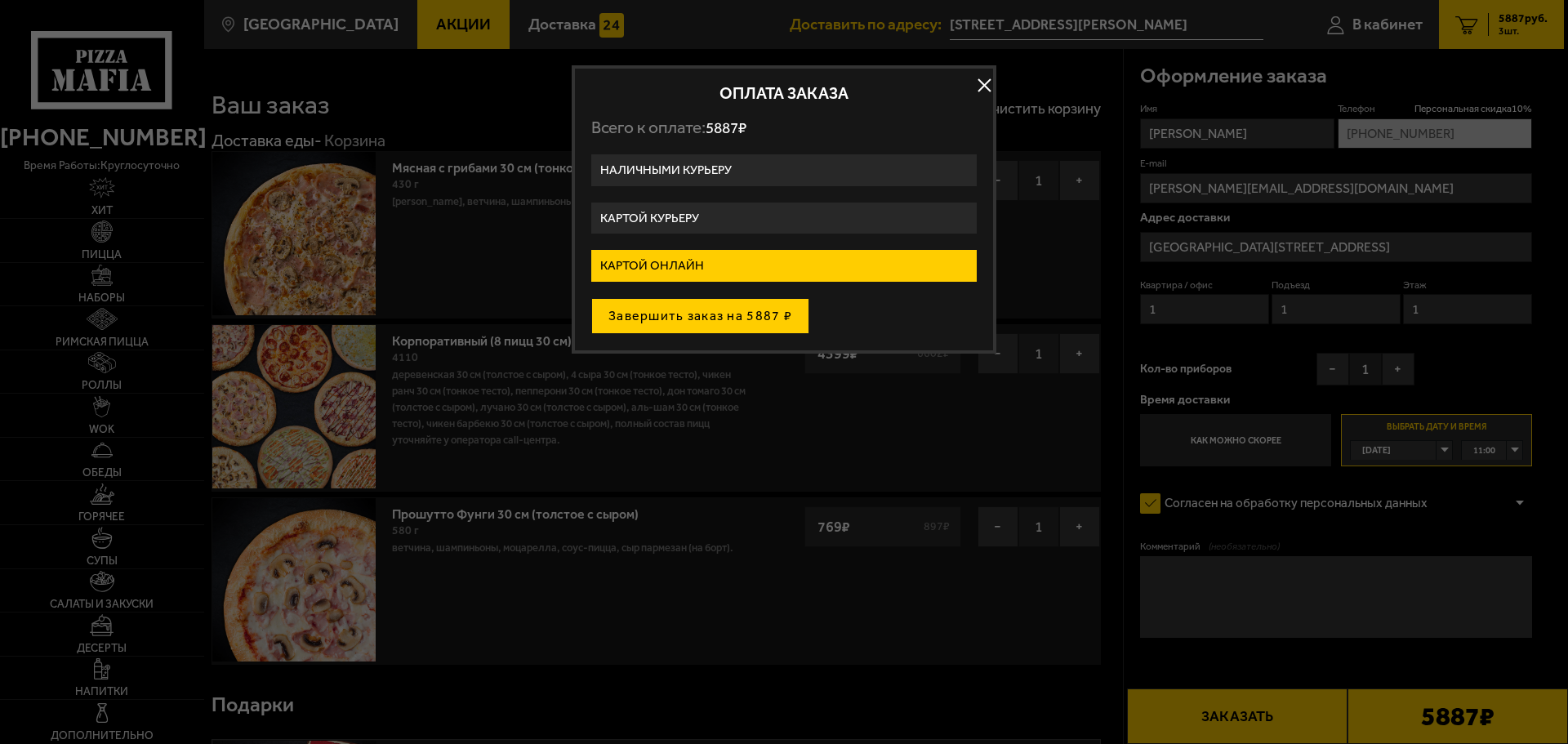
click at [688, 314] on button "Завершить заказ на 5887 ₽" at bounding box center [700, 316] width 218 height 36
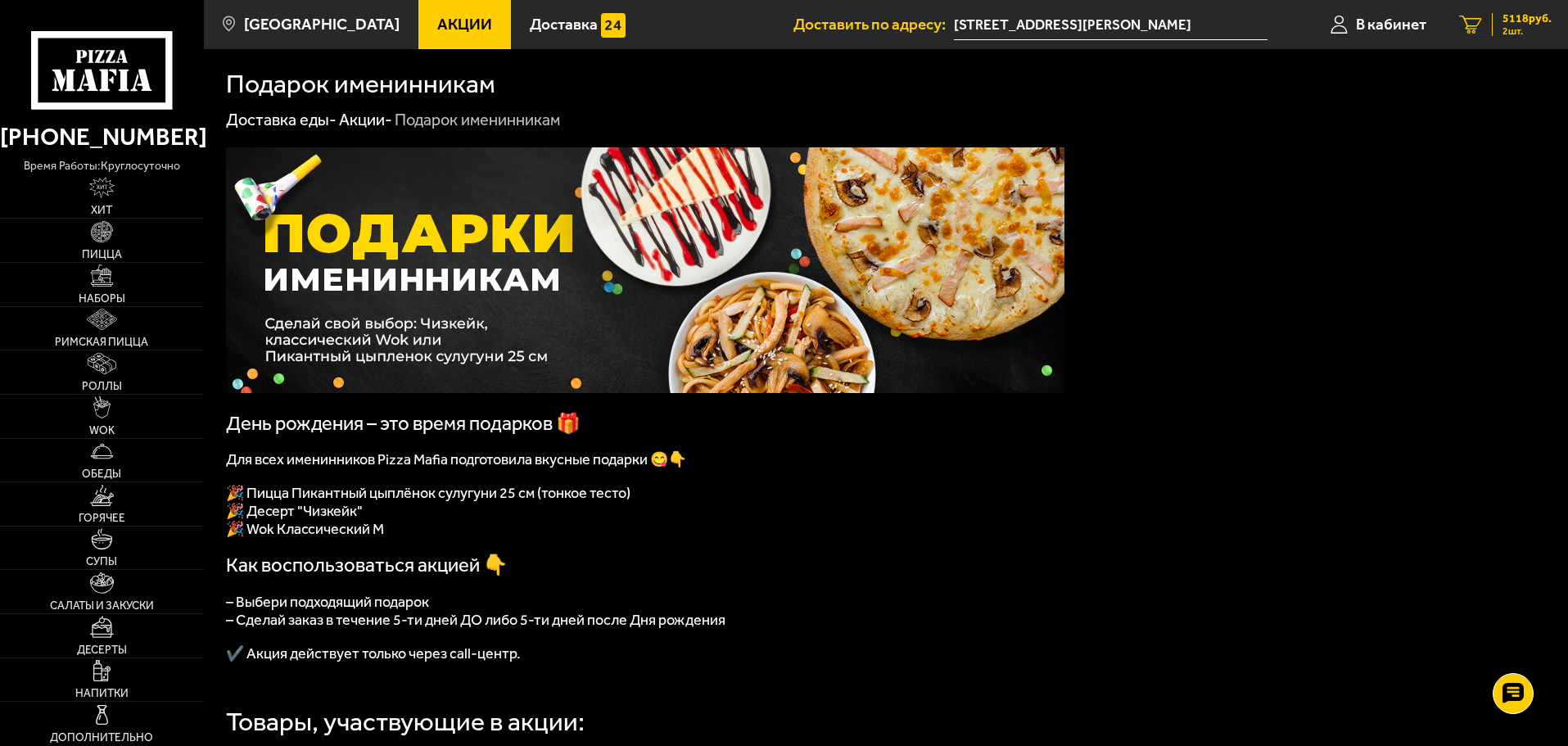
click at [1525, 16] on span "5118 руб." at bounding box center [1527, 19] width 49 height 12
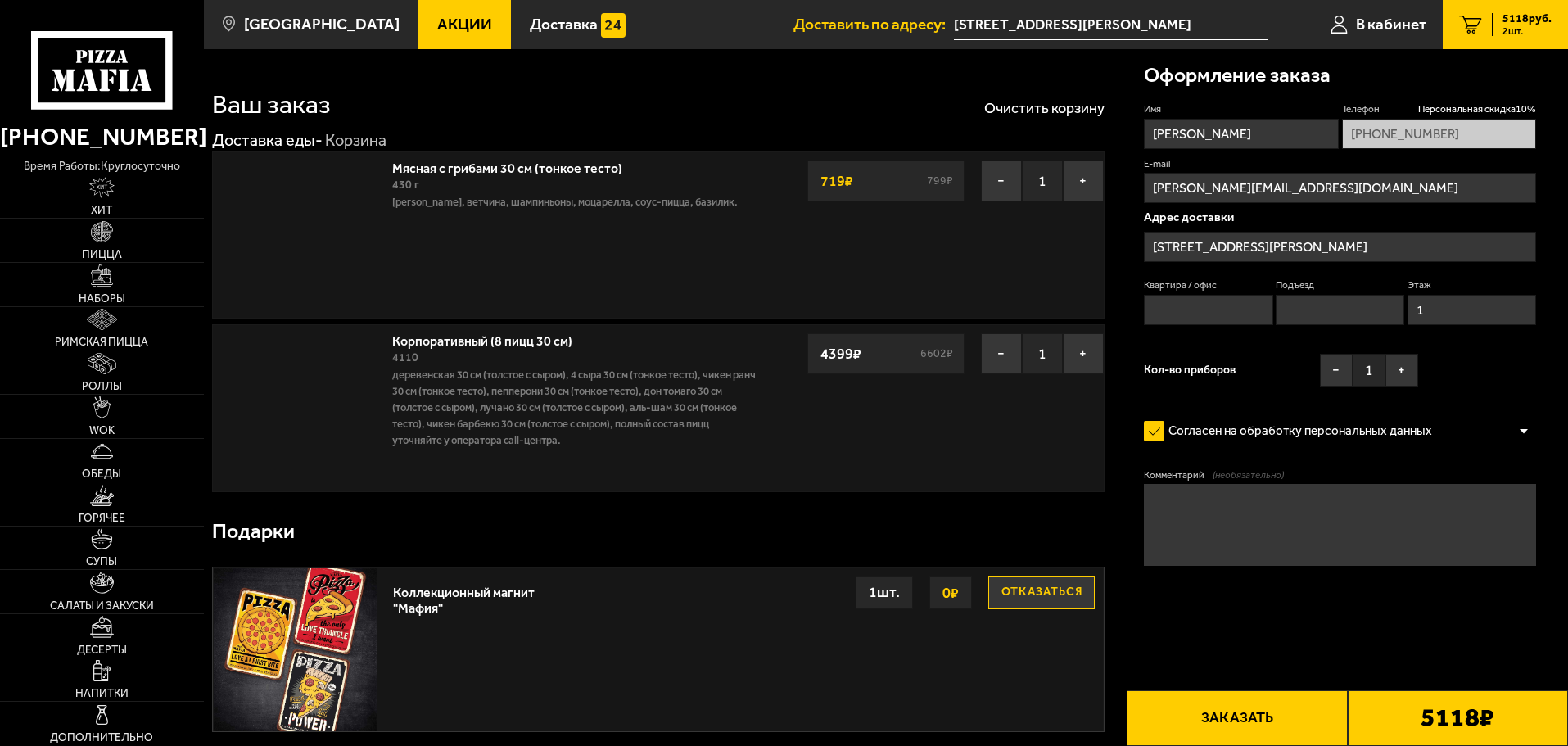
type input "[GEOGRAPHIC_DATA][STREET_ADDRESS]"
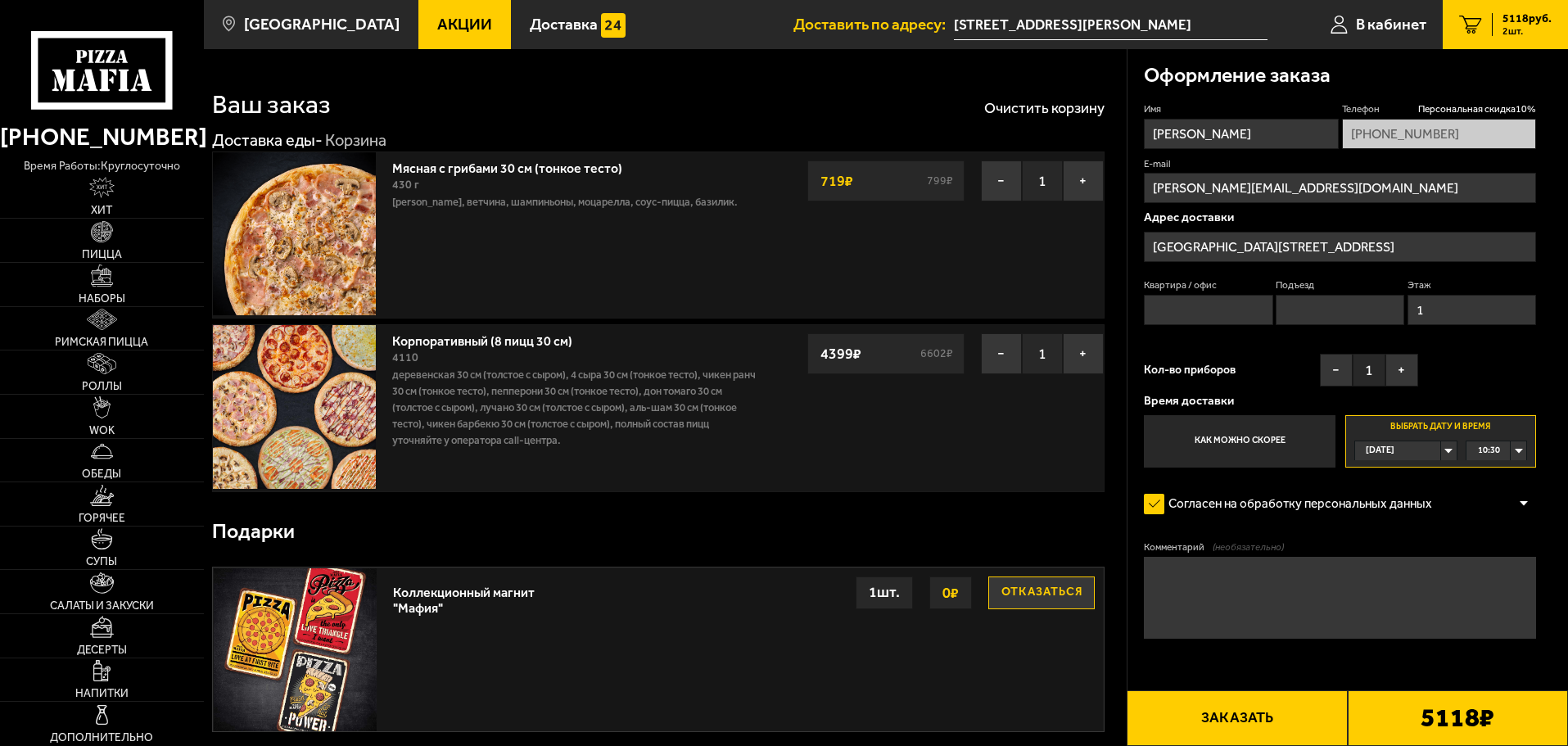
click at [1521, 447] on div "10:30" at bounding box center [1497, 451] width 60 height 19
click at [1485, 515] on span "11:00" at bounding box center [1490, 511] width 22 height 19
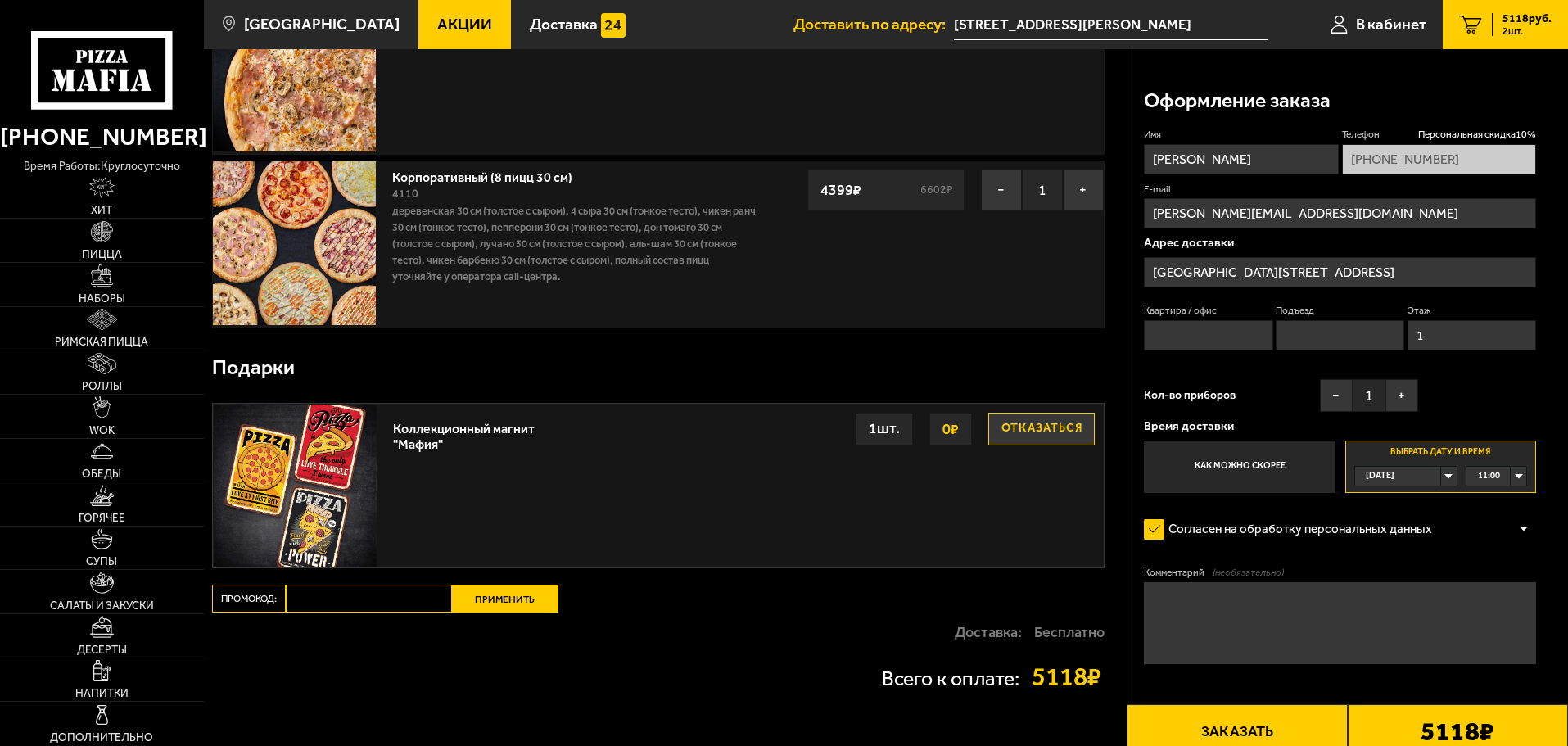
scroll to position [285, 0]
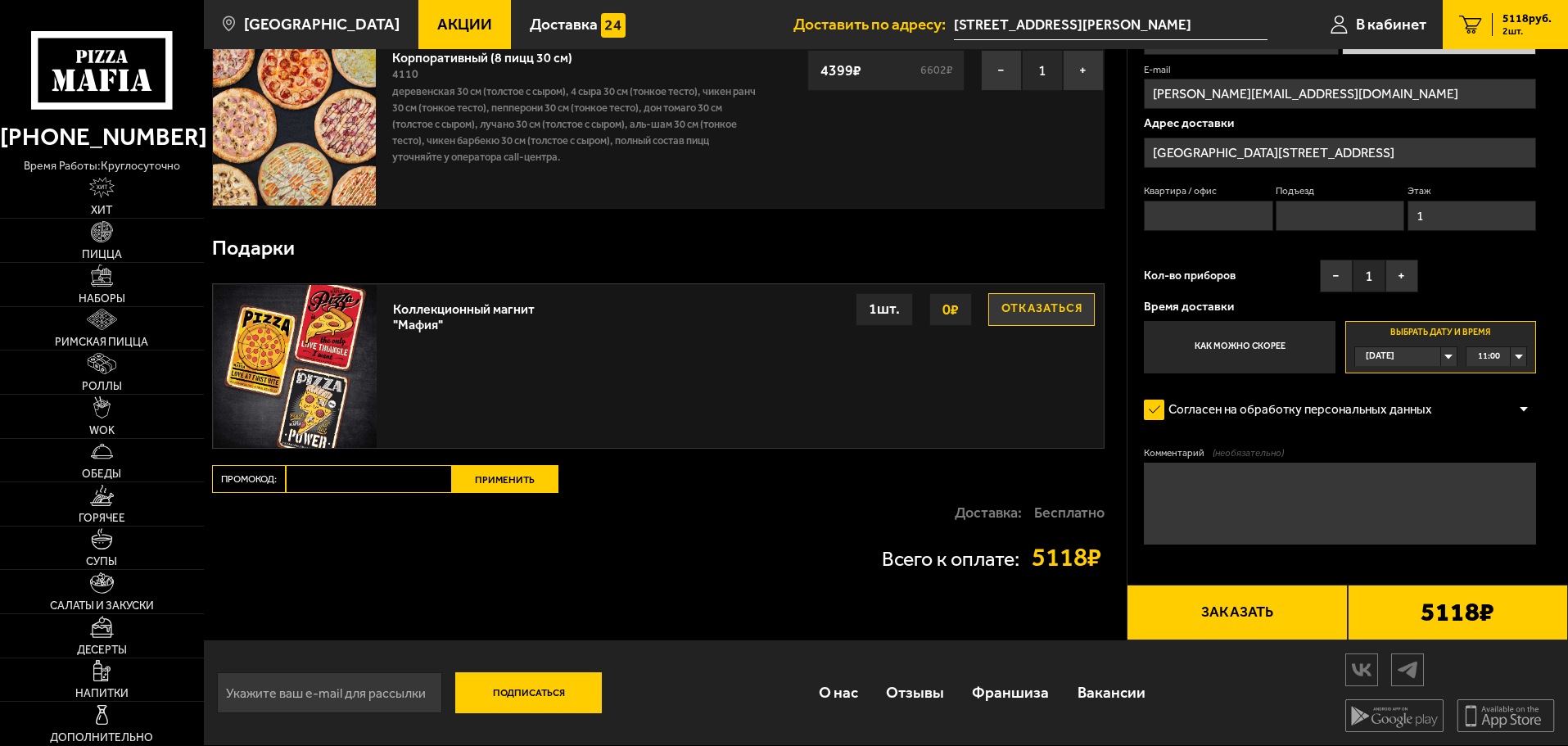
click at [1253, 609] on button "Заказать" at bounding box center [1237, 613] width 220 height 56
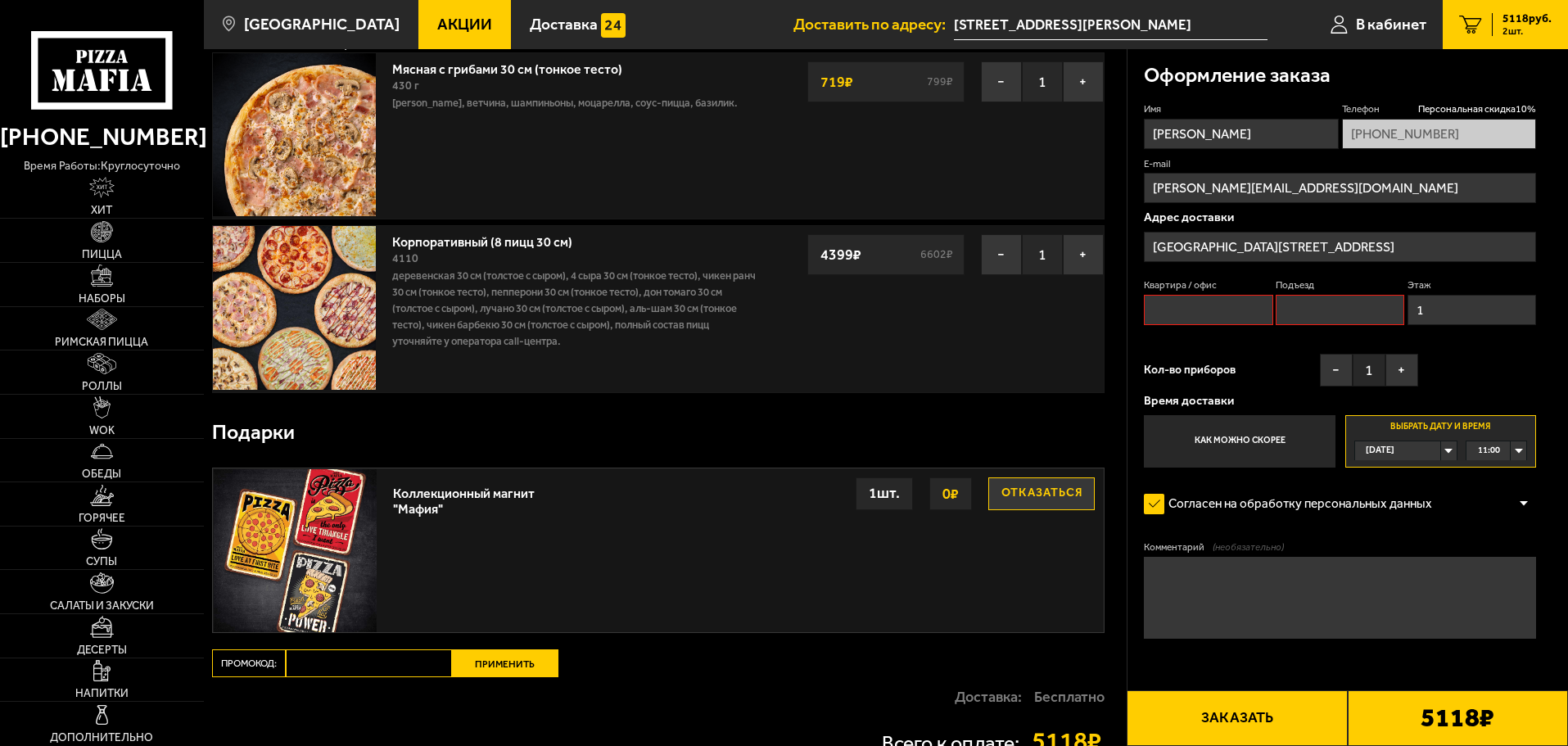
scroll to position [0, 0]
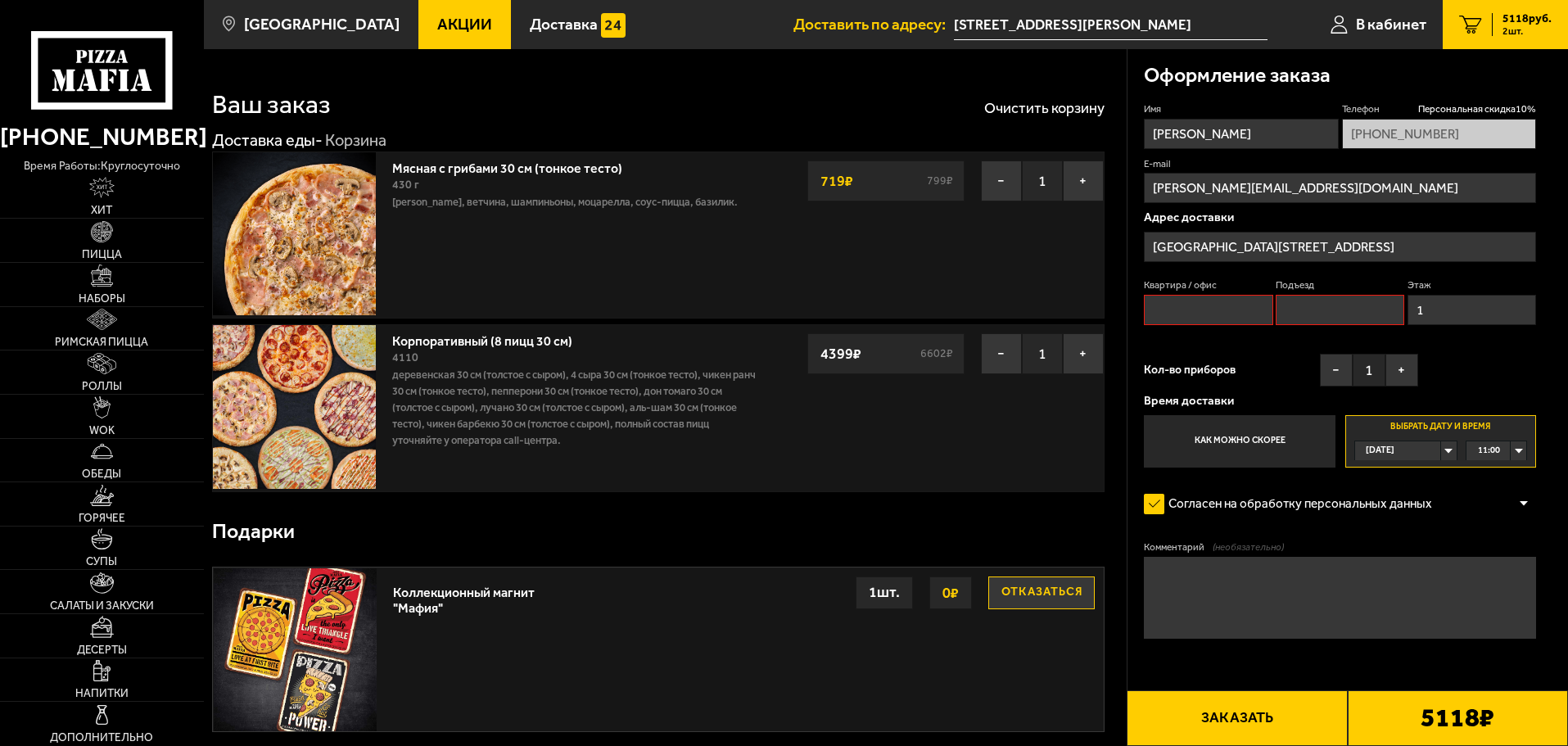
click at [1225, 304] on input "Квартира / офис" at bounding box center [1208, 310] width 128 height 30
click at [1351, 304] on input "Подъезд" at bounding box center [1339, 310] width 128 height 30
type input "1"
click at [1277, 722] on button "Заказать" at bounding box center [1237, 719] width 220 height 56
click at [1182, 309] on input "Квартира / офис" at bounding box center [1208, 310] width 128 height 30
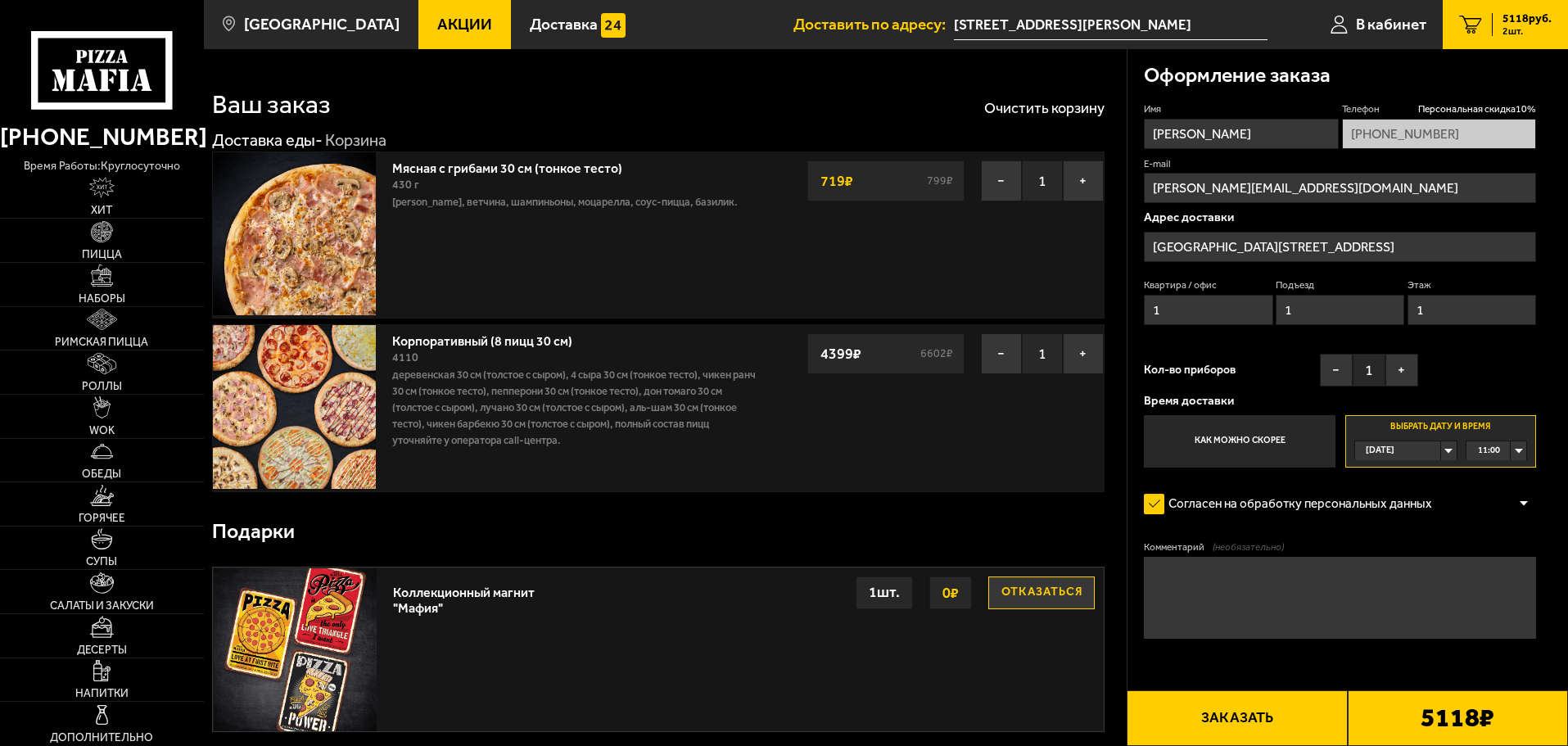
type input "1"
click at [1226, 709] on button "Заказать" at bounding box center [1237, 719] width 220 height 56
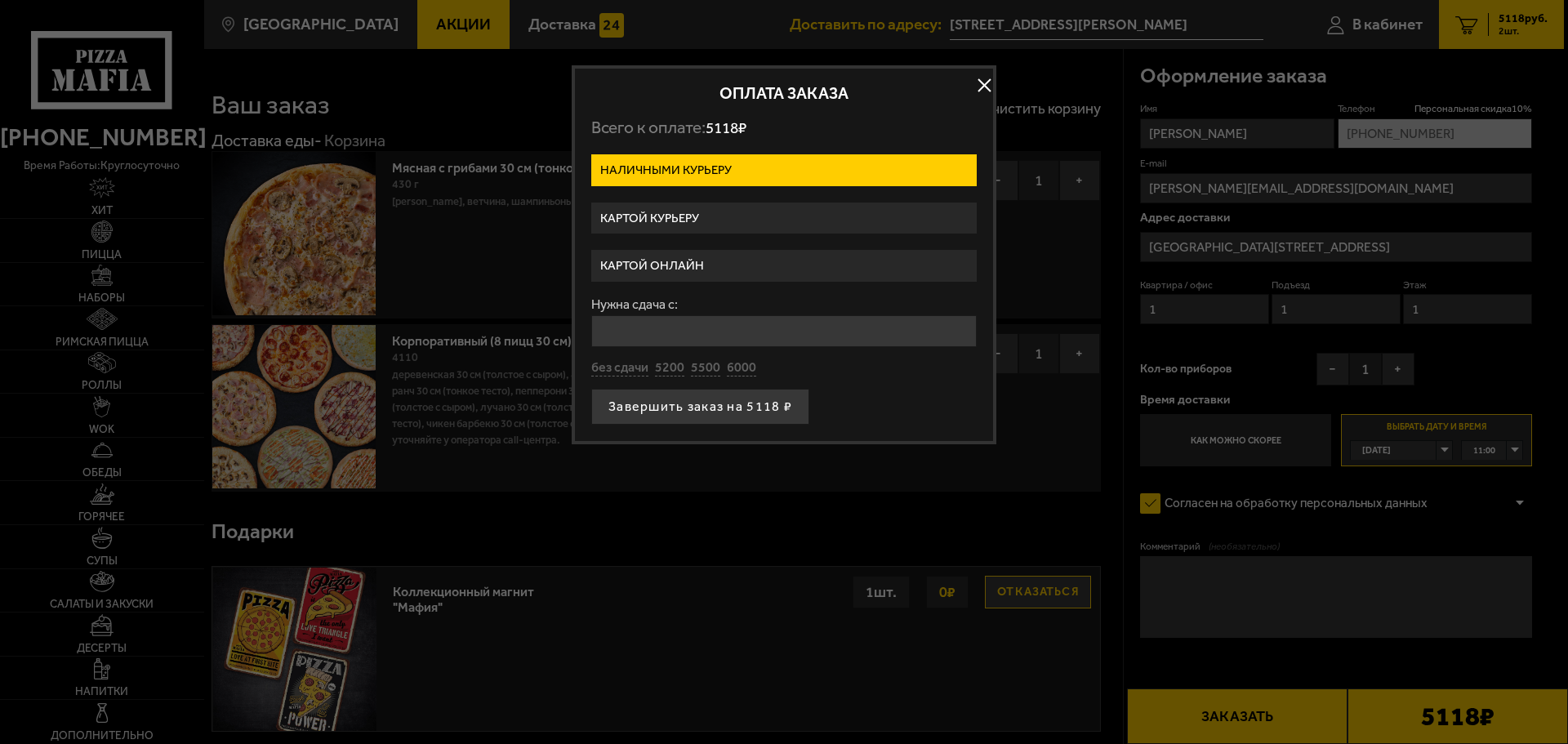
click at [680, 263] on label "Картой онлайн" at bounding box center [784, 266] width 386 height 32
click at [0, 0] on input "Картой онлайн" at bounding box center [0, 0] width 0 height 0
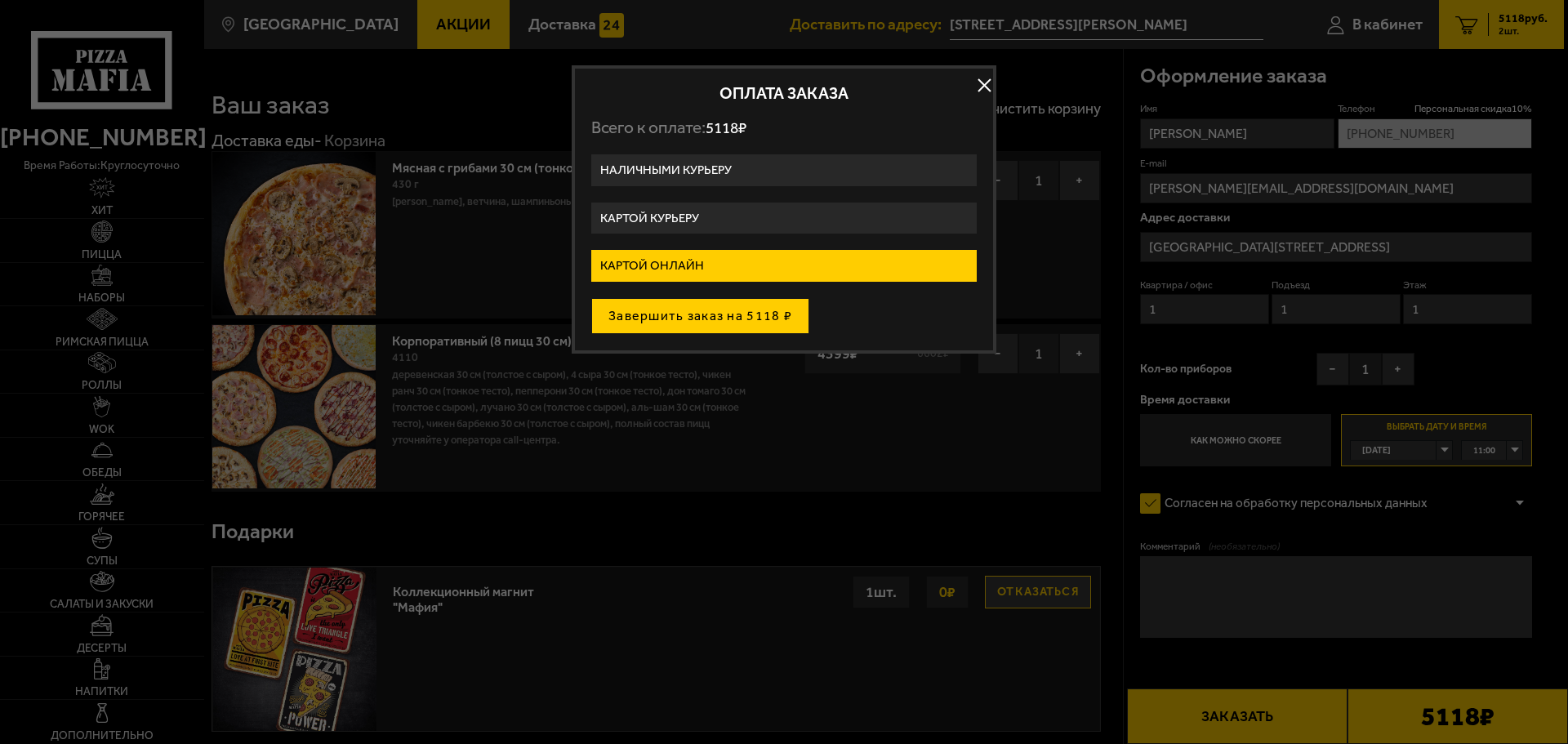
click at [686, 312] on button "Завершить заказ на 5118 ₽" at bounding box center [700, 316] width 218 height 36
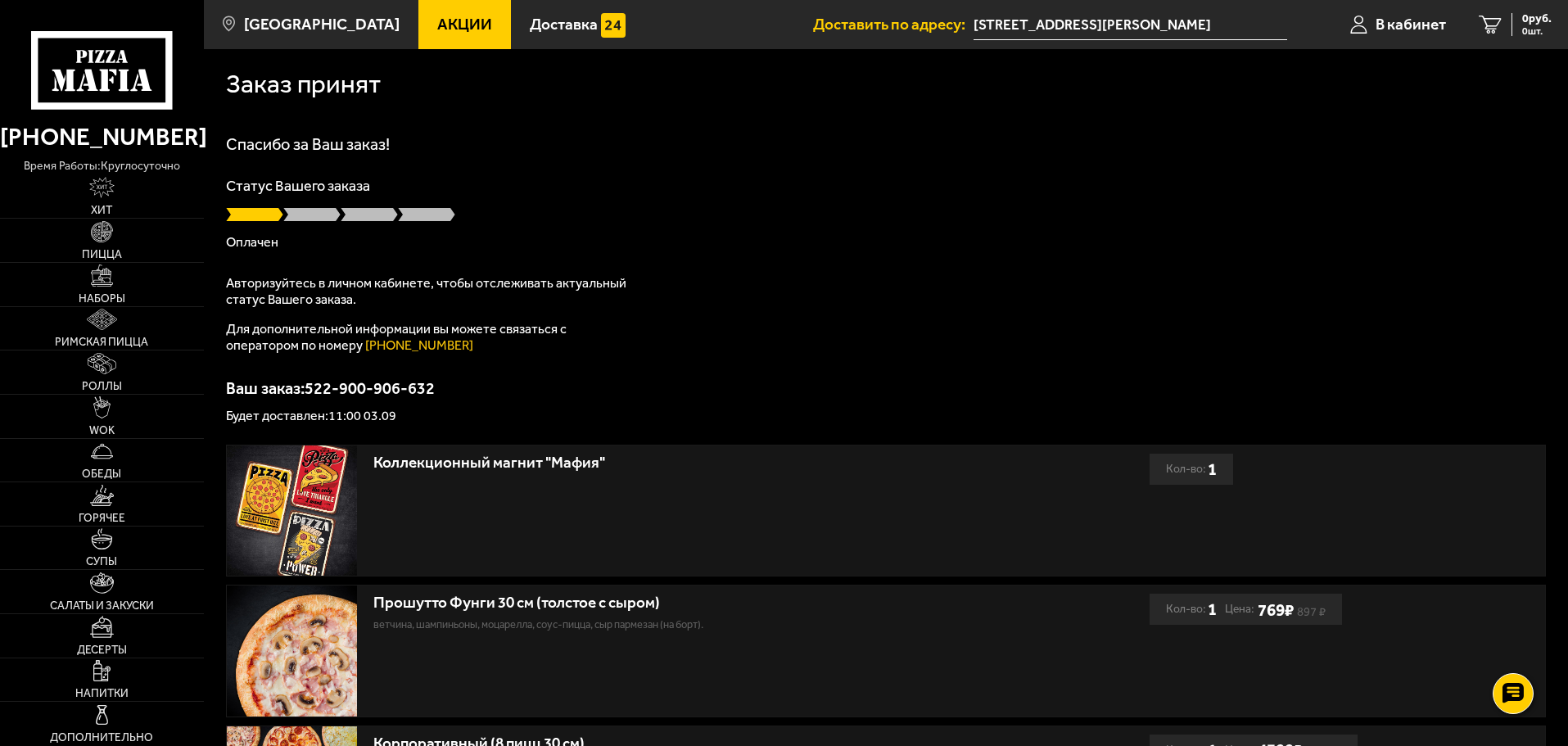
click at [442, 16] on span "Акции" at bounding box center [464, 24] width 55 height 15
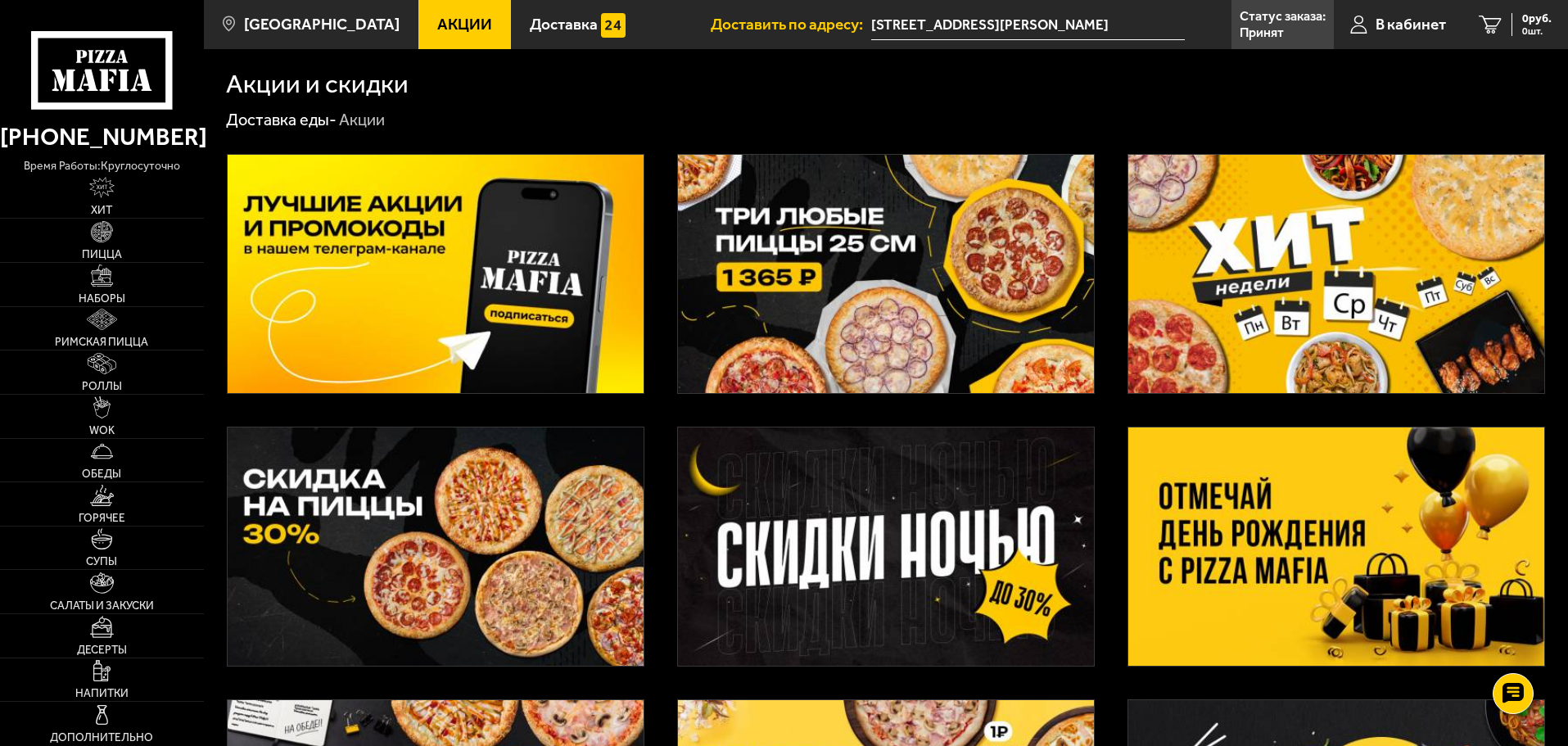
click at [1322, 513] on img at bounding box center [1336, 546] width 416 height 238
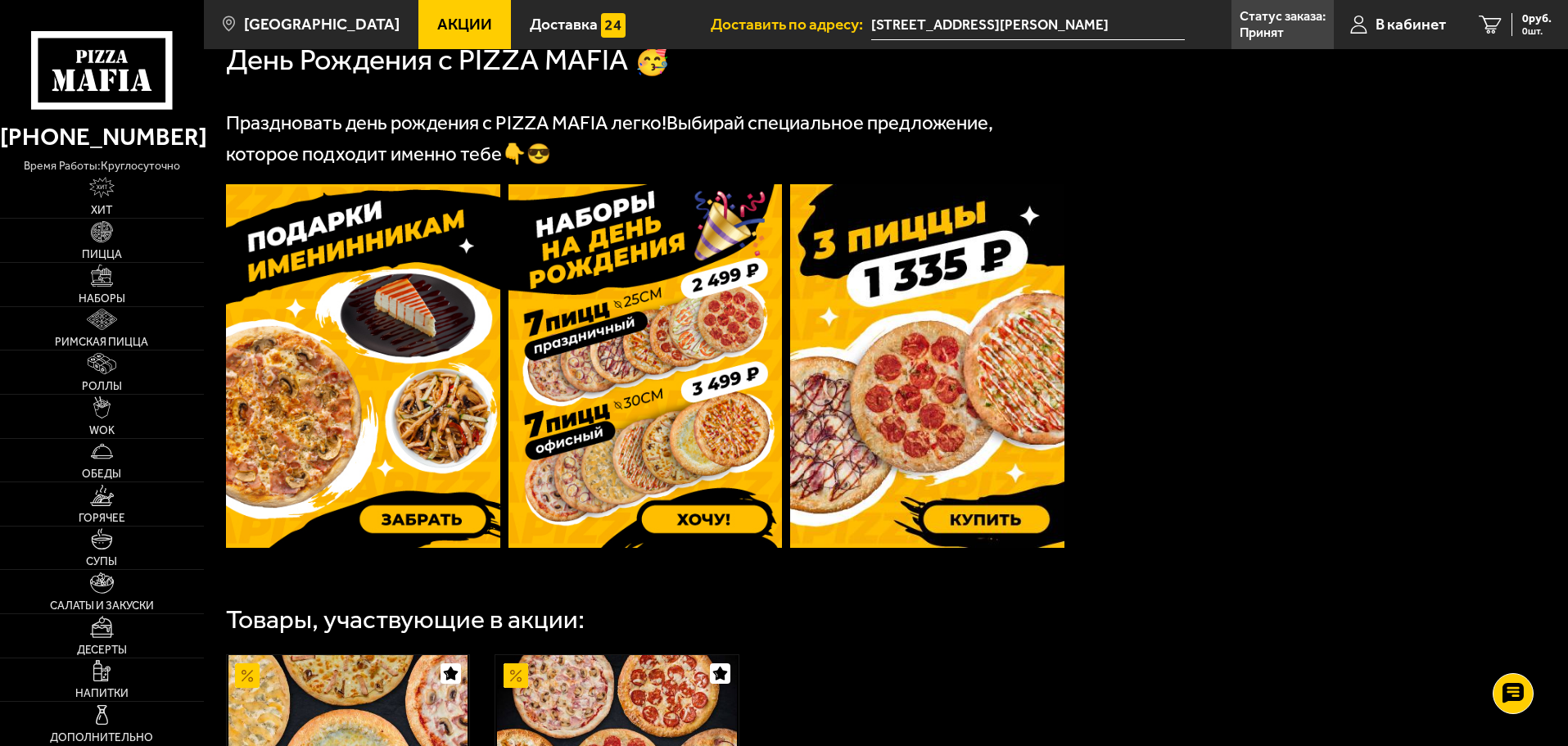
scroll to position [409, 0]
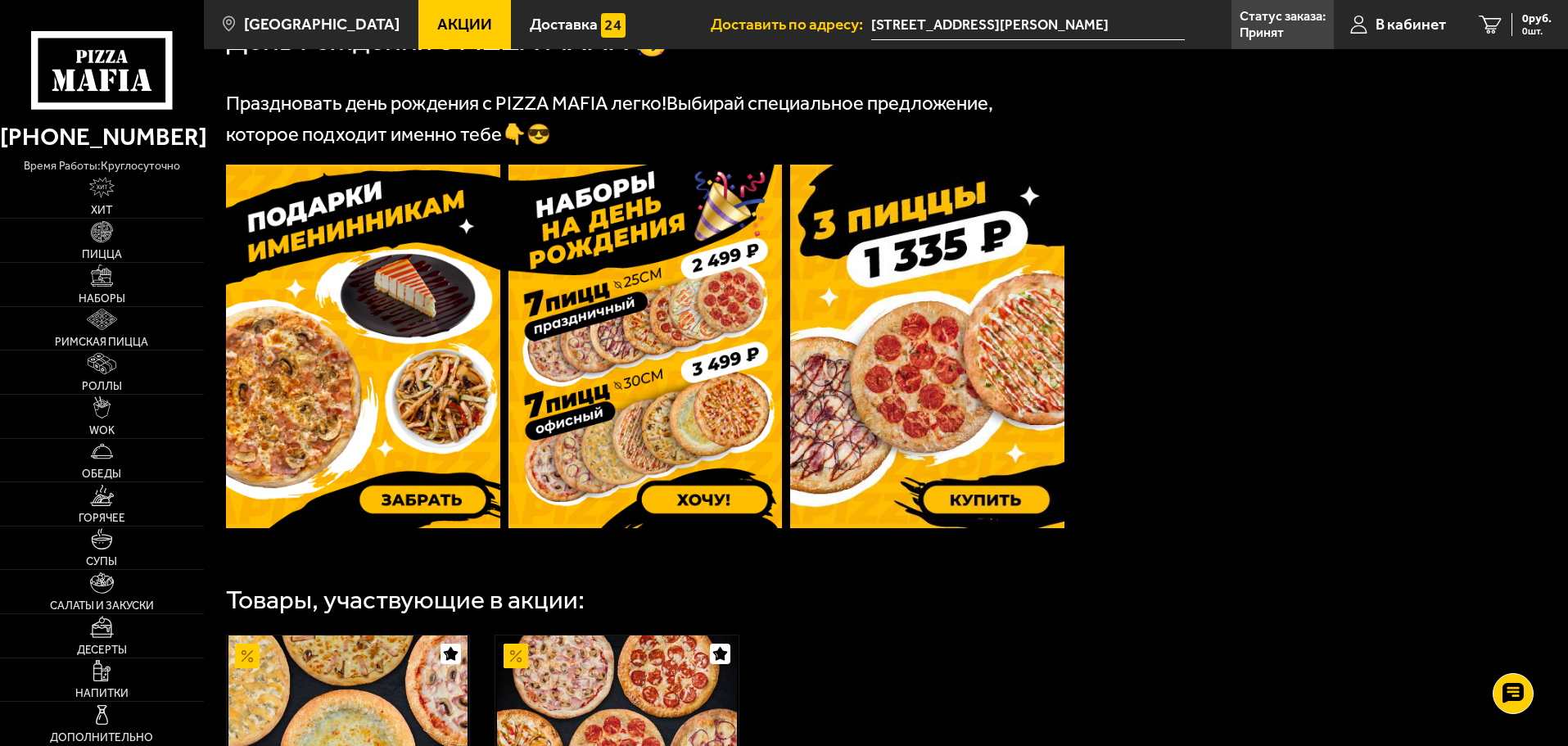
click at [390, 414] on img at bounding box center [363, 346] width 274 height 364
